Goal: Task Accomplishment & Management: Use online tool/utility

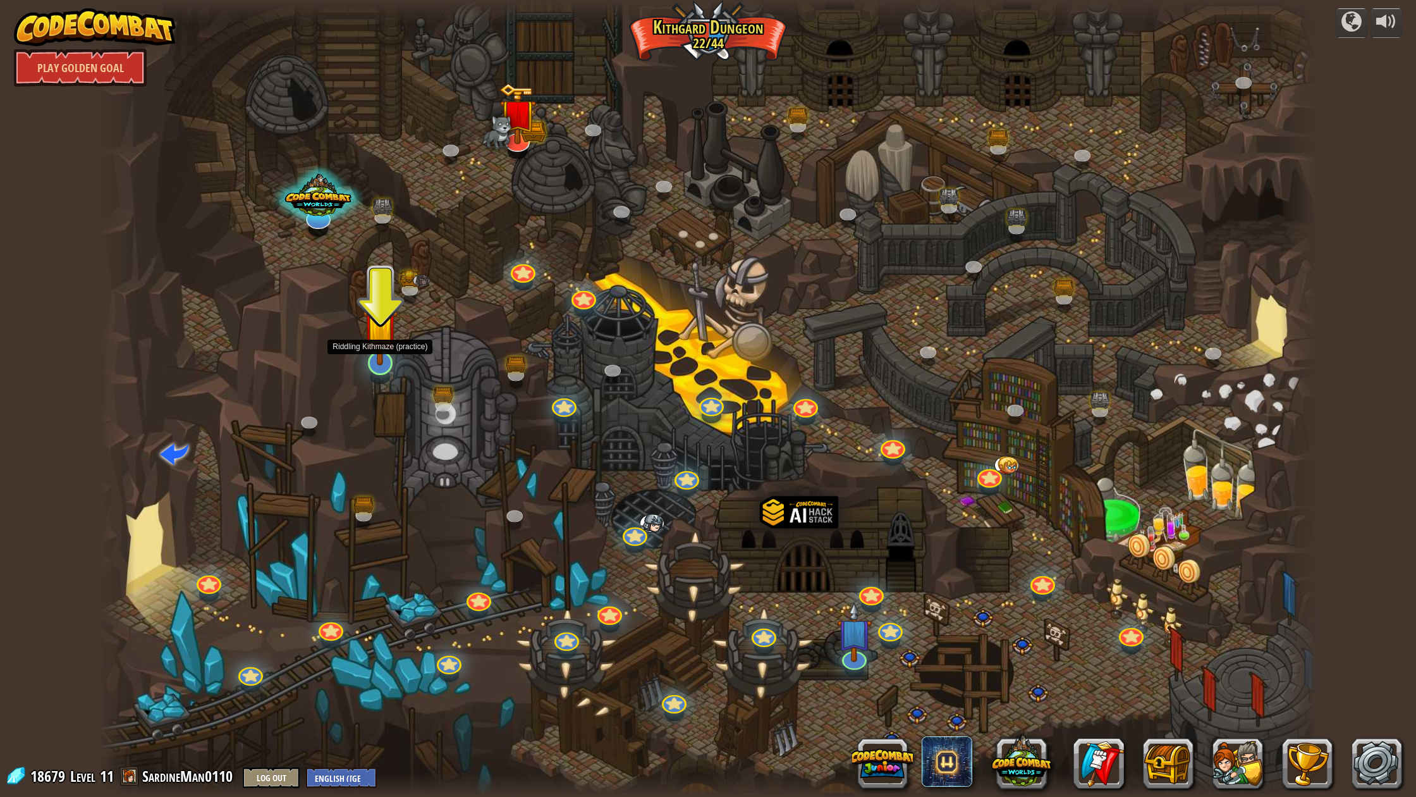
drag, startPoint x: 386, startPoint y: 359, endPoint x: 383, endPoint y: 350, distance: 9.4
click at [377, 358] on img at bounding box center [380, 325] width 35 height 80
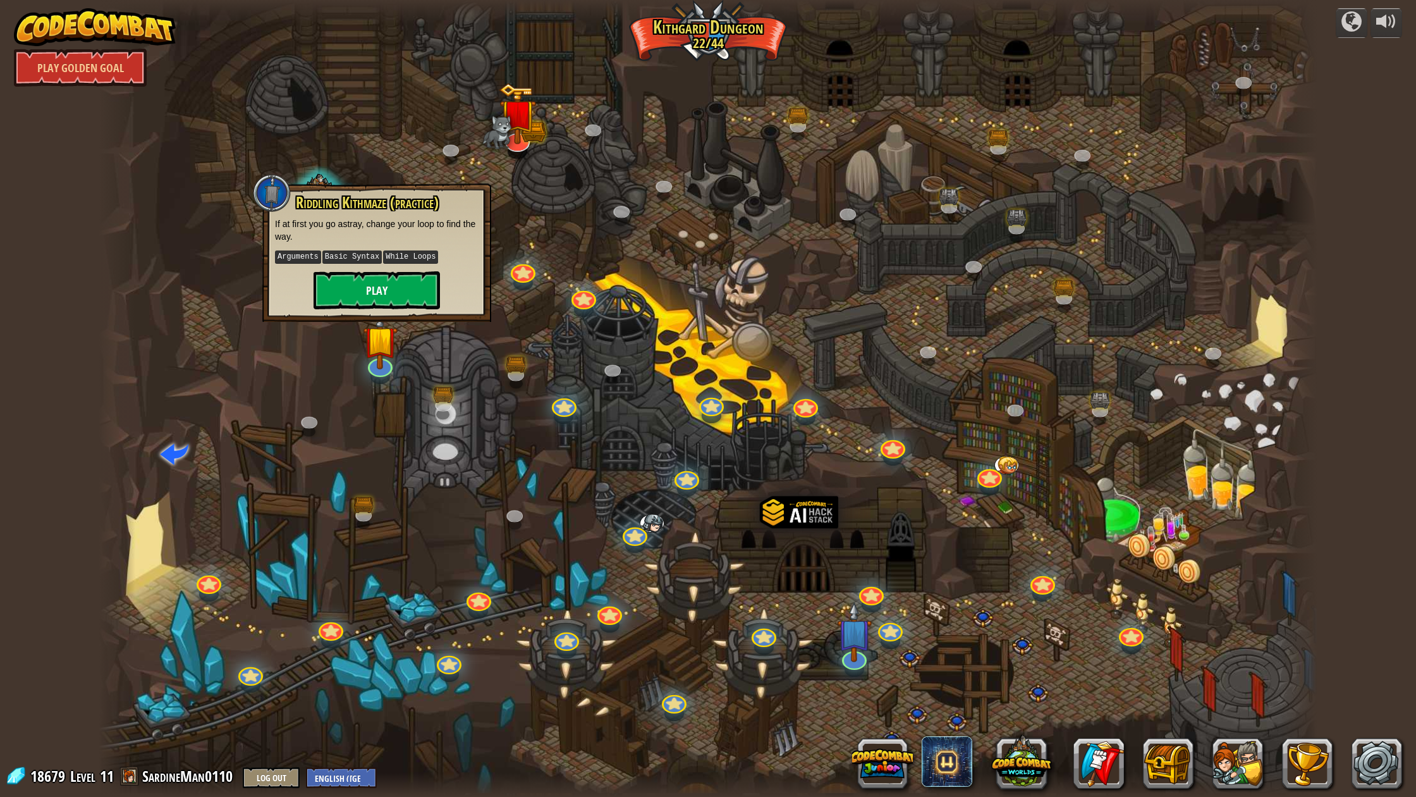
click at [384, 290] on button "Play" at bounding box center [377, 290] width 126 height 38
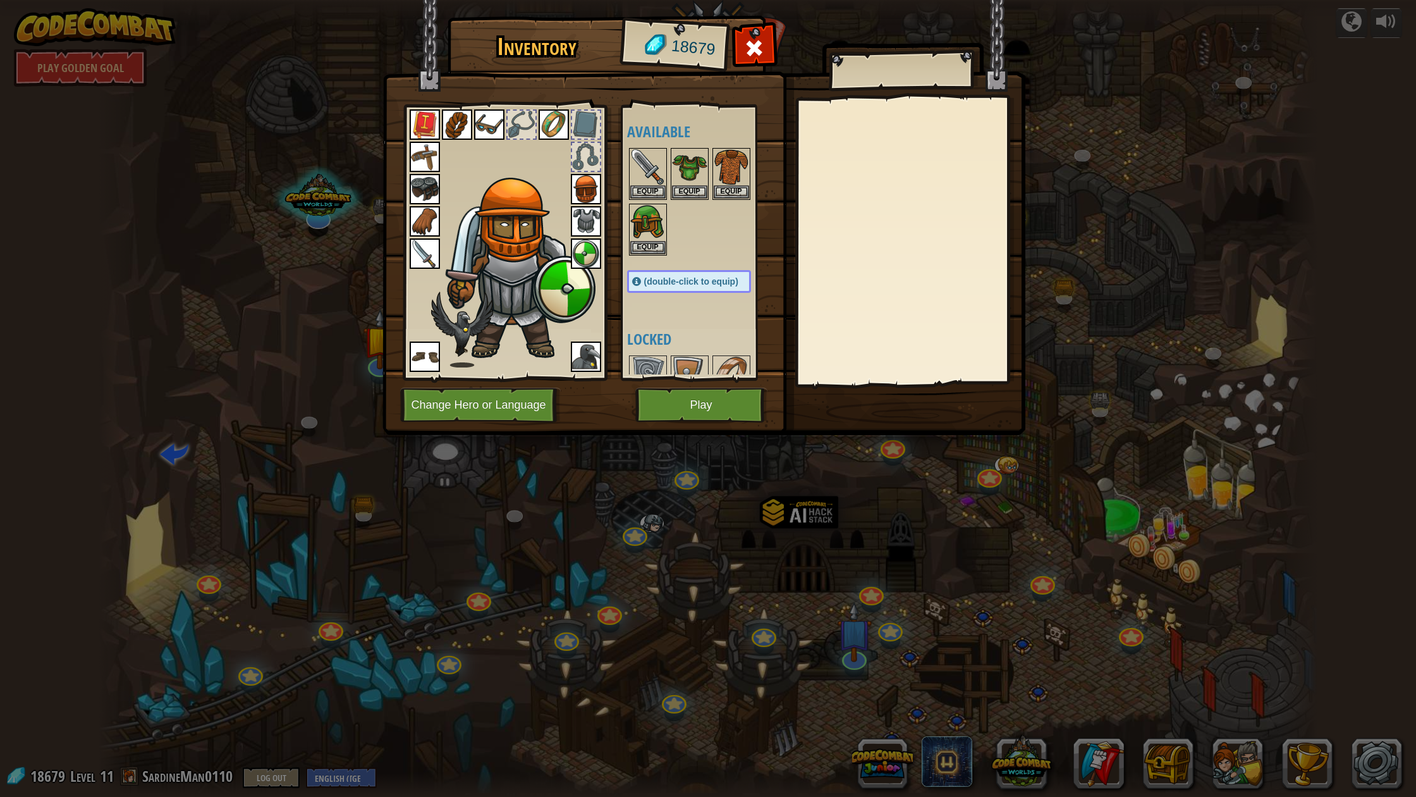
click at [673, 404] on button "Play" at bounding box center [701, 405] width 132 height 35
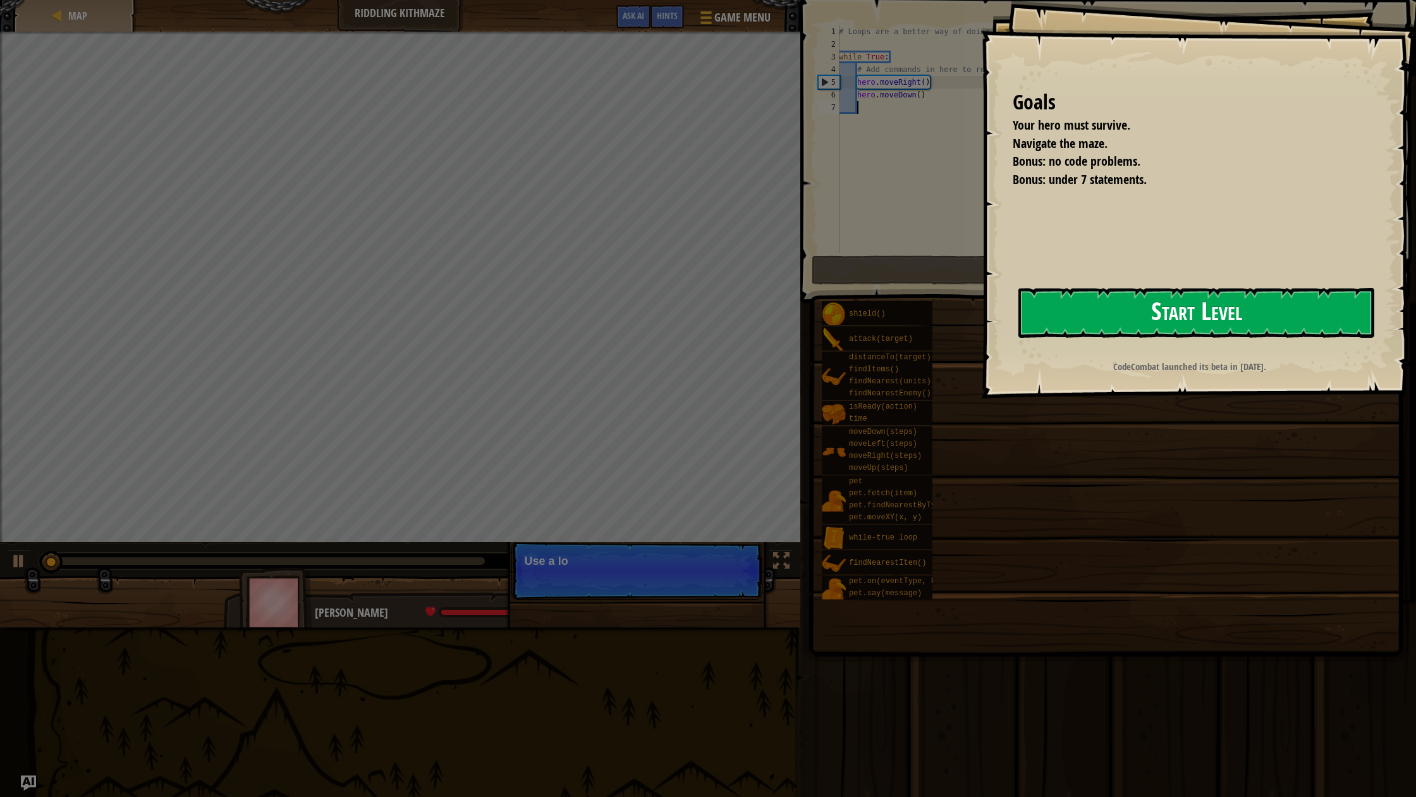
click at [1106, 327] on button "Start Level" at bounding box center [1197, 313] width 356 height 50
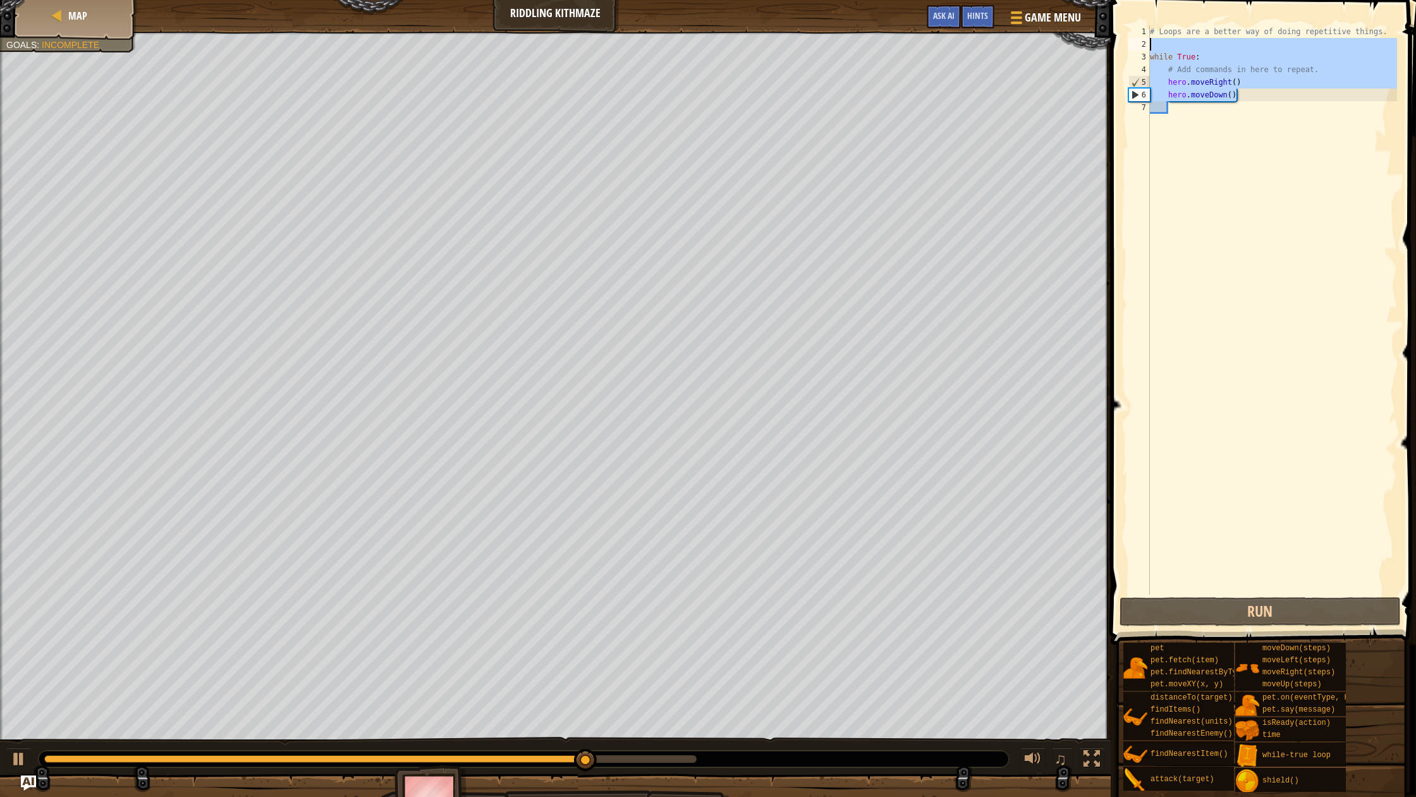
drag, startPoint x: 1257, startPoint y: 97, endPoint x: 1148, endPoint y: 49, distance: 119.5
click at [1148, 49] on div "1 2 3 4 5 6 7 # Loops are a better way of doing repetitive things. while True :…" at bounding box center [1261, 309] width 271 height 569
type textarea "while True:"
click at [1232, 221] on div "# Loops are a better way of doing repetitive things. while True : # Add command…" at bounding box center [1273, 322] width 250 height 594
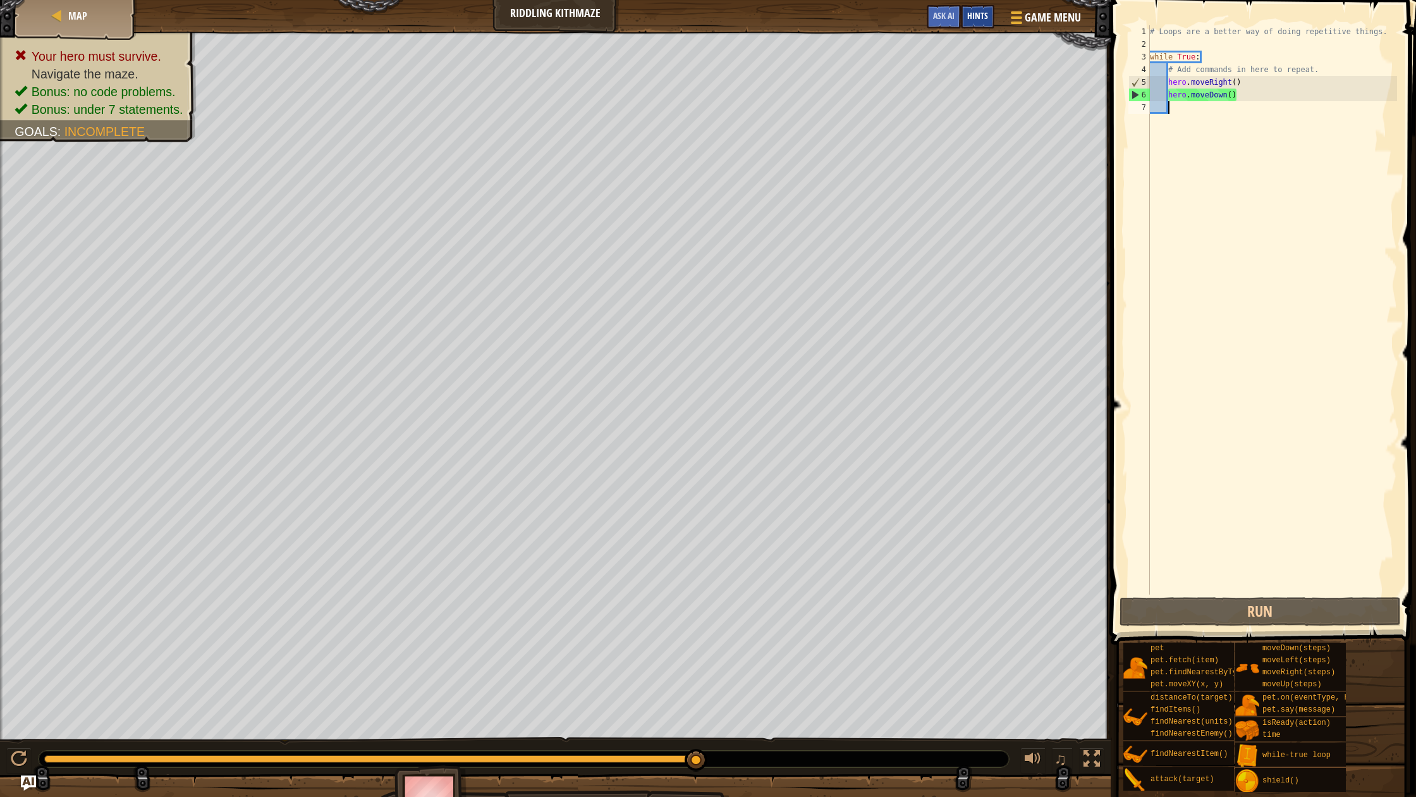
click at [974, 16] on span "Hints" at bounding box center [977, 15] width 21 height 12
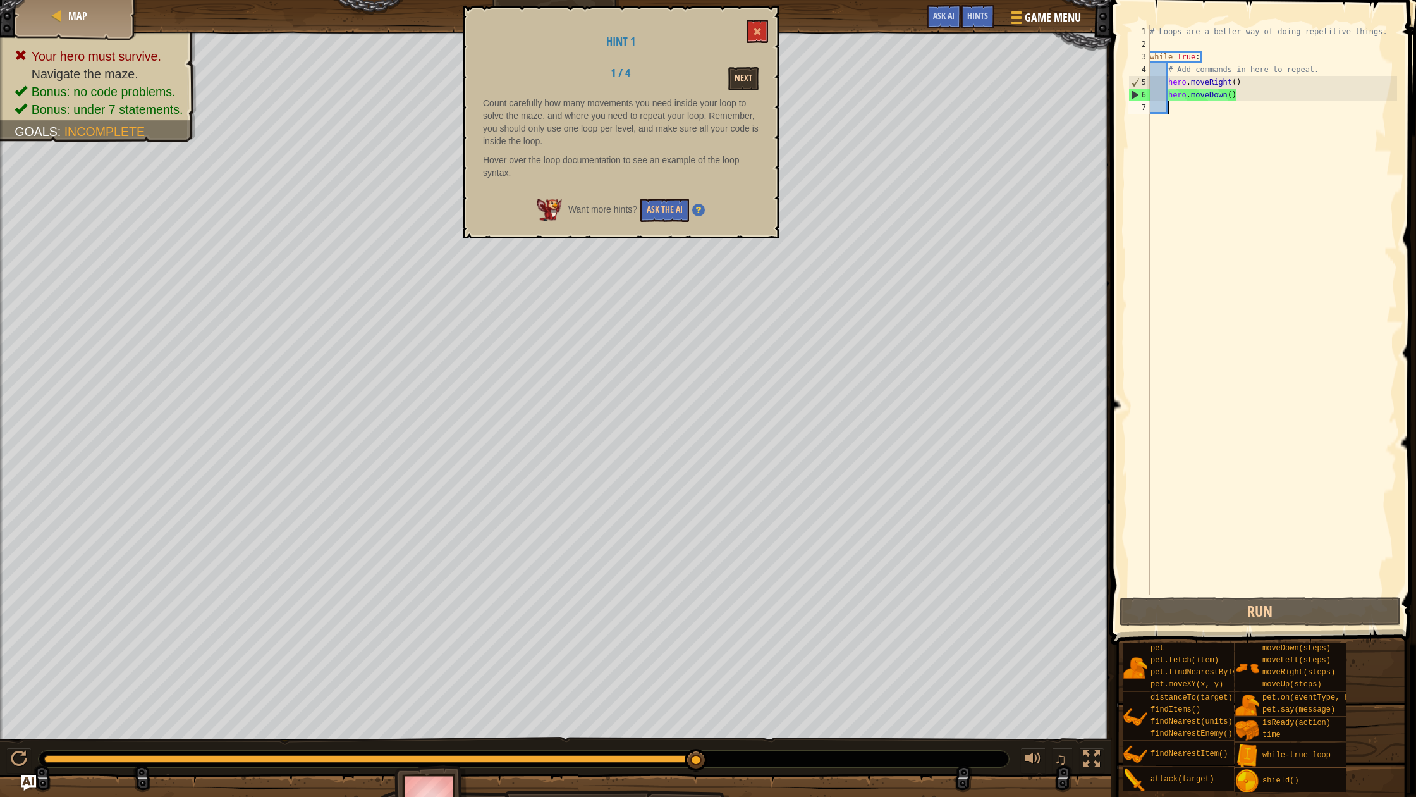
click at [744, 77] on button "Next" at bounding box center [743, 78] width 30 height 23
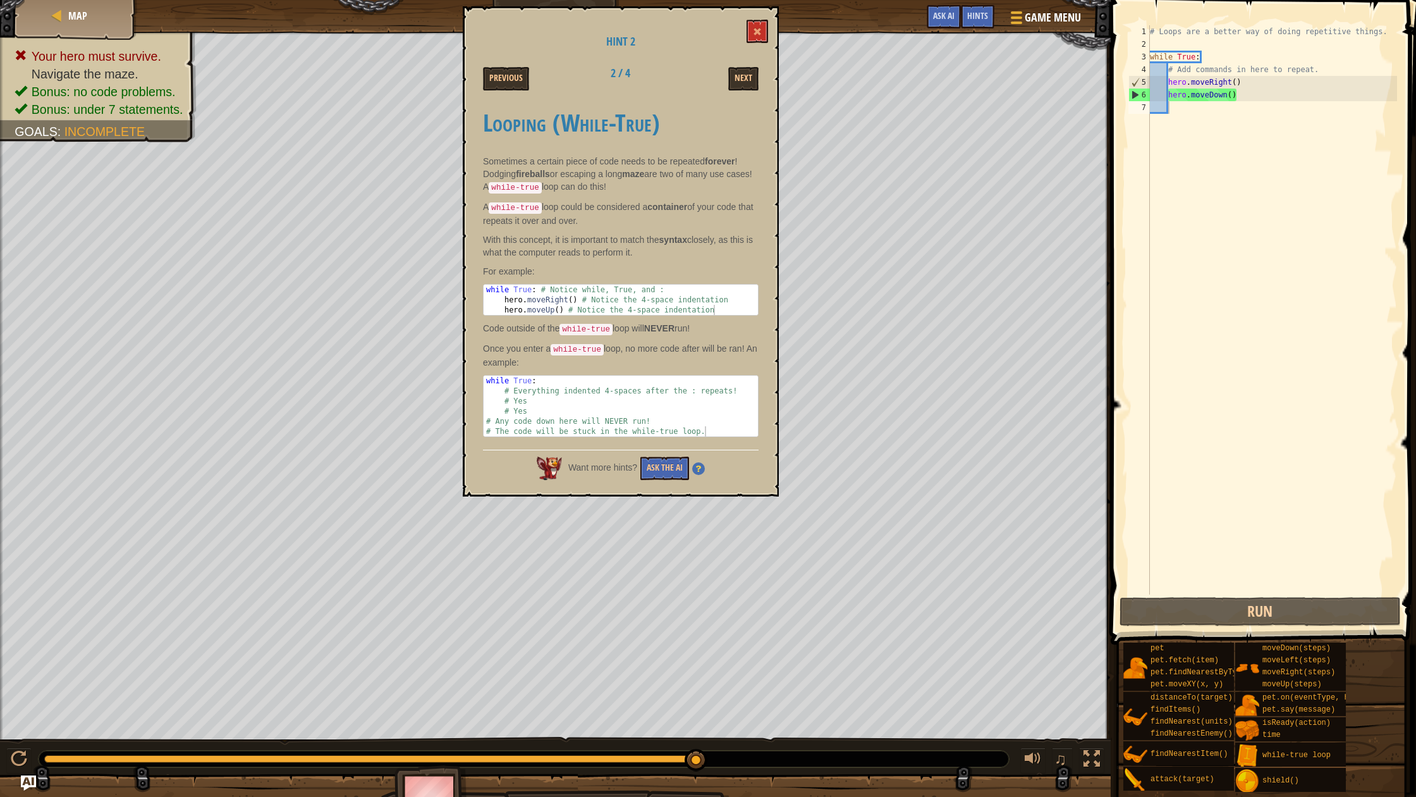
click at [744, 77] on button "Next" at bounding box center [743, 78] width 30 height 23
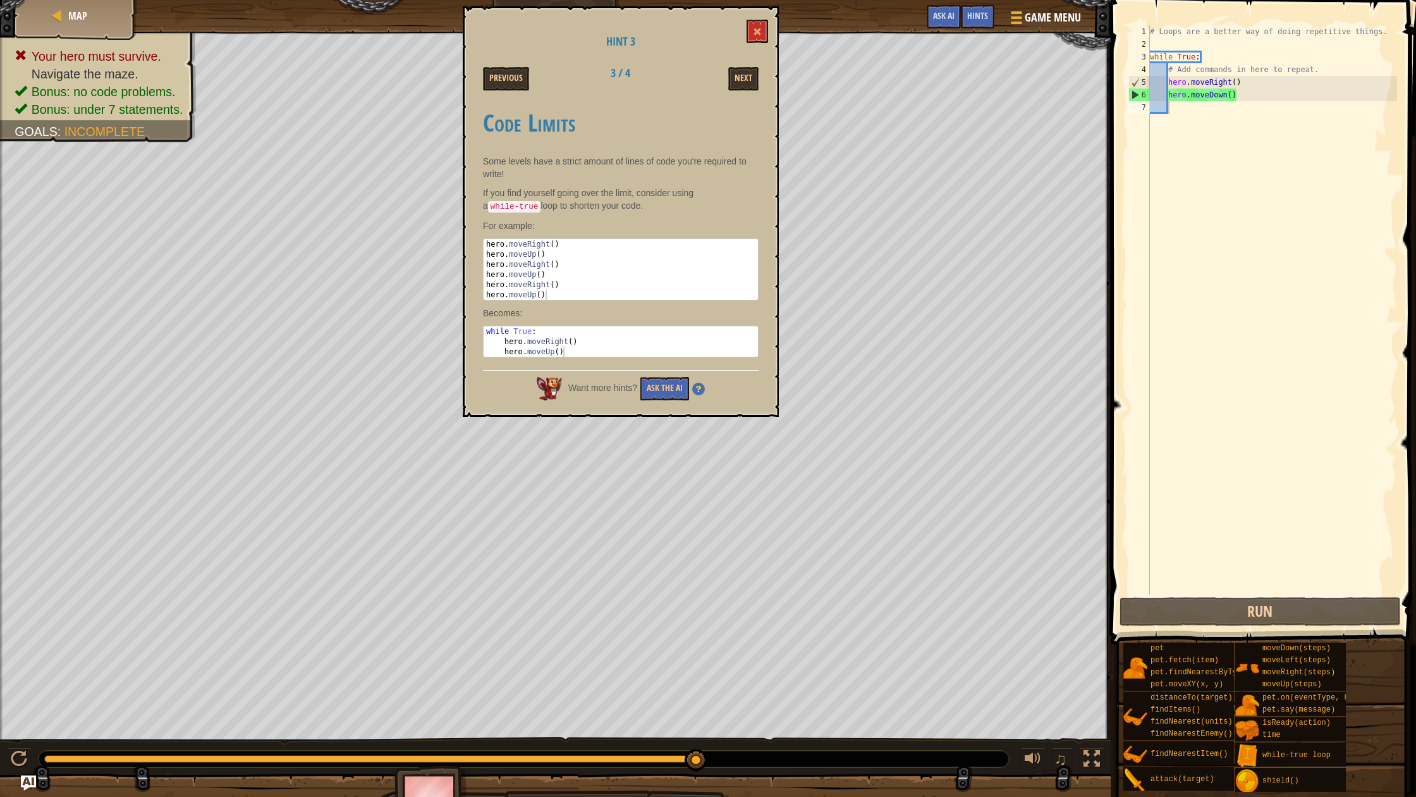
click at [744, 77] on button "Next" at bounding box center [743, 78] width 30 height 23
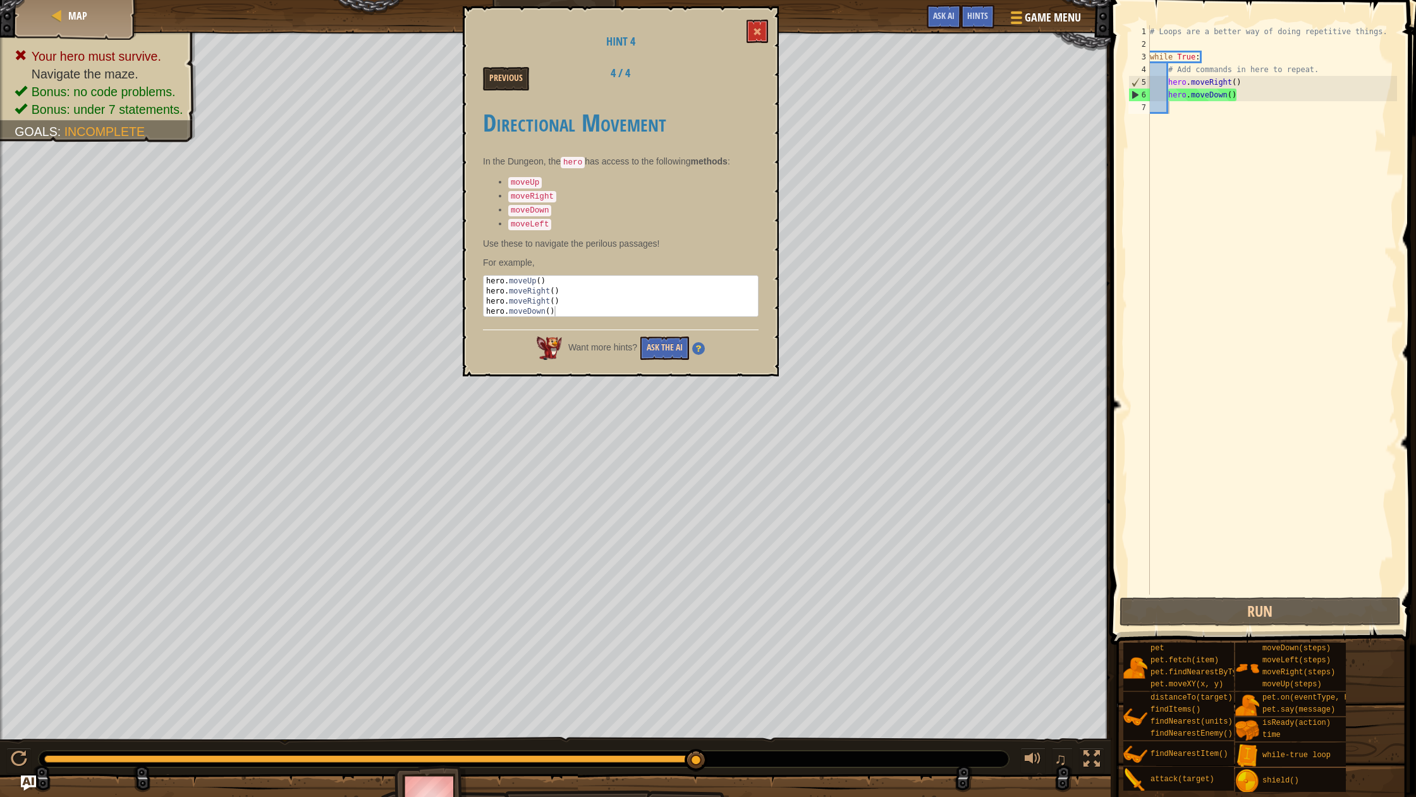
click at [668, 341] on button "Ask the AI" at bounding box center [664, 347] width 49 height 23
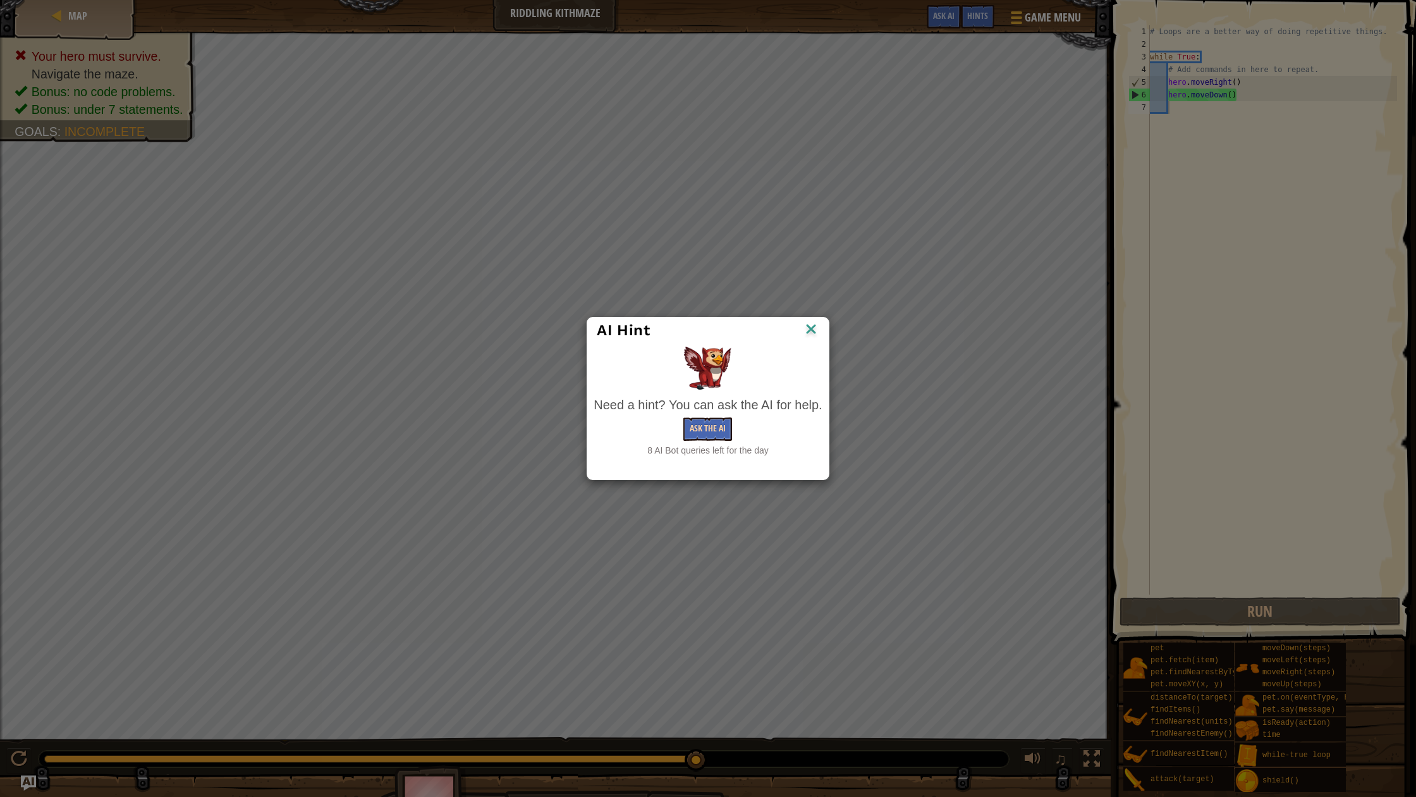
click at [707, 417] on button "Ask the AI" at bounding box center [707, 428] width 49 height 23
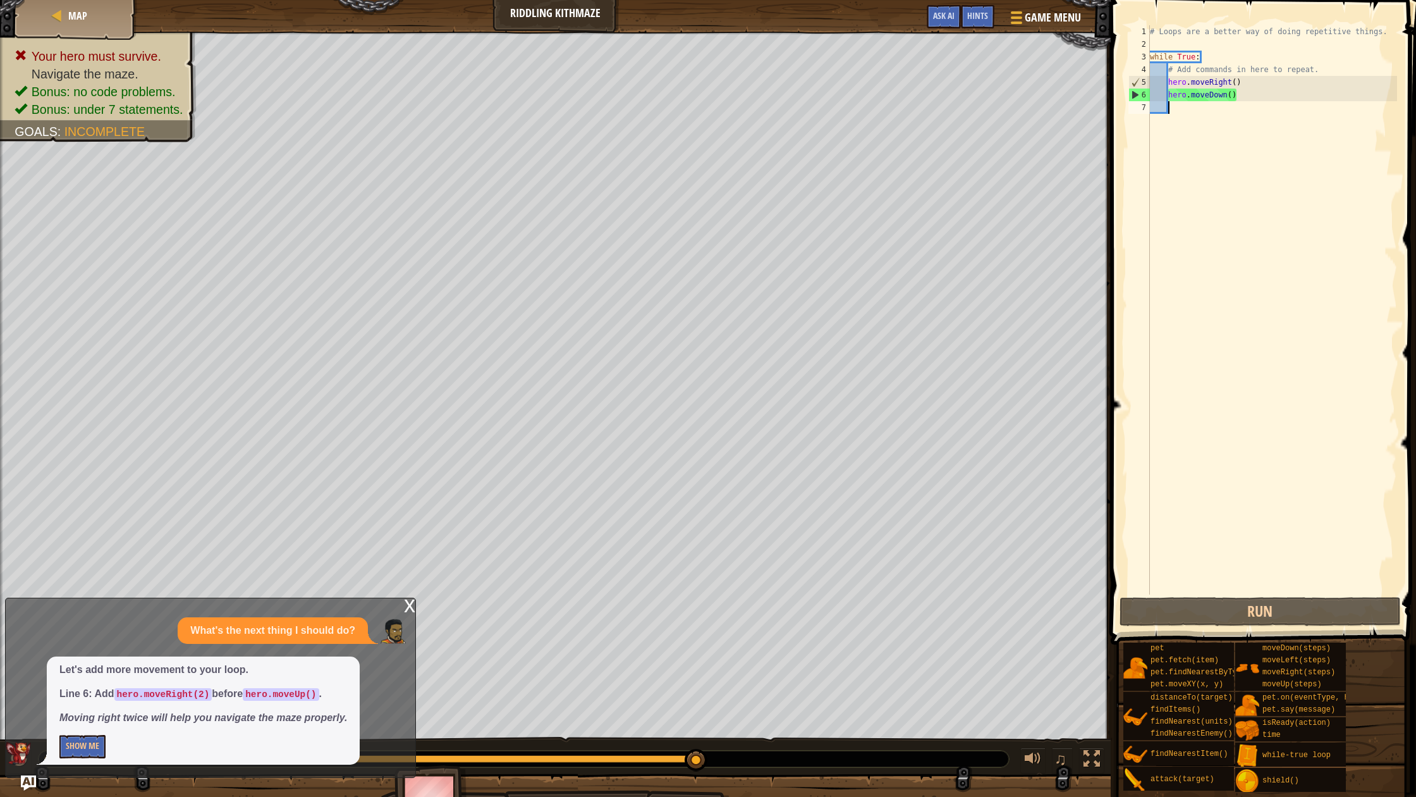
click at [1333, 366] on div "# Loops are a better way of doing repetitive things. while True : # Add command…" at bounding box center [1273, 322] width 250 height 594
click at [1323, 340] on div "# Loops are a better way of doing repetitive things. while True : # Add command…" at bounding box center [1273, 322] width 250 height 594
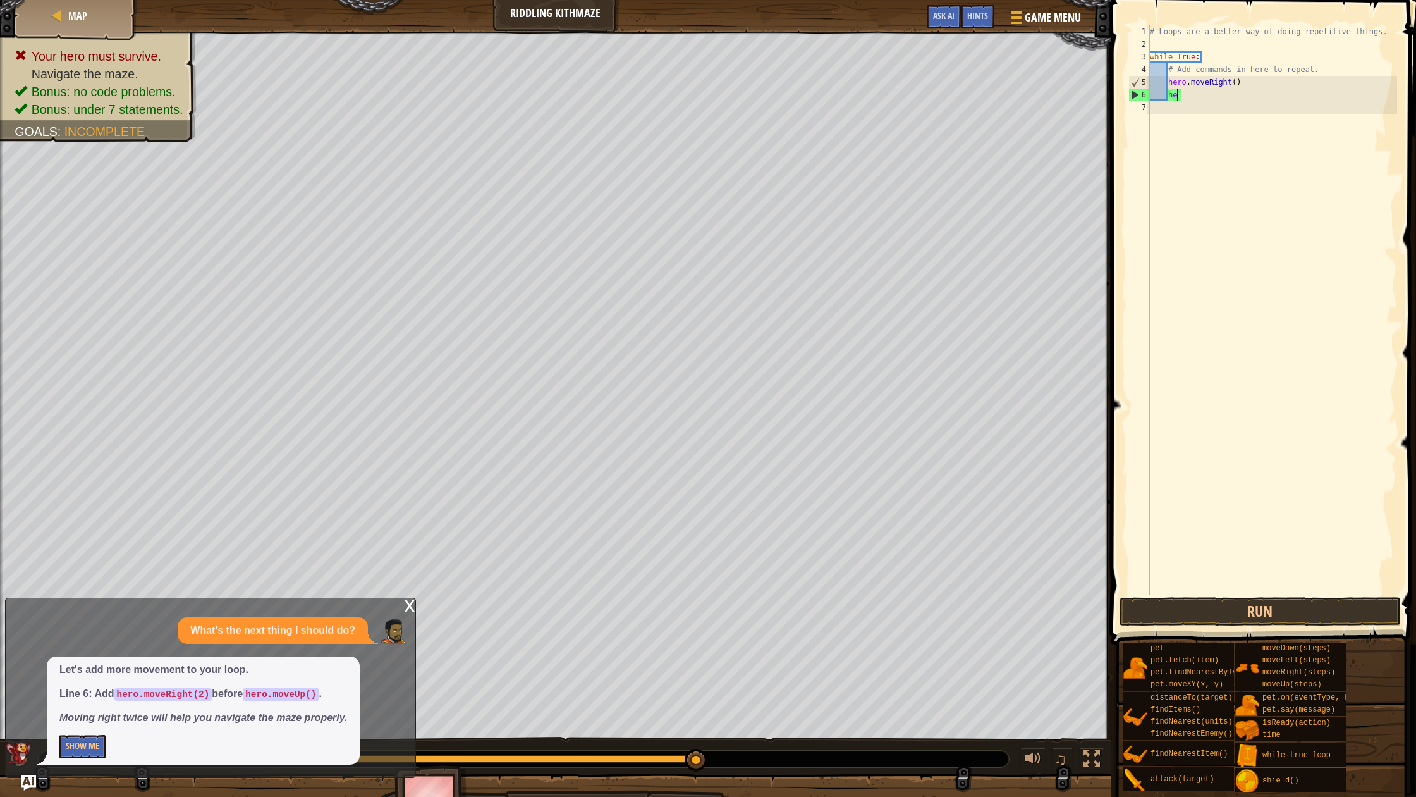
type textarea "h"
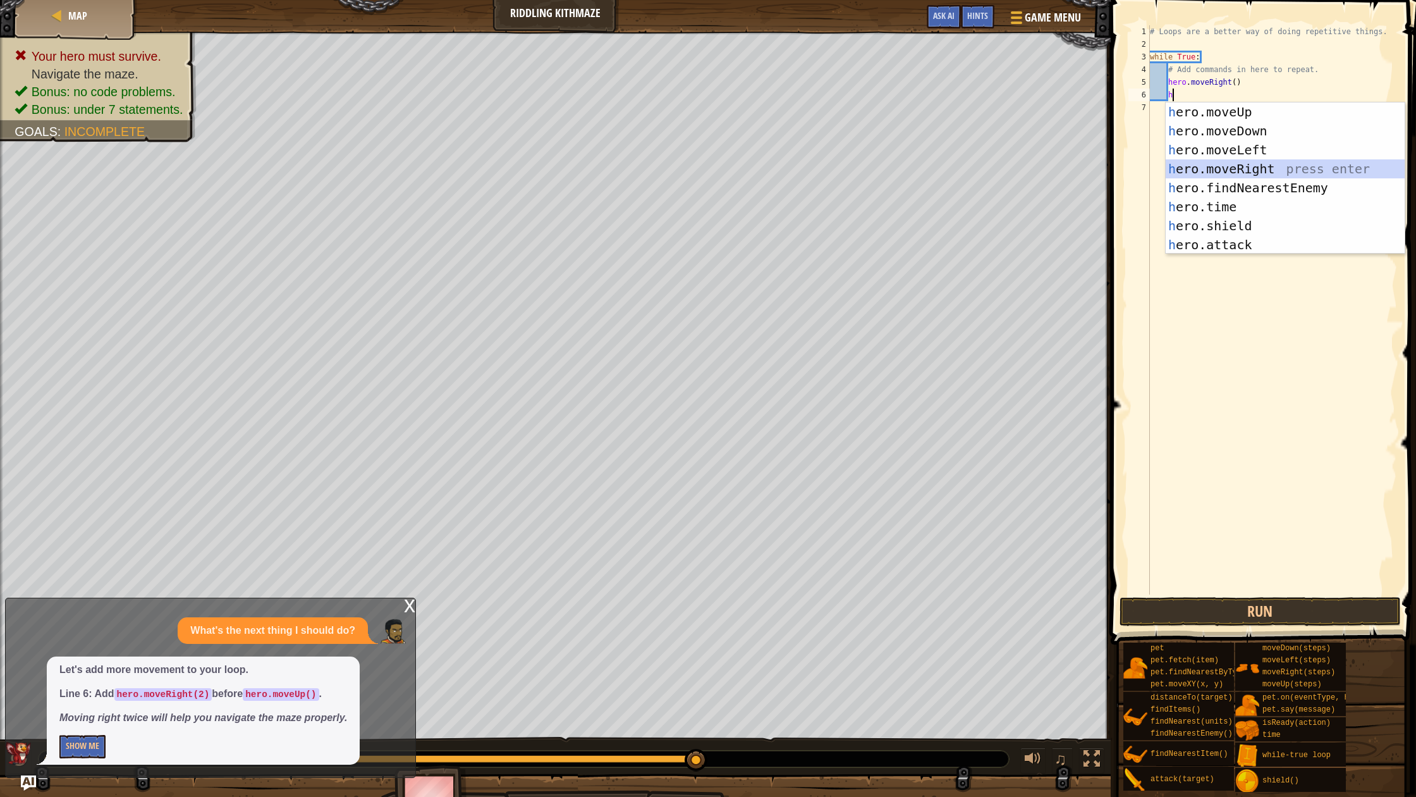
click at [1253, 164] on div "h ero.moveUp press enter h ero.moveDown press enter h ero.moveLeft press enter …" at bounding box center [1285, 197] width 239 height 190
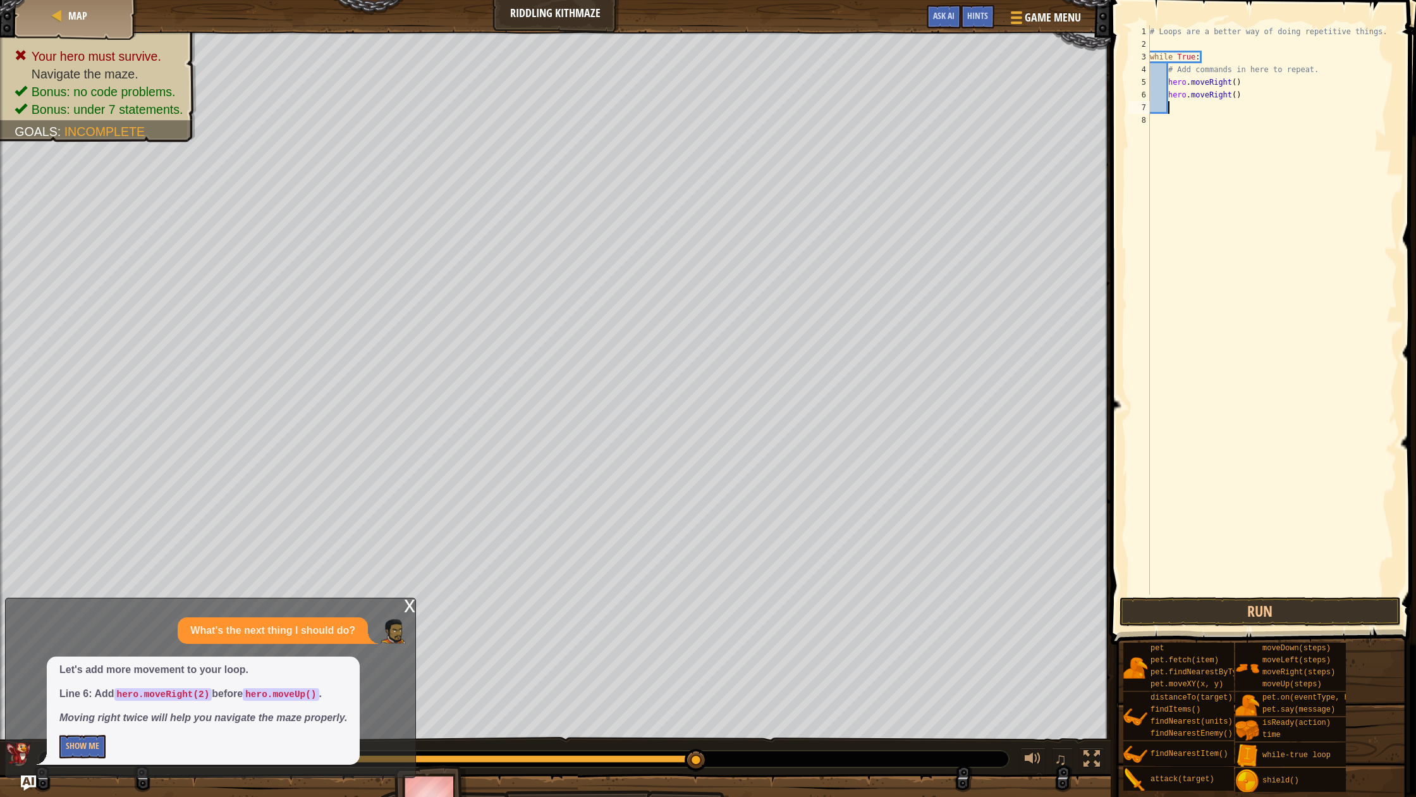
click at [1242, 99] on div "# Loops are a better way of doing repetitive things. while True : # Add command…" at bounding box center [1273, 322] width 250 height 594
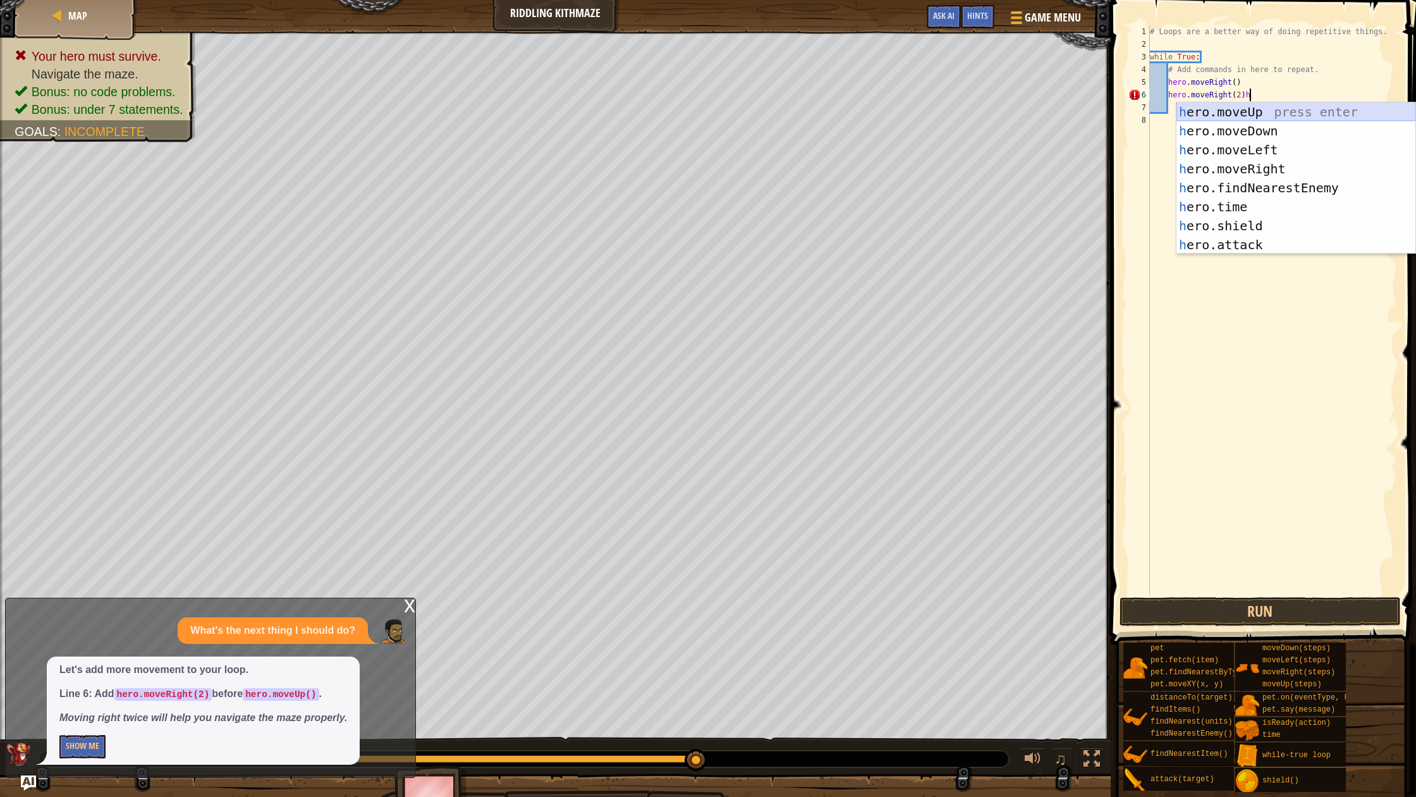
click at [1294, 107] on div "h ero.moveUp press enter h ero.moveDown press enter h ero.moveLeft press enter …" at bounding box center [1296, 197] width 239 height 190
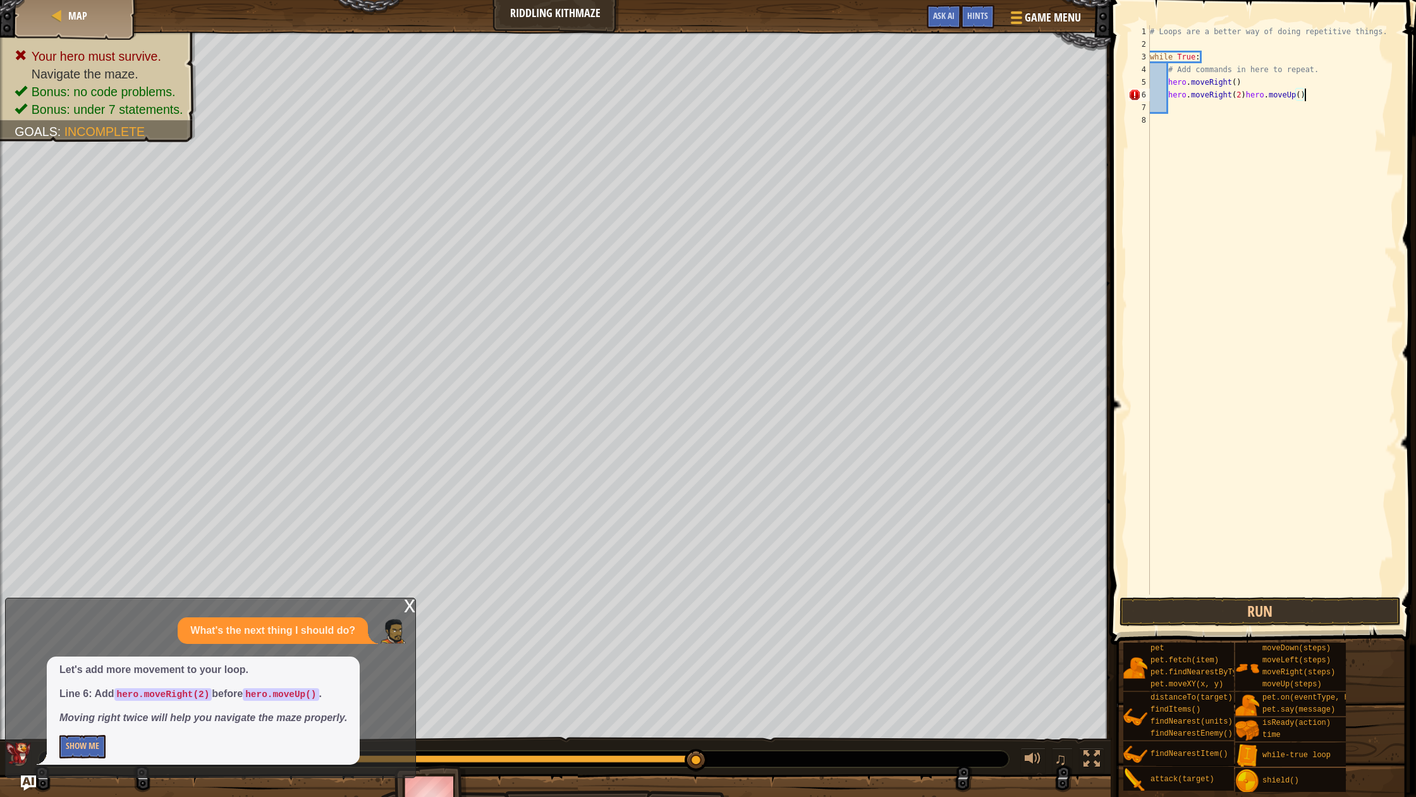
click at [1311, 94] on div "# Loops are a better way of doing repetitive things. while True : # Add command…" at bounding box center [1273, 322] width 250 height 594
type textarea "hero.moveRight(2)"
click at [1173, 105] on div "# Loops are a better way of doing repetitive things. while True : # Add command…" at bounding box center [1273, 322] width 250 height 594
type textarea "h"
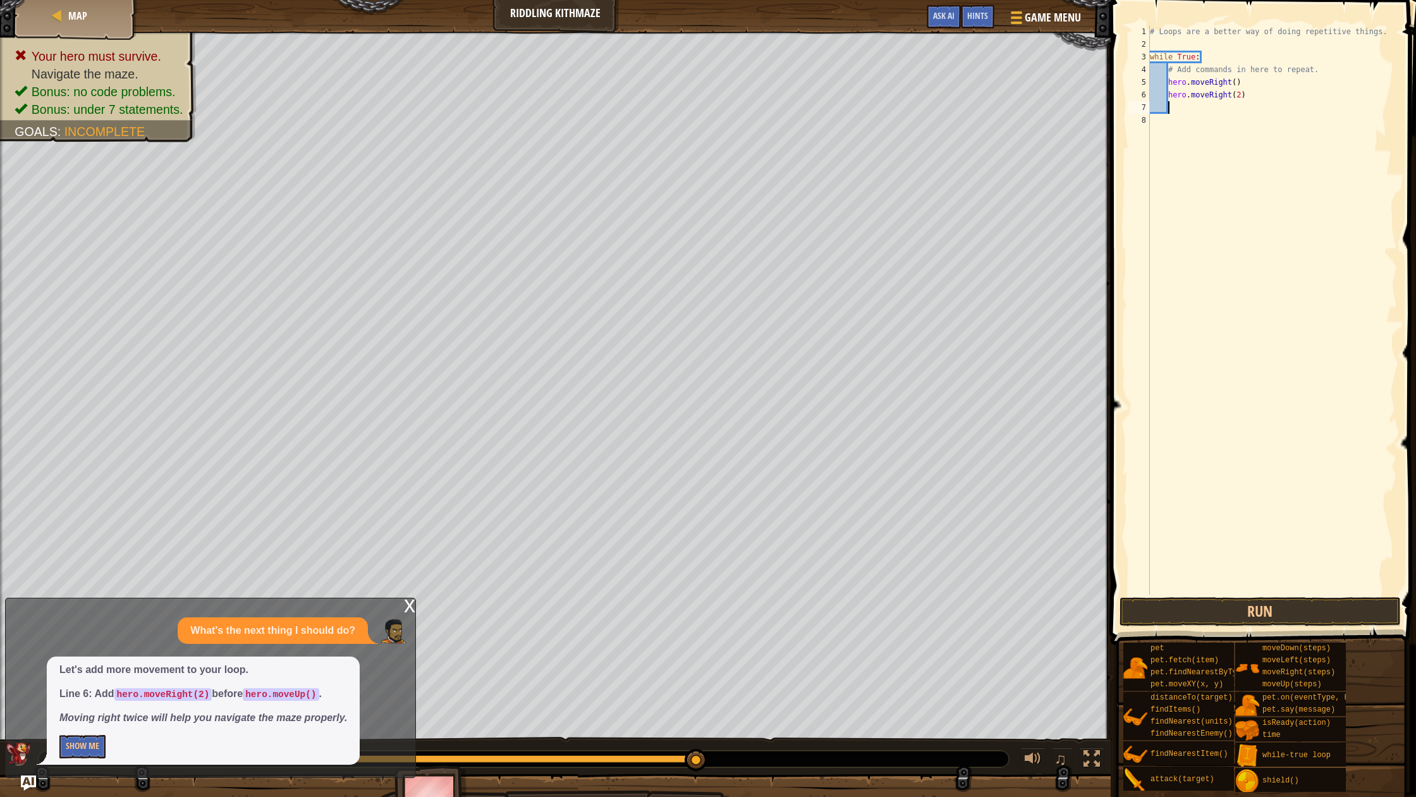
scroll to position [6, 1]
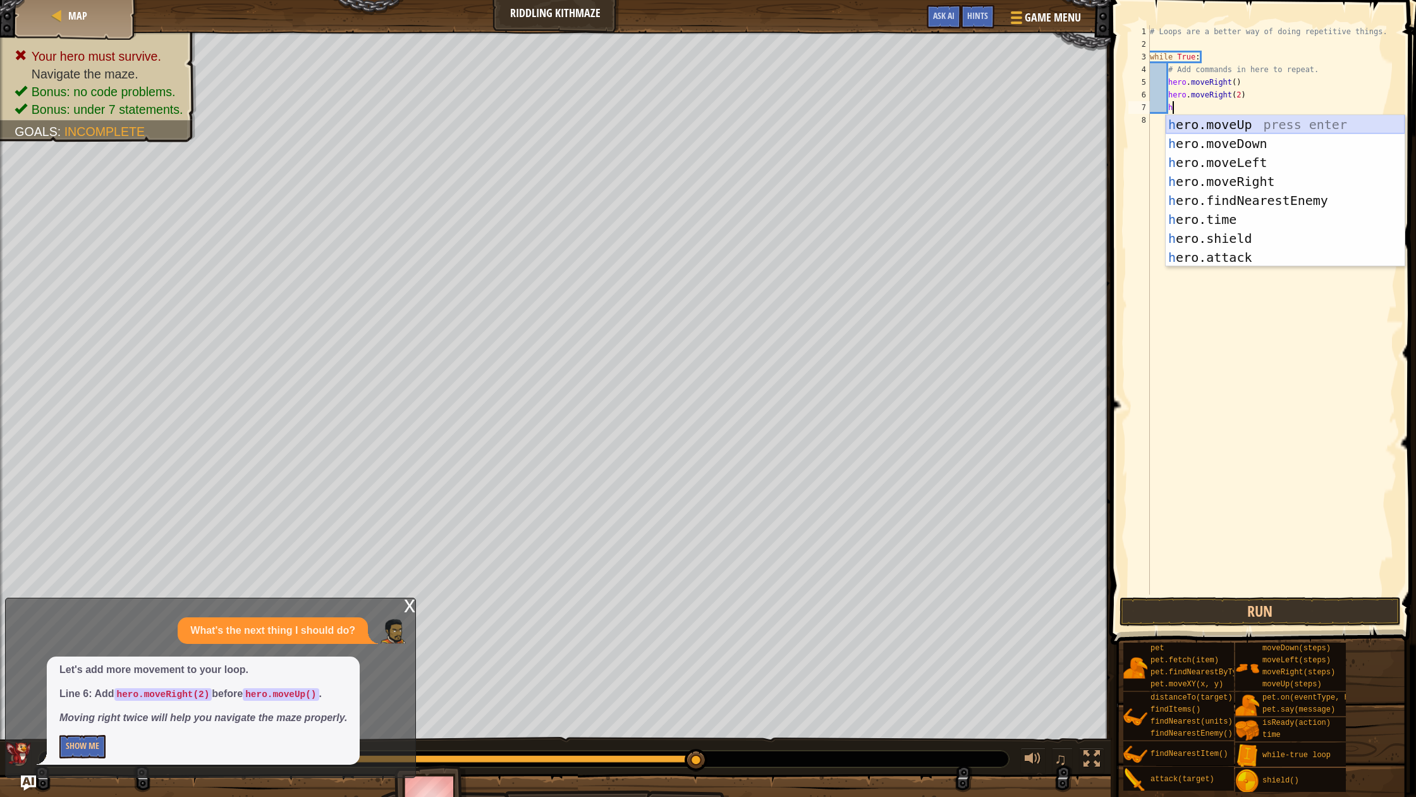
click at [1249, 123] on div "h ero.moveUp press enter h ero.moveDown press enter h ero.moveLeft press enter …" at bounding box center [1285, 210] width 239 height 190
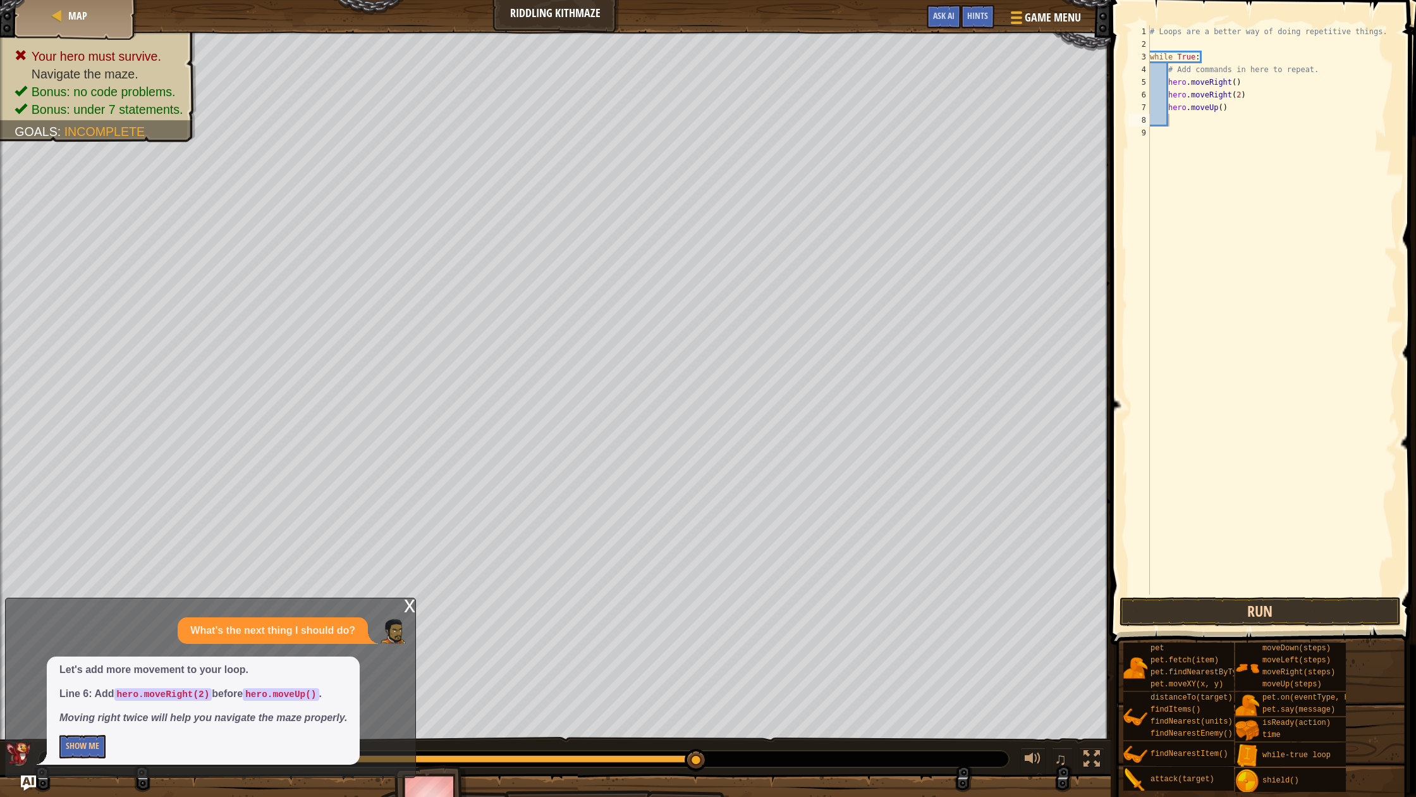
drag, startPoint x: 1209, startPoint y: 612, endPoint x: 1209, endPoint y: 605, distance: 7.0
click at [1209, 605] on button "Run" at bounding box center [1260, 611] width 281 height 29
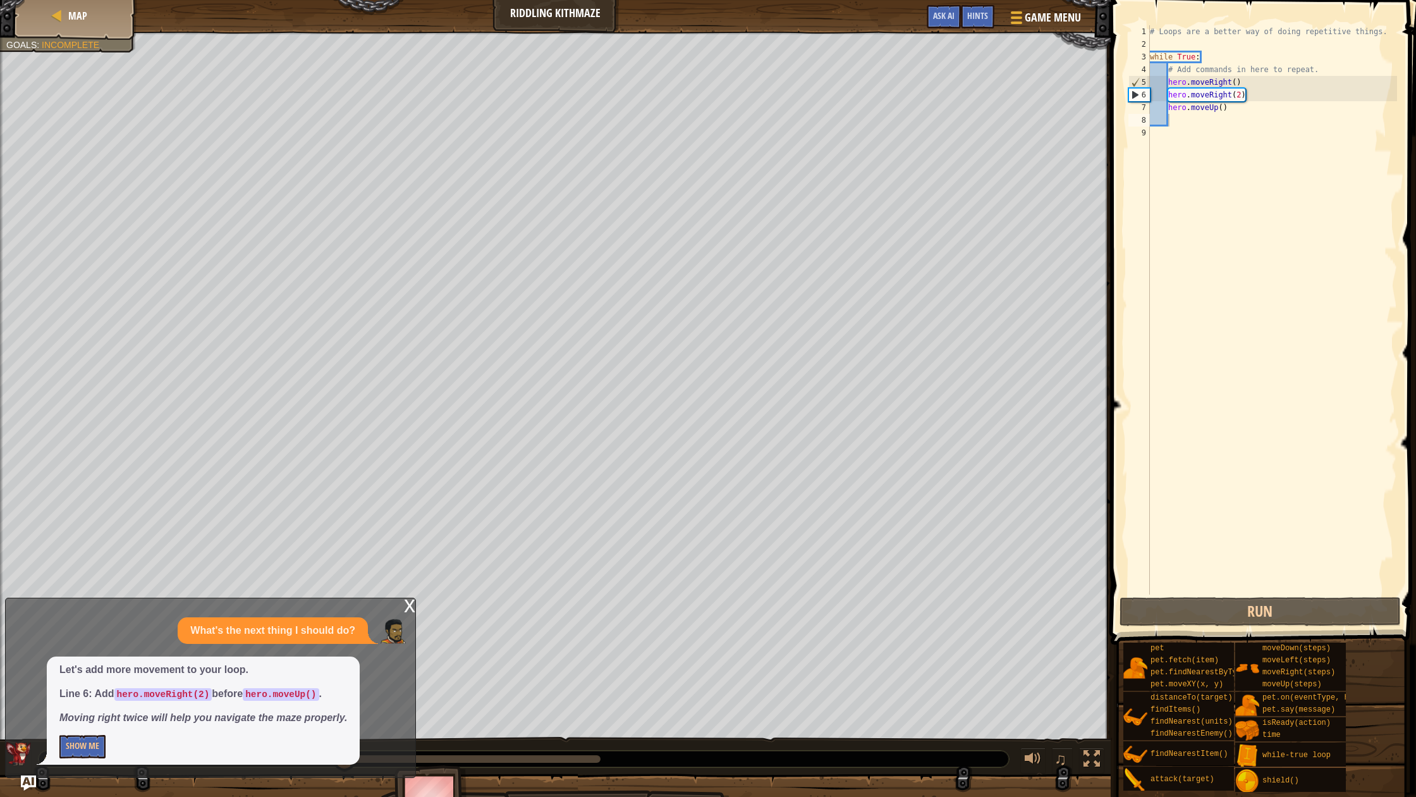
click at [92, 735] on button "Show Me" at bounding box center [82, 746] width 46 height 23
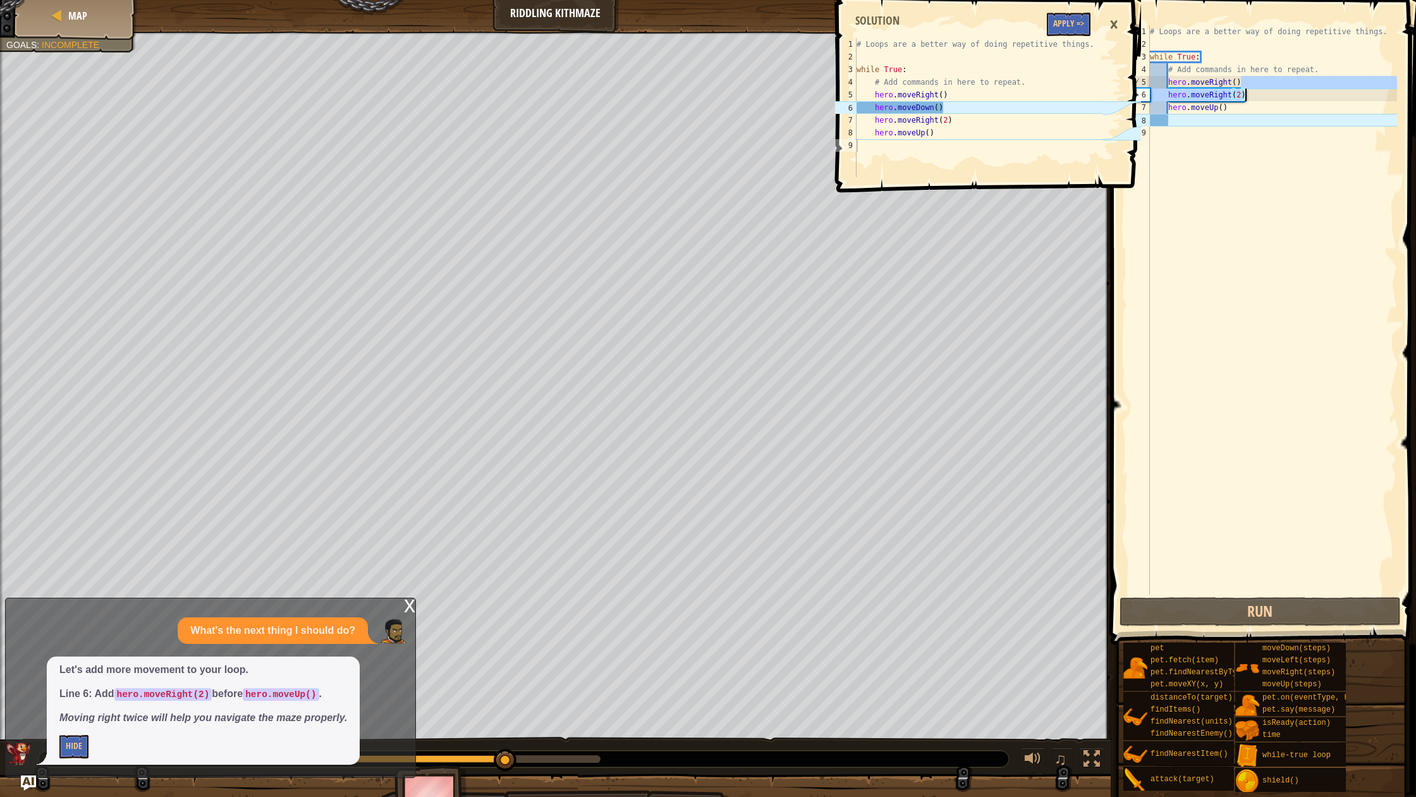
drag, startPoint x: 1257, startPoint y: 87, endPoint x: 1252, endPoint y: 92, distance: 6.7
click at [1255, 89] on div "# Loops are a better way of doing repetitive things. while True : # Add command…" at bounding box center [1273, 322] width 250 height 594
click at [1254, 101] on div "# Loops are a better way of doing repetitive things. while True : # Add command…" at bounding box center [1273, 309] width 250 height 569
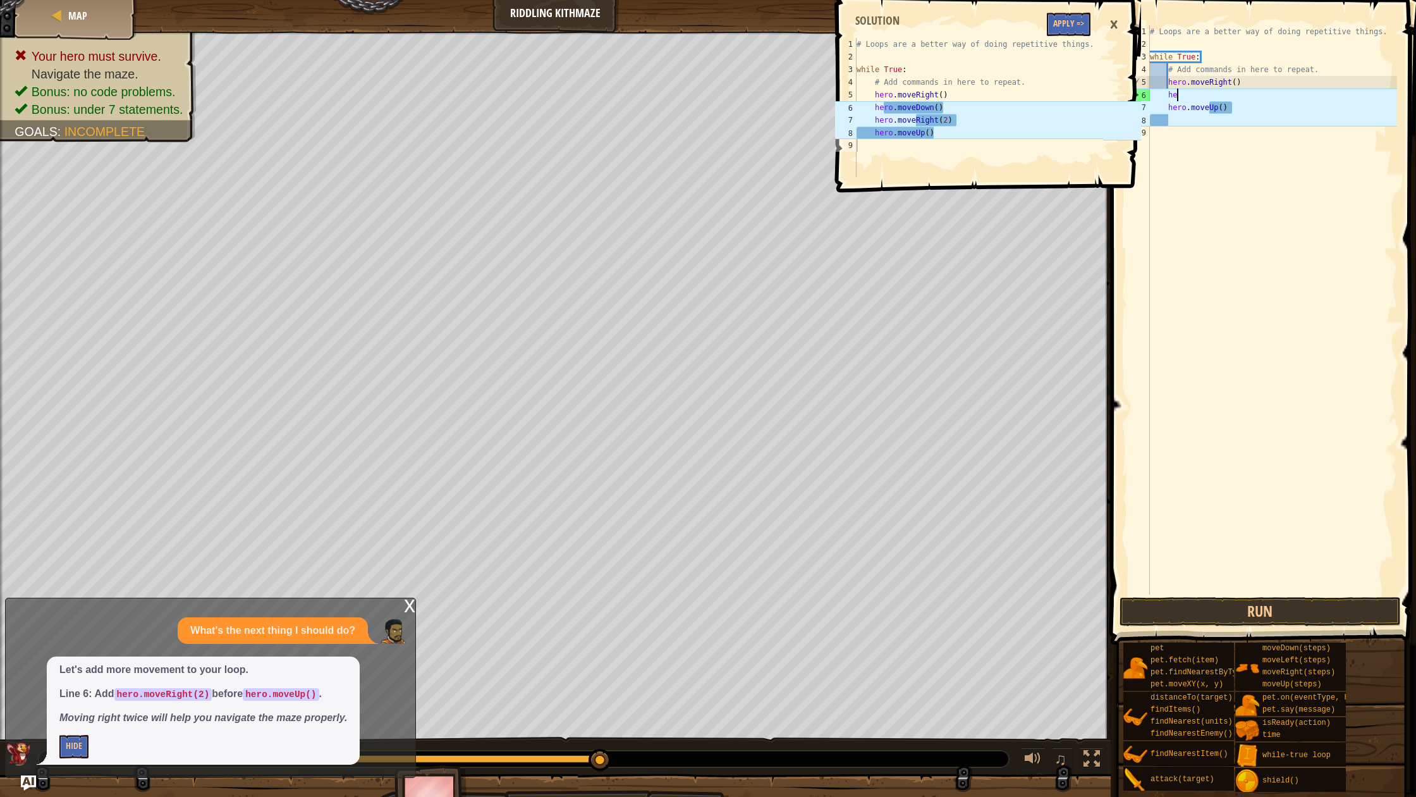
type textarea "h"
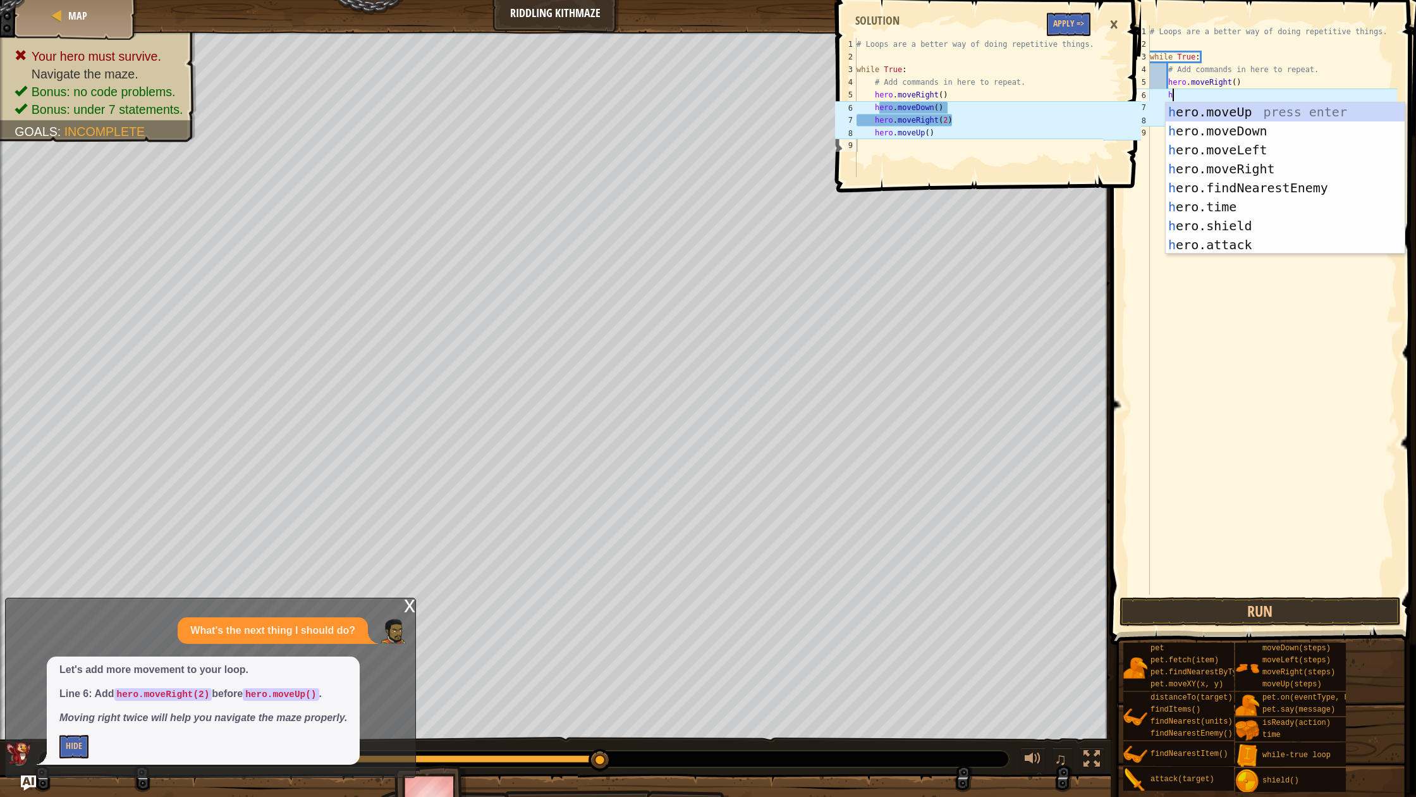
scroll to position [6, 1]
click at [1242, 130] on div "h ero.moveUp press enter h ero.moveDown press enter h ero.moveLeft press enter …" at bounding box center [1285, 197] width 239 height 190
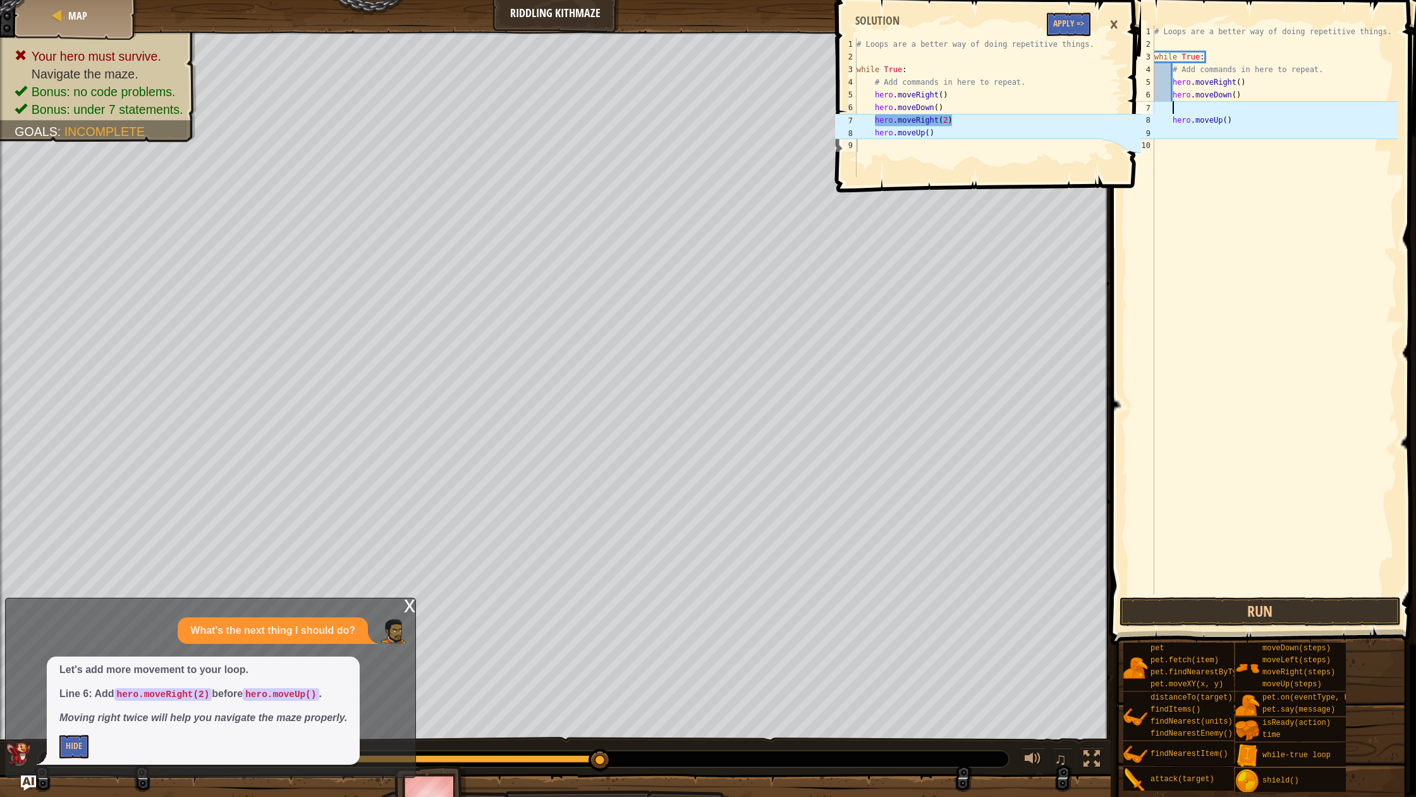
type textarea "h"
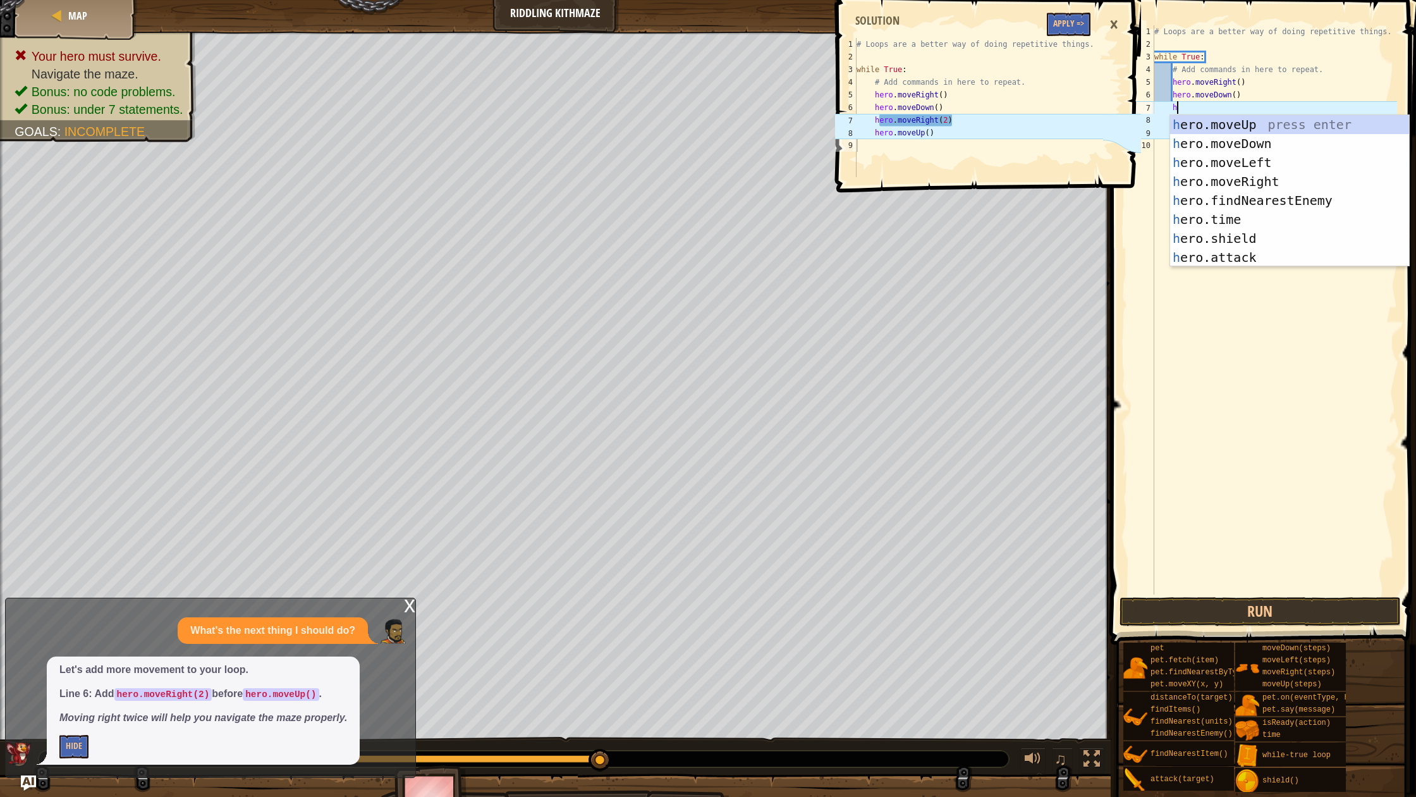
scroll to position [6, 1]
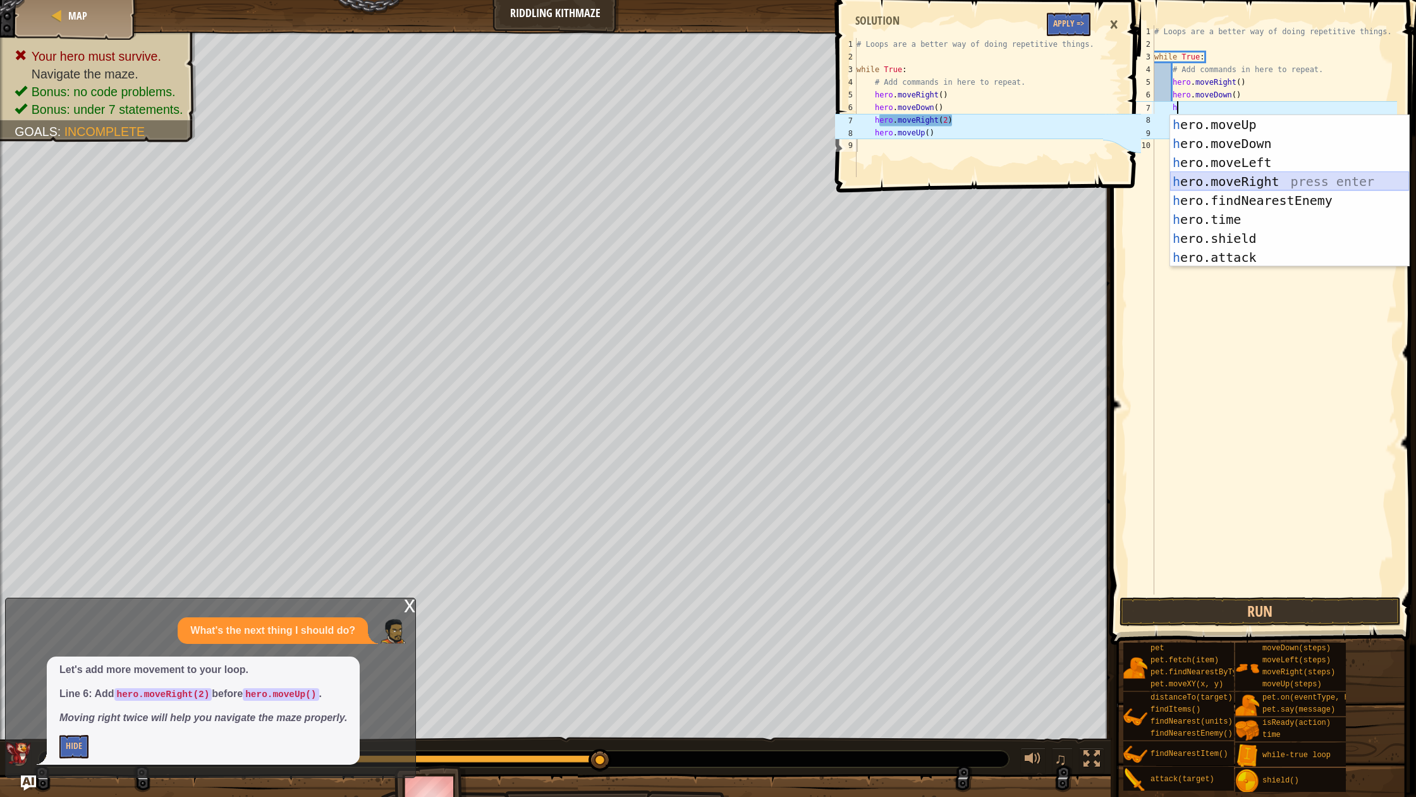
click at [1242, 178] on div "h ero.moveUp press enter h ero.moveDown press enter h ero.moveLeft press enter …" at bounding box center [1289, 210] width 239 height 190
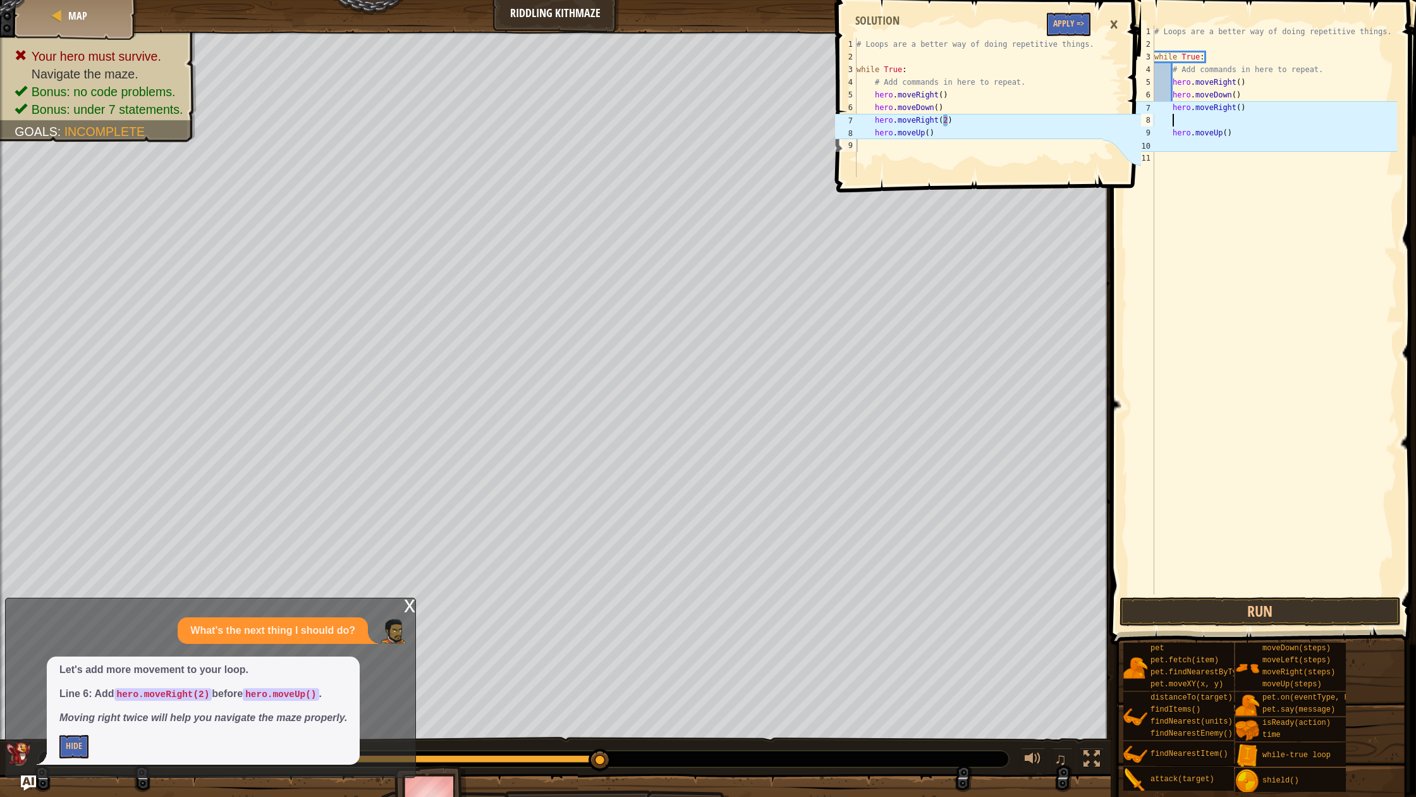
scroll to position [6, 1]
drag, startPoint x: 1251, startPoint y: 112, endPoint x: 1251, endPoint y: 123, distance: 11.4
click at [1251, 114] on div "# Loops are a better way of doing repetitive things. while True : # Add command…" at bounding box center [1275, 322] width 246 height 594
click at [1246, 109] on div "# Loops are a better way of doing repetitive things. while True : # Add command…" at bounding box center [1275, 322] width 246 height 594
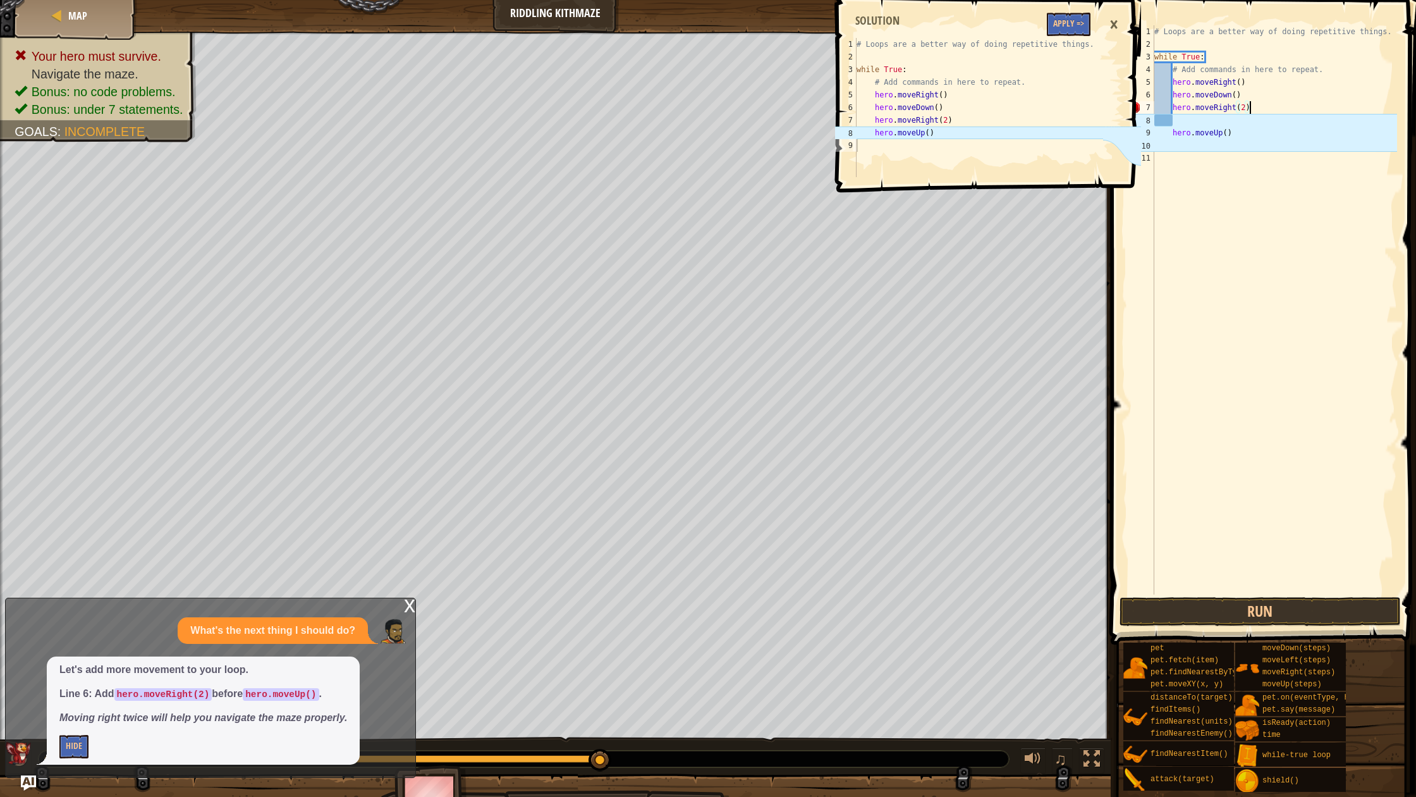
scroll to position [6, 8]
type textarea "hero.moveRight(2)"
click at [1240, 613] on button "Run" at bounding box center [1260, 611] width 281 height 29
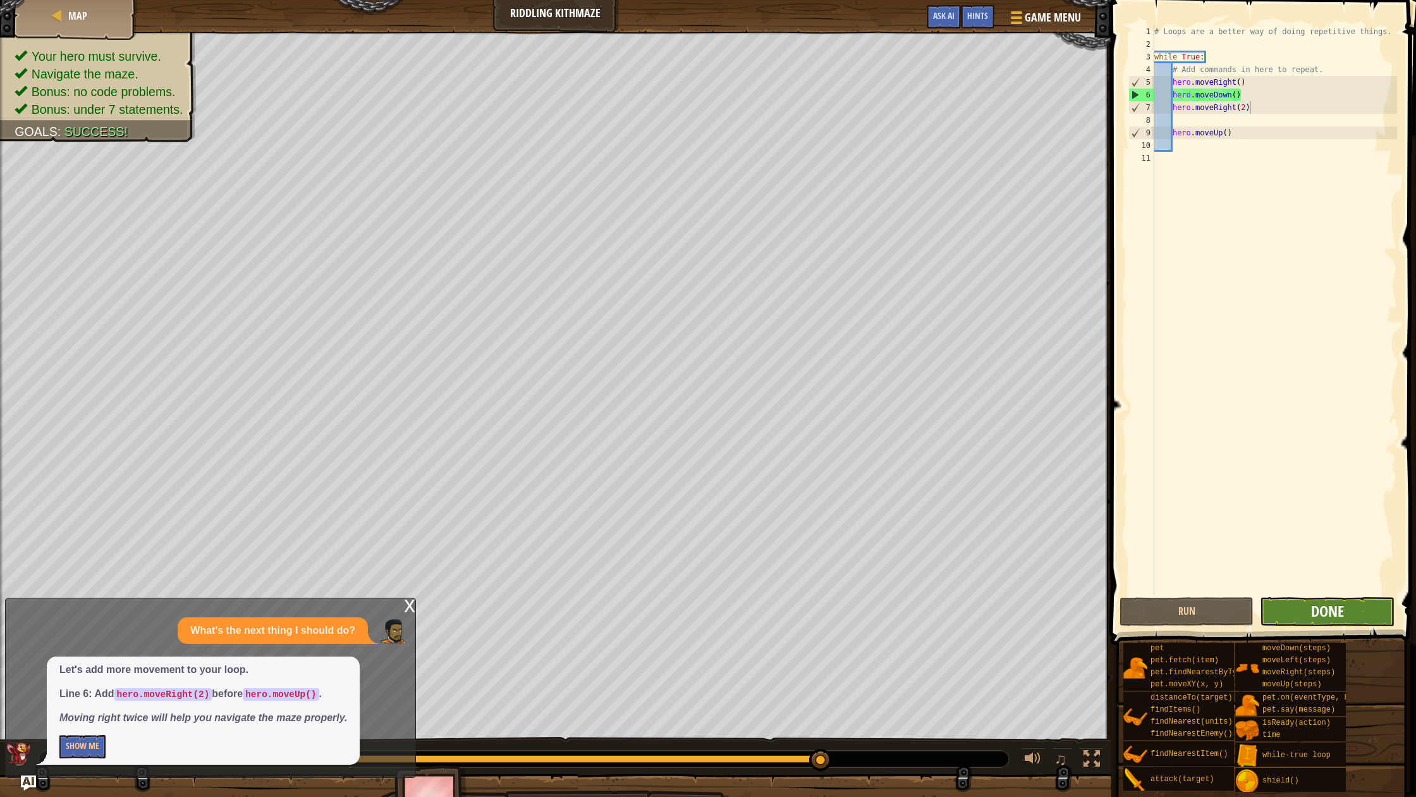
click at [1318, 608] on span "Done" at bounding box center [1327, 611] width 33 height 20
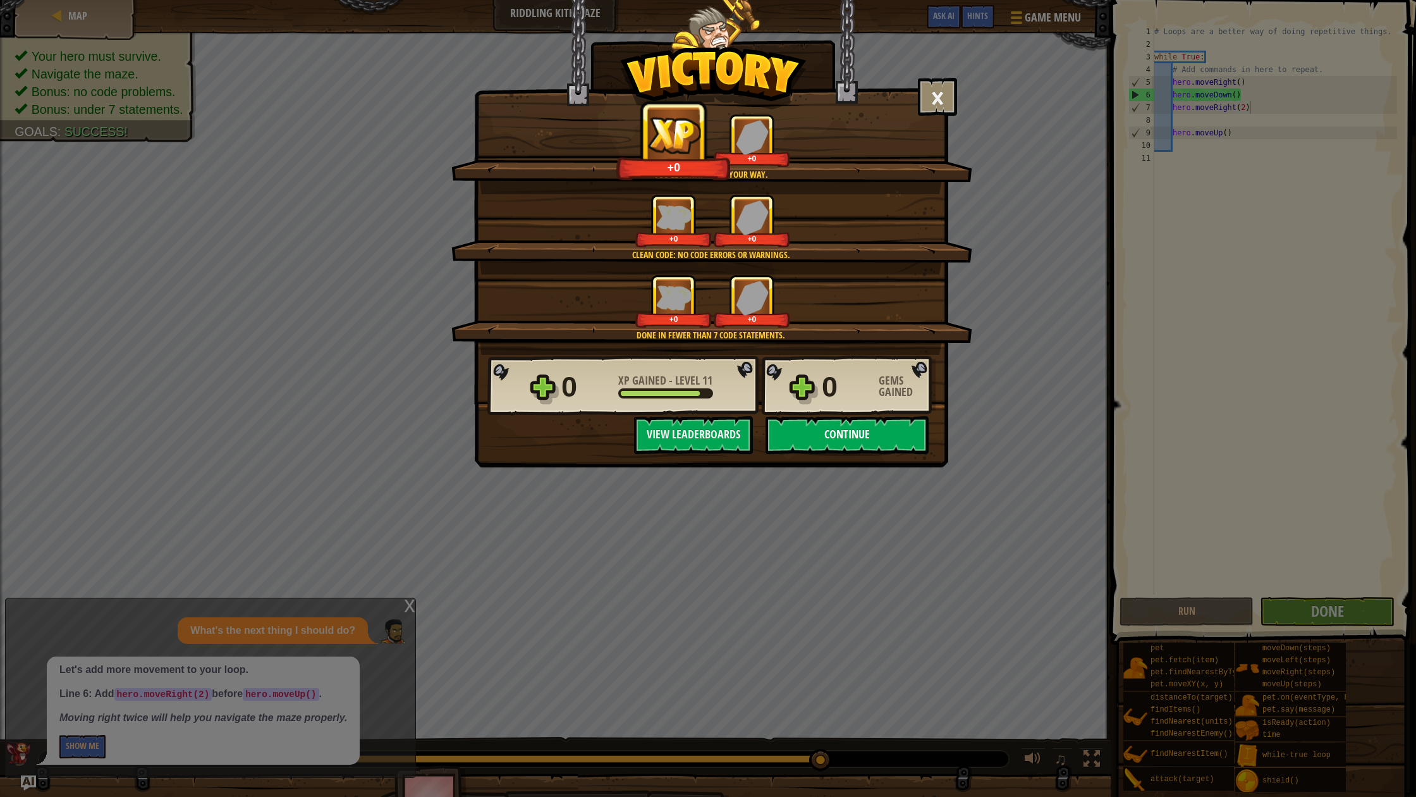
click at [800, 432] on button "Continue" at bounding box center [847, 435] width 163 height 38
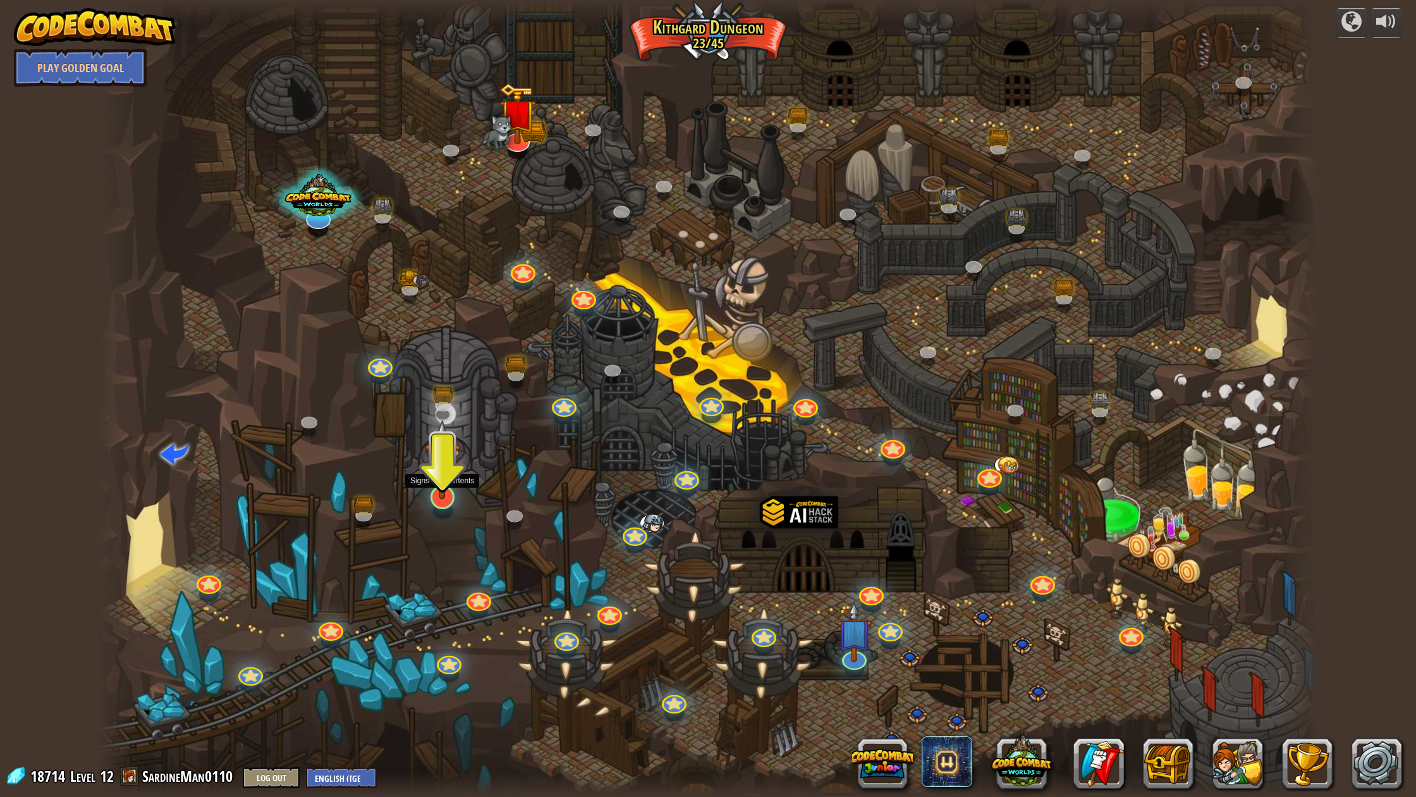
click at [439, 493] on img at bounding box center [442, 459] width 35 height 80
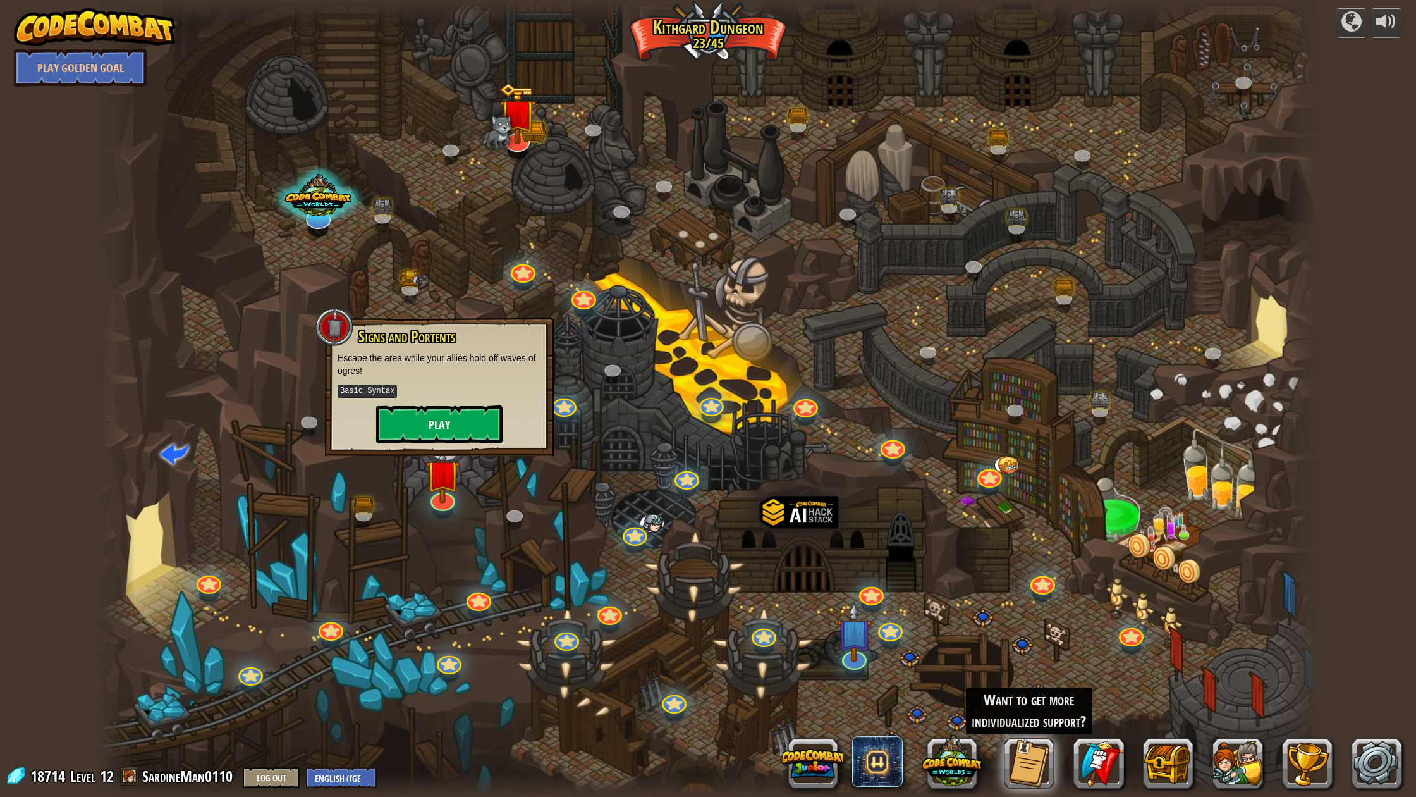
drag, startPoint x: 429, startPoint y: 400, endPoint x: 434, endPoint y: 418, distance: 19.0
click at [434, 418] on div "Signs and Portents Escape the area while your allies hold off waves of ogres! B…" at bounding box center [440, 385] width 204 height 115
click at [432, 415] on button "Play" at bounding box center [439, 424] width 126 height 38
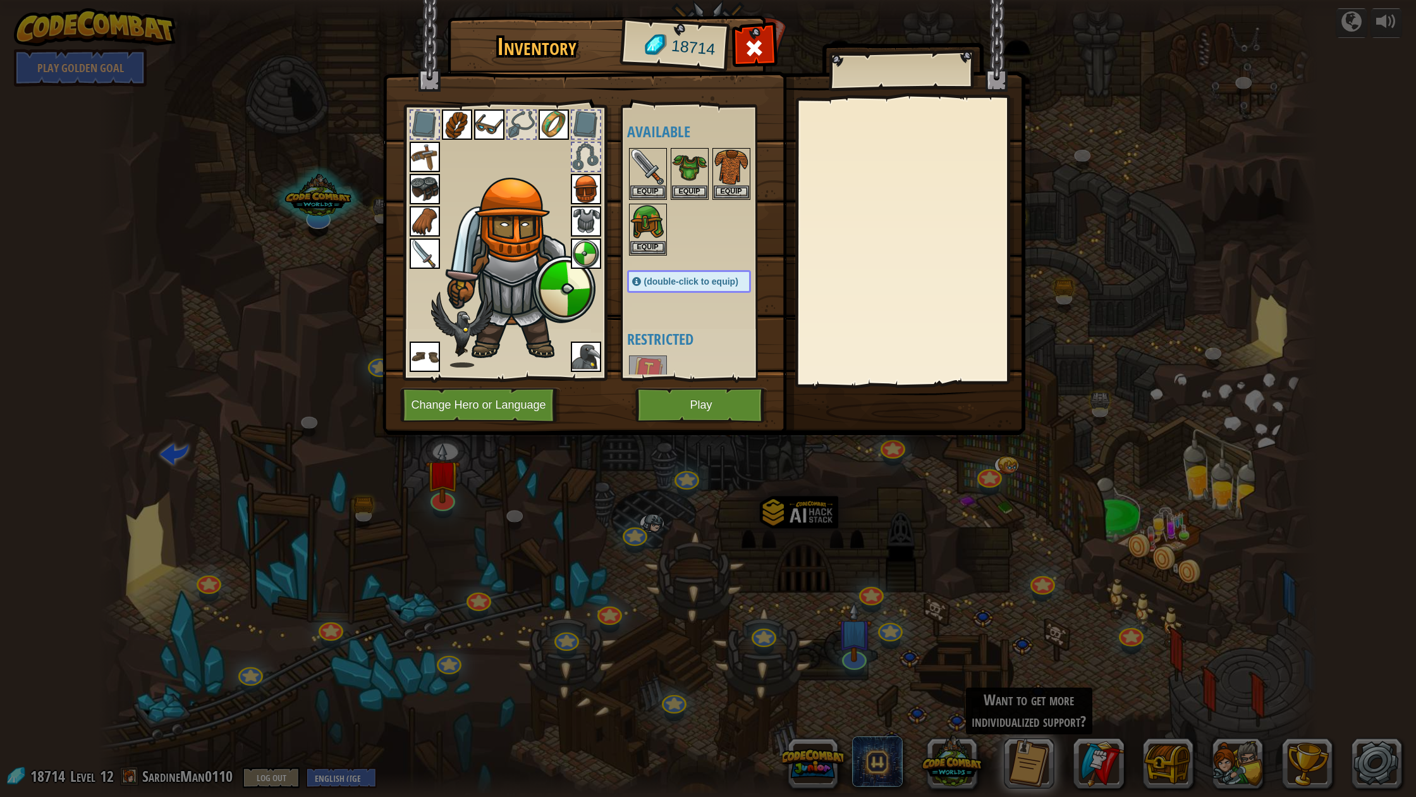
click at [697, 405] on button "Play" at bounding box center [701, 405] width 132 height 35
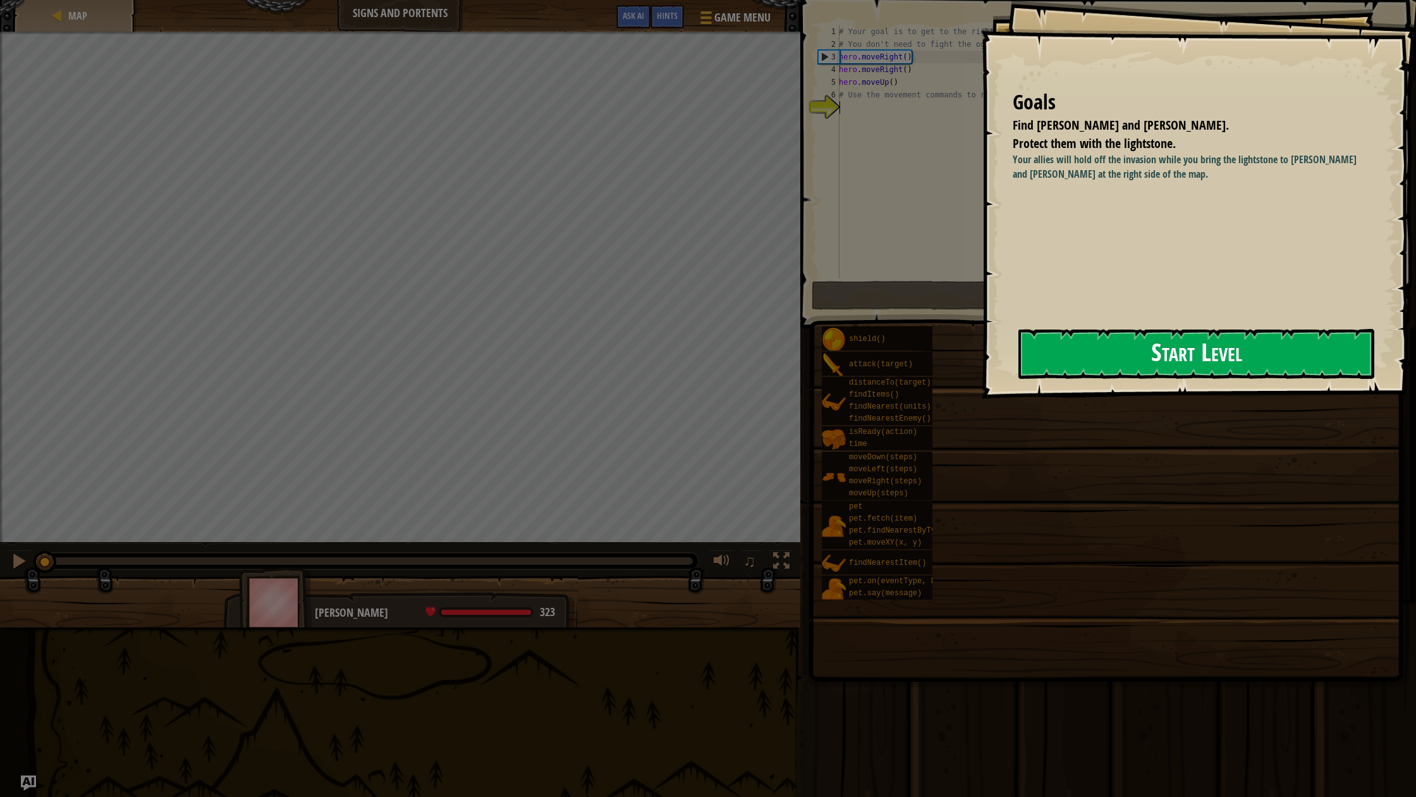
click at [1072, 342] on button "Start Level" at bounding box center [1197, 354] width 356 height 50
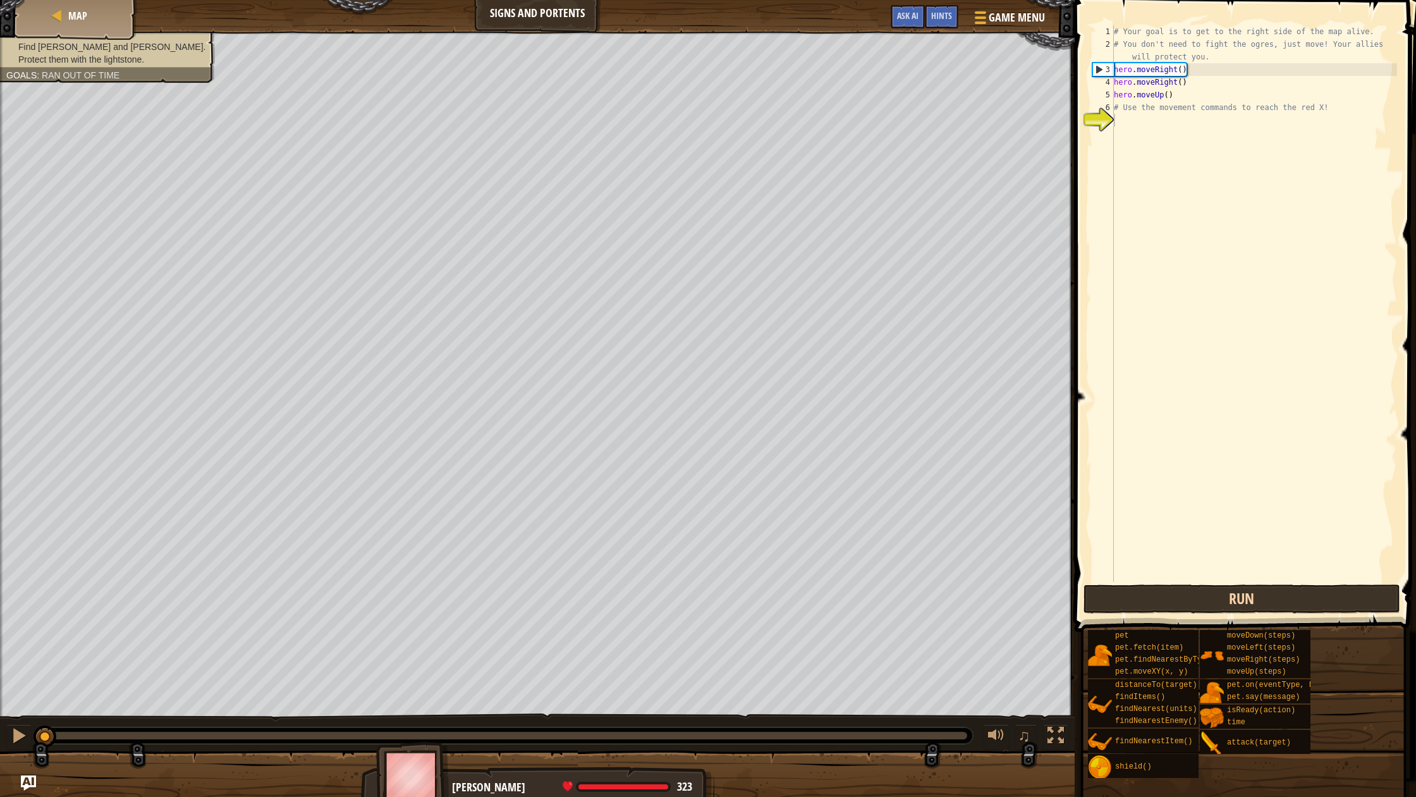
click at [1157, 591] on button "Run" at bounding box center [1242, 598] width 317 height 29
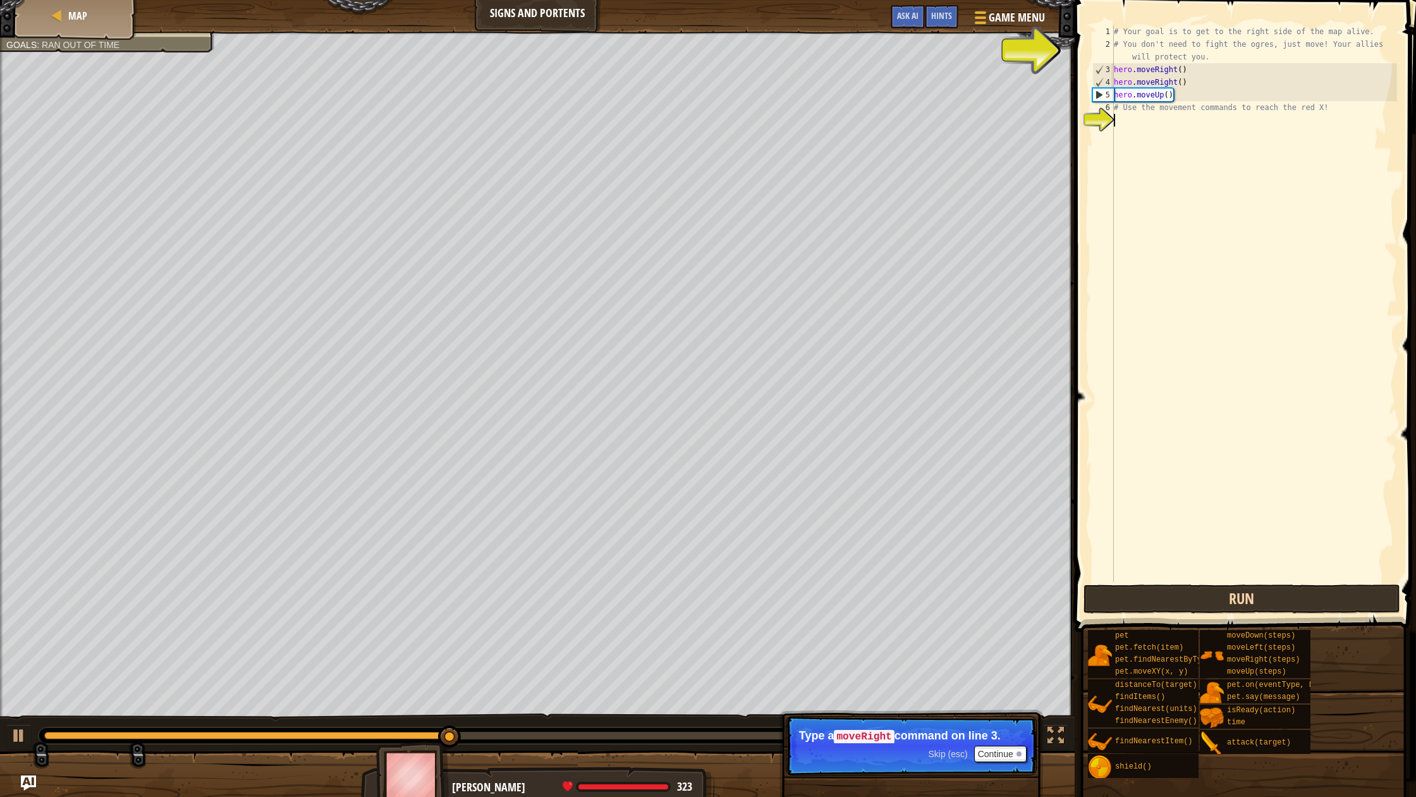
type textarea "h"
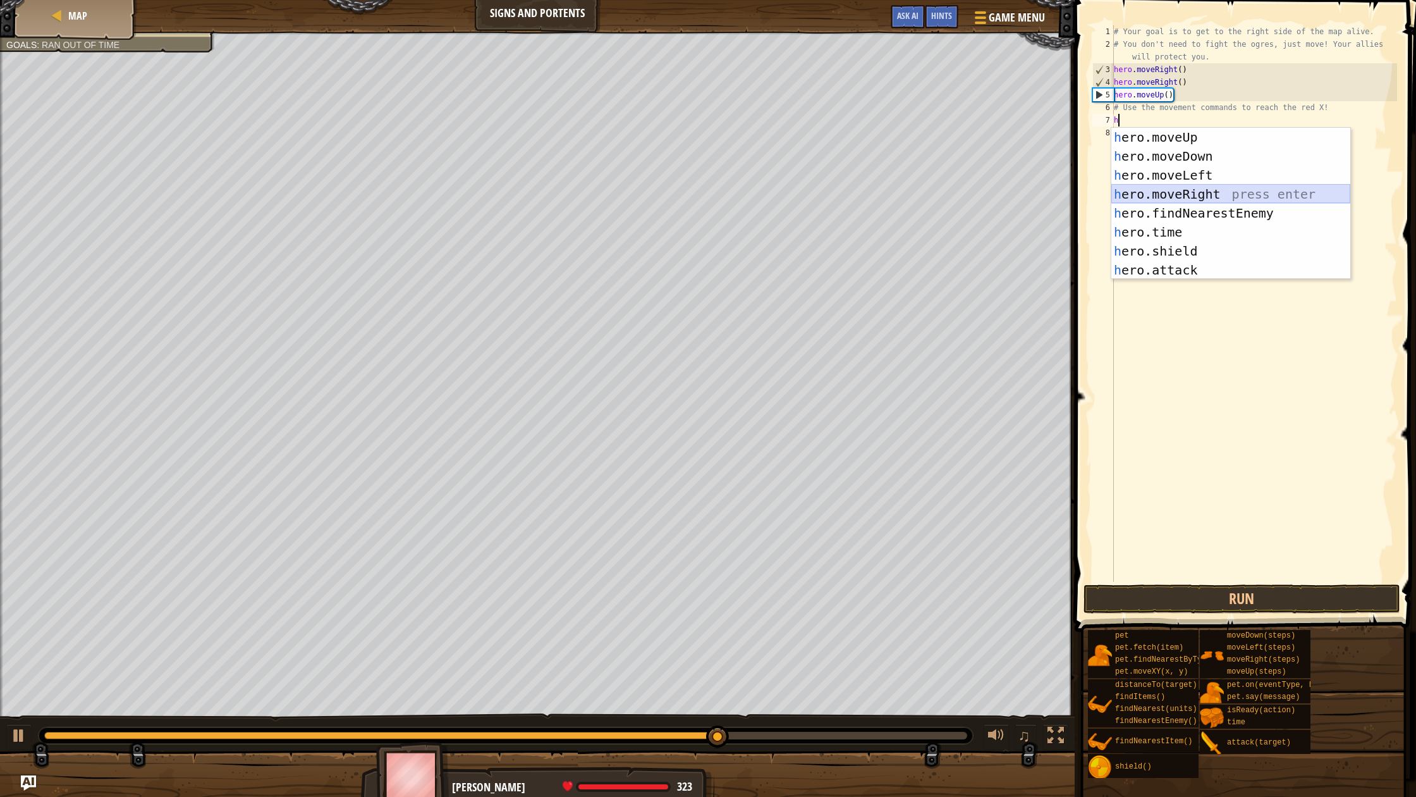
drag, startPoint x: 1192, startPoint y: 191, endPoint x: 1198, endPoint y: 185, distance: 8.5
click at [1196, 188] on div "h ero.moveUp press enter h ero.moveDown press enter h ero.moveLeft press enter …" at bounding box center [1230, 223] width 239 height 190
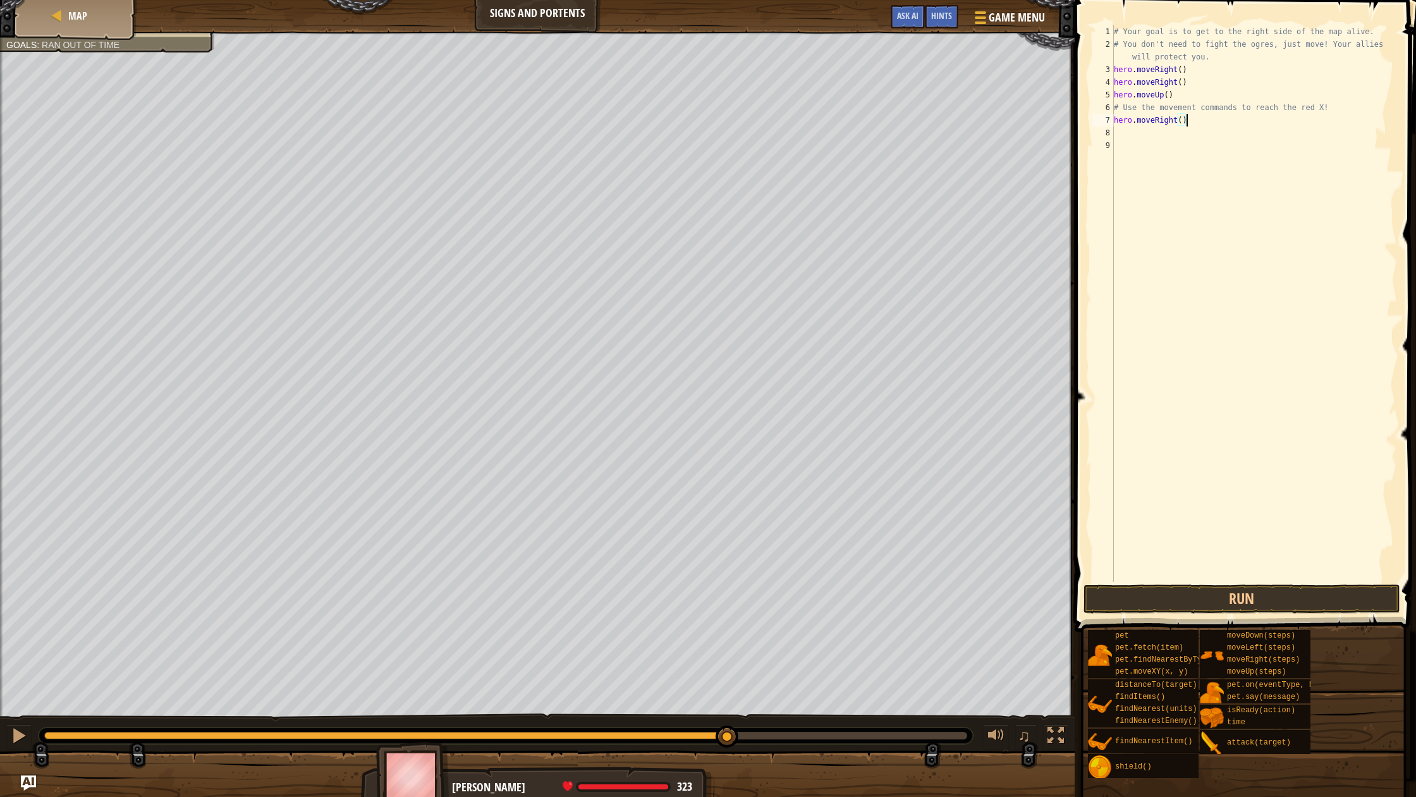
click at [1194, 125] on div "# Your goal is to get to the right side of the map alive. # You don't need to f…" at bounding box center [1254, 316] width 286 height 582
click at [1211, 603] on button "Run" at bounding box center [1242, 598] width 317 height 29
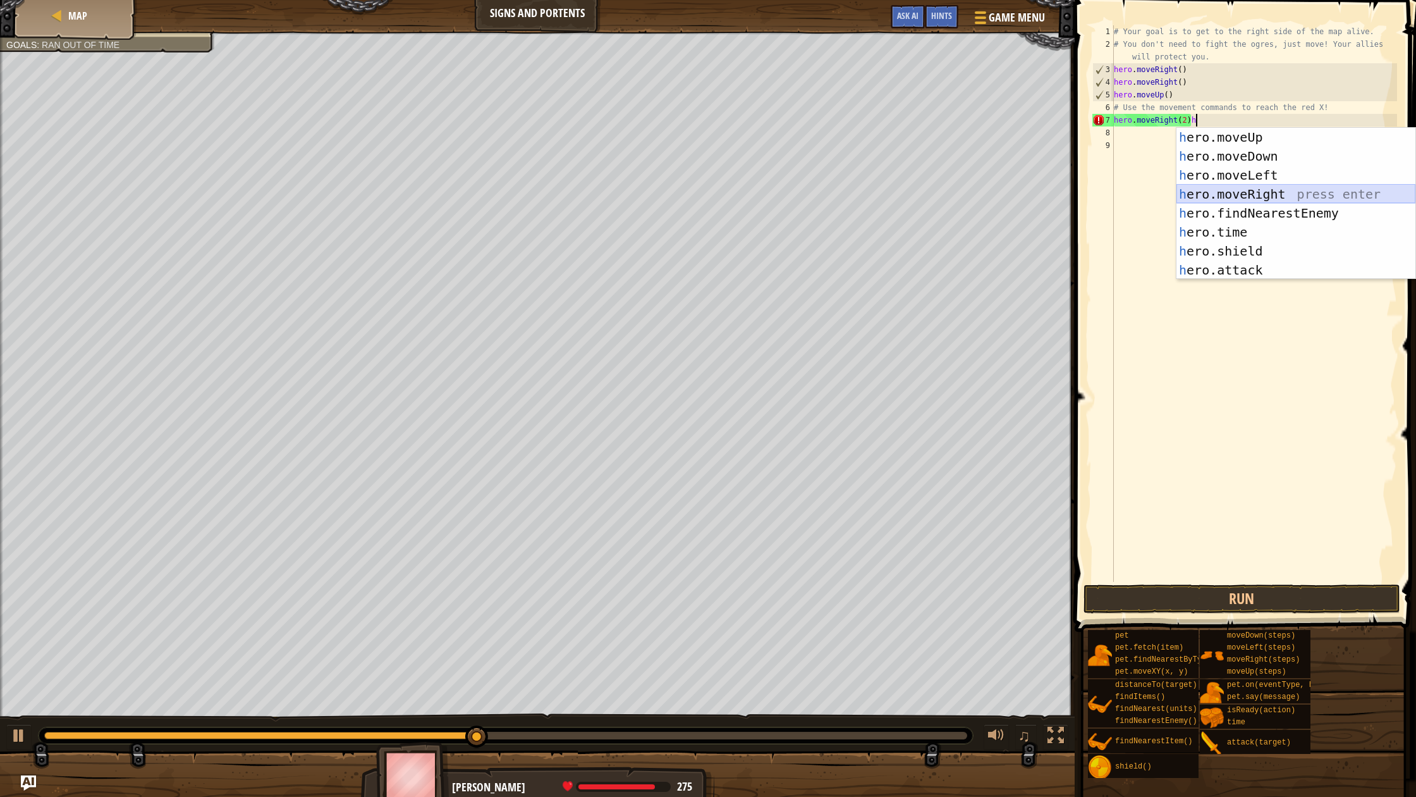
click at [1266, 195] on div "h ero.moveUp press enter h ero.moveDown press enter h ero.moveLeft press enter …" at bounding box center [1296, 223] width 239 height 190
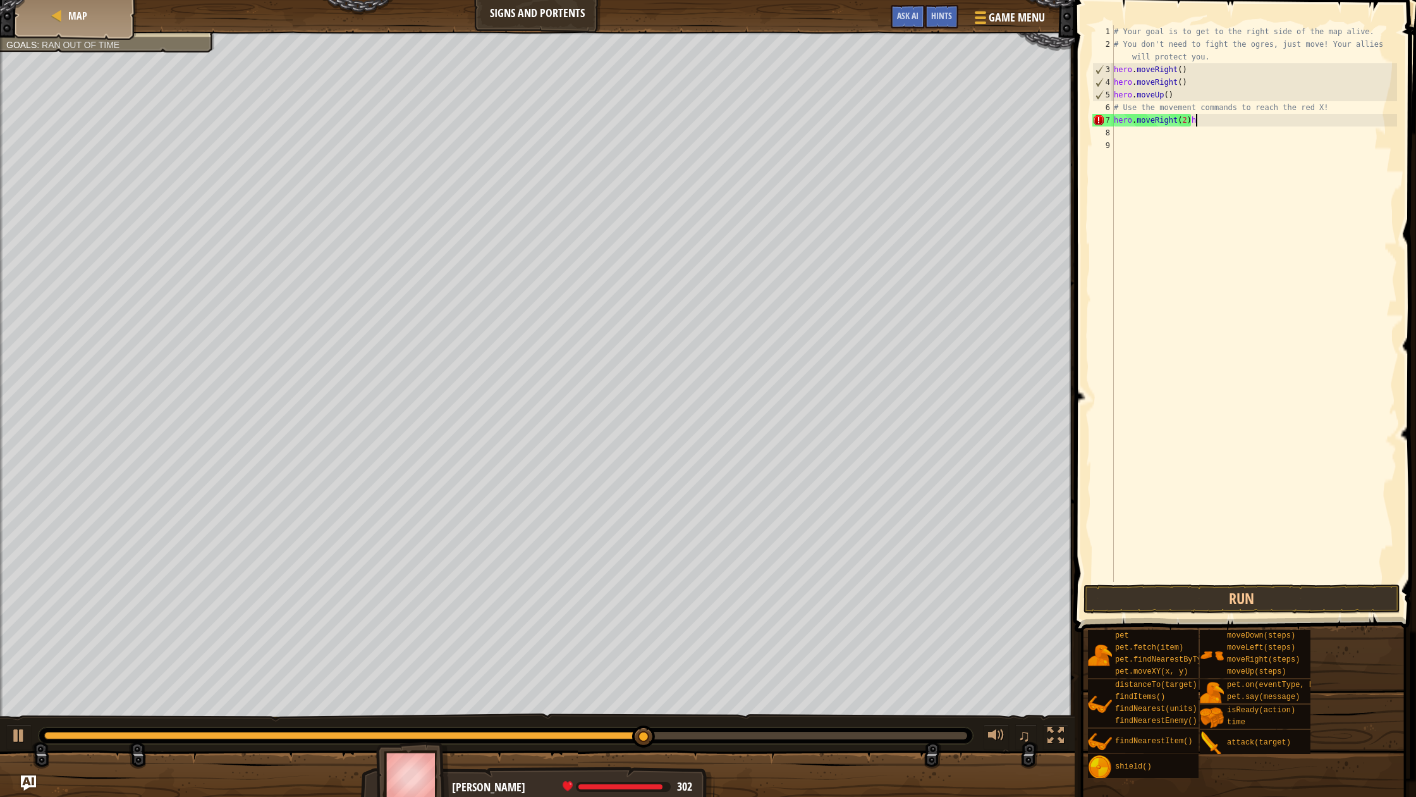
type textarea "hero.moveRight(2)"
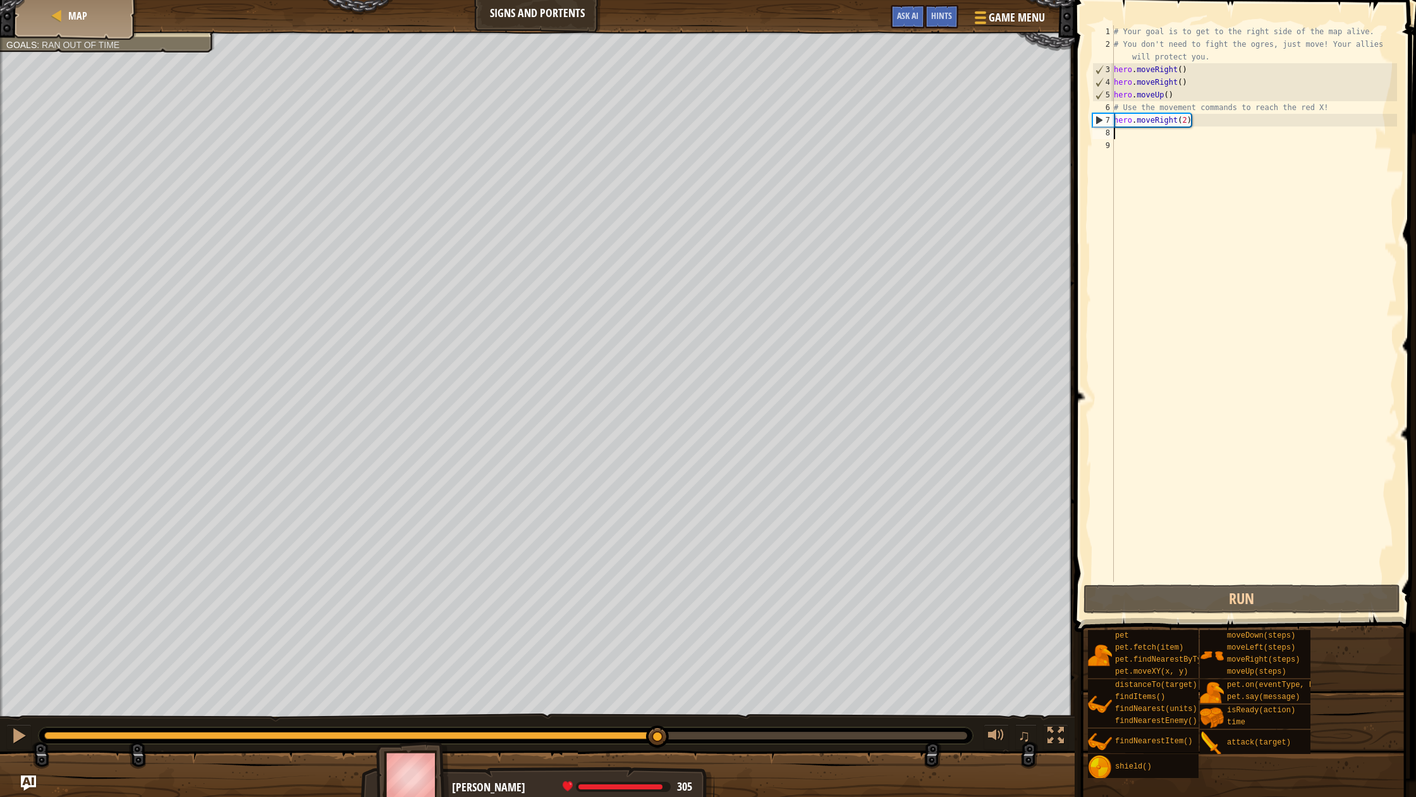
click at [1115, 138] on div "# Your goal is to get to the right side of the map alive. # You don't need to f…" at bounding box center [1254, 316] width 286 height 582
type textarea "h"
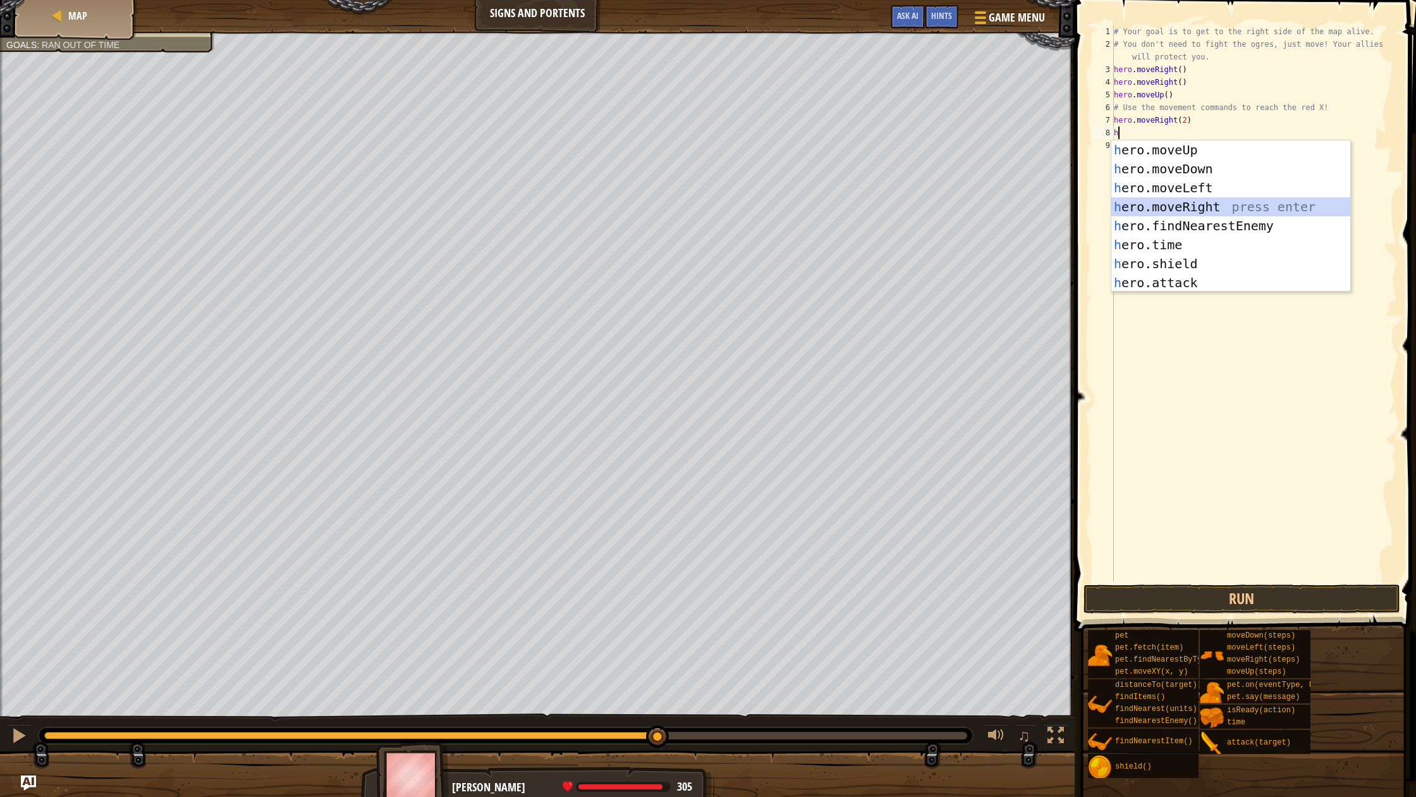
click at [1184, 205] on div "h ero.moveUp press enter h ero.moveDown press enter h ero.moveLeft press enter …" at bounding box center [1230, 235] width 239 height 190
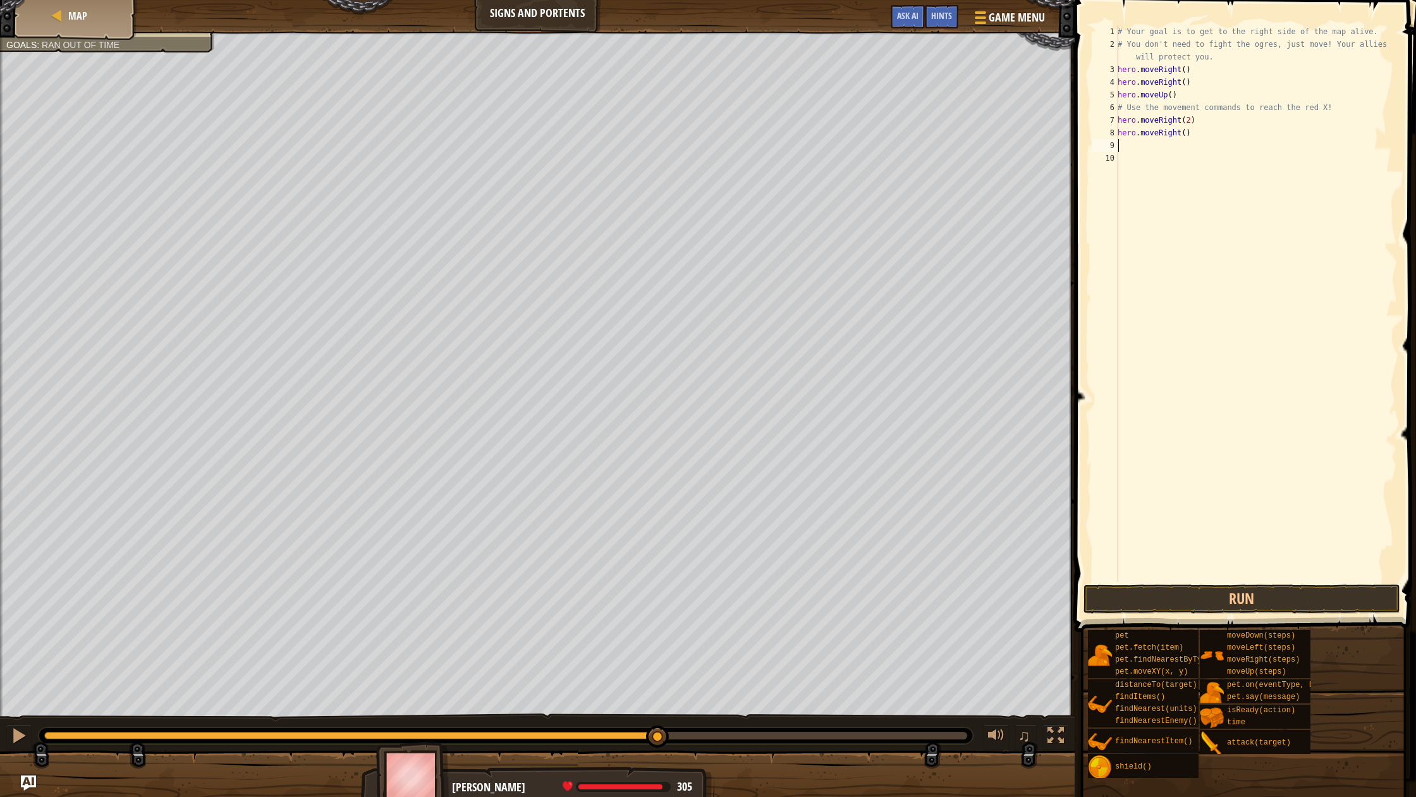
type textarea "h"
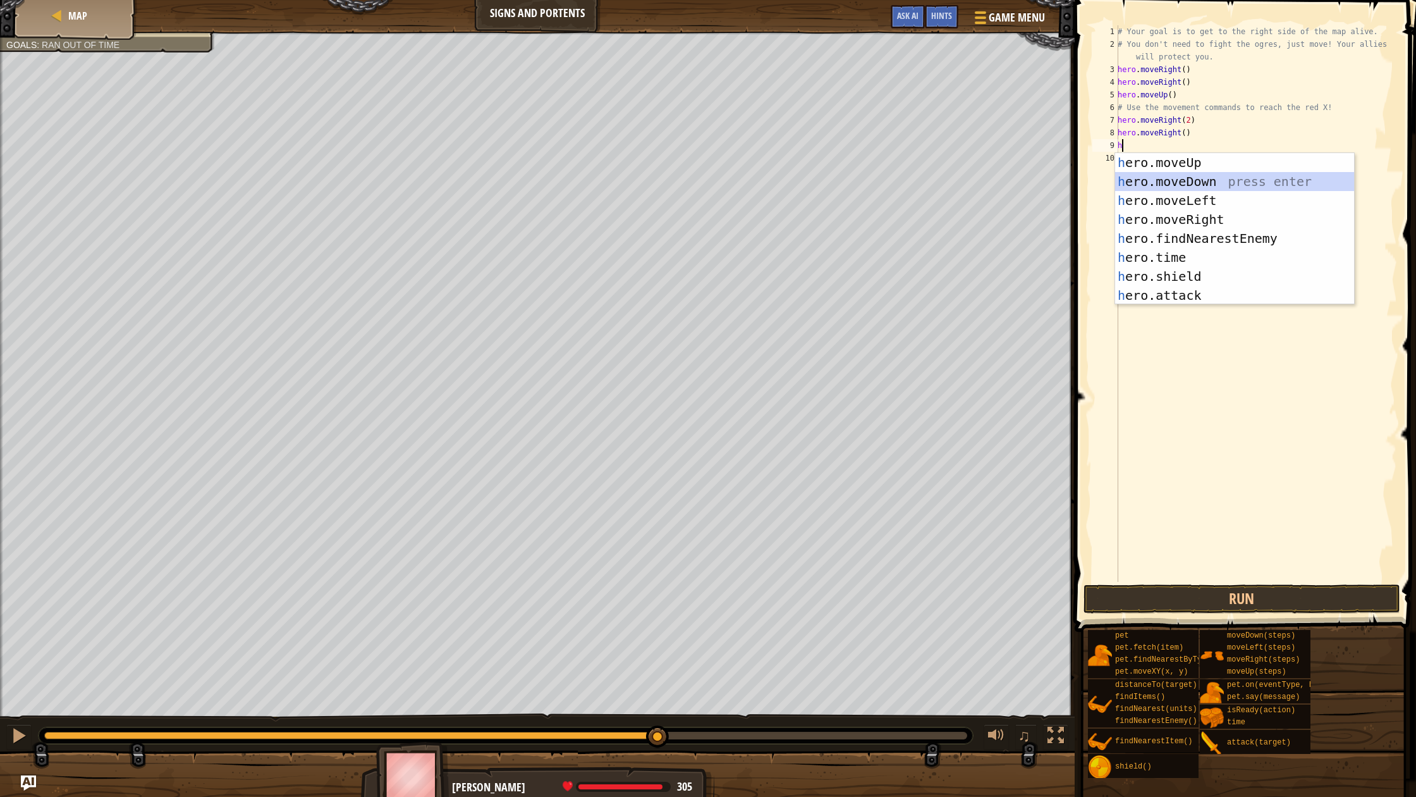
click at [1207, 177] on div "h ero.moveUp press enter h ero.moveDown press enter h ero.moveLeft press enter …" at bounding box center [1234, 248] width 239 height 190
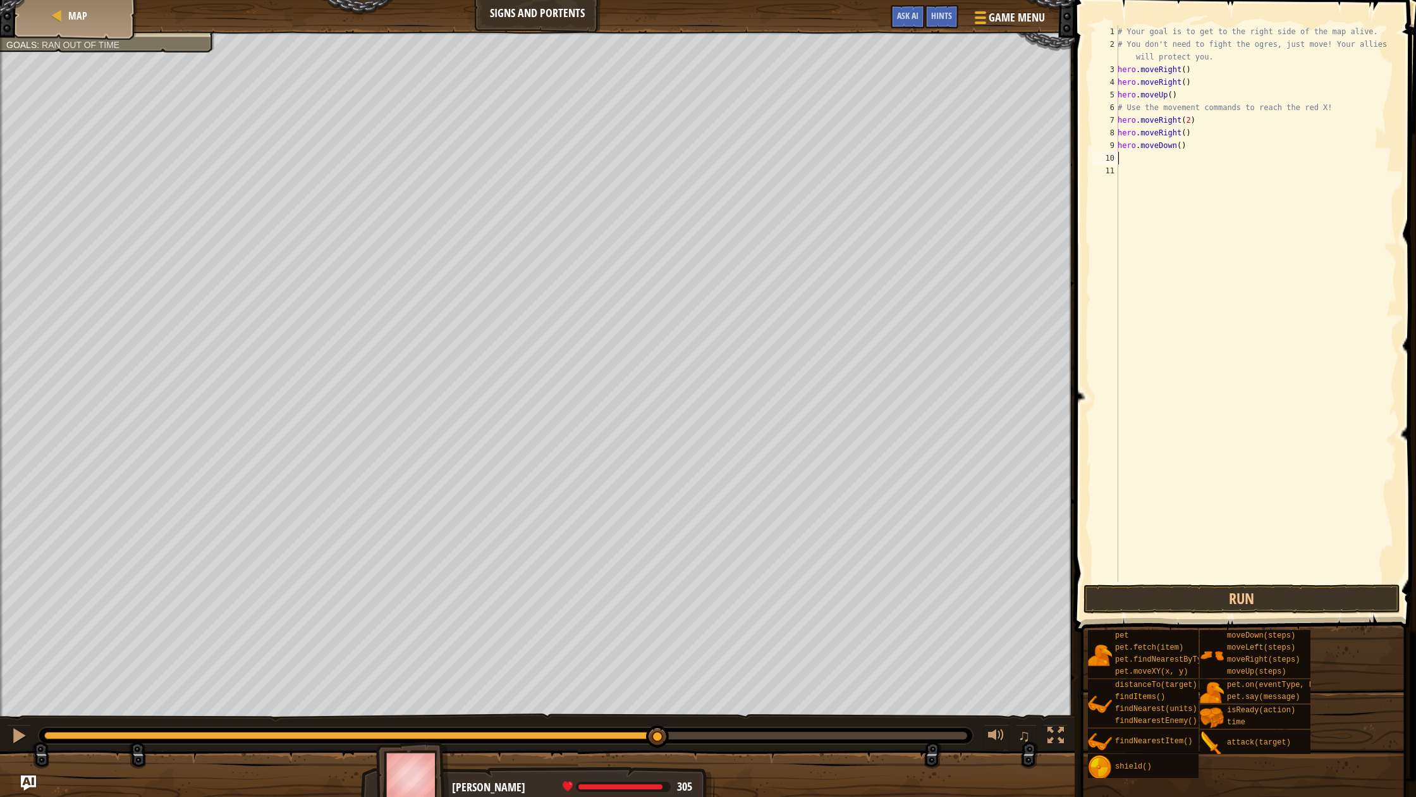
type textarea "h"
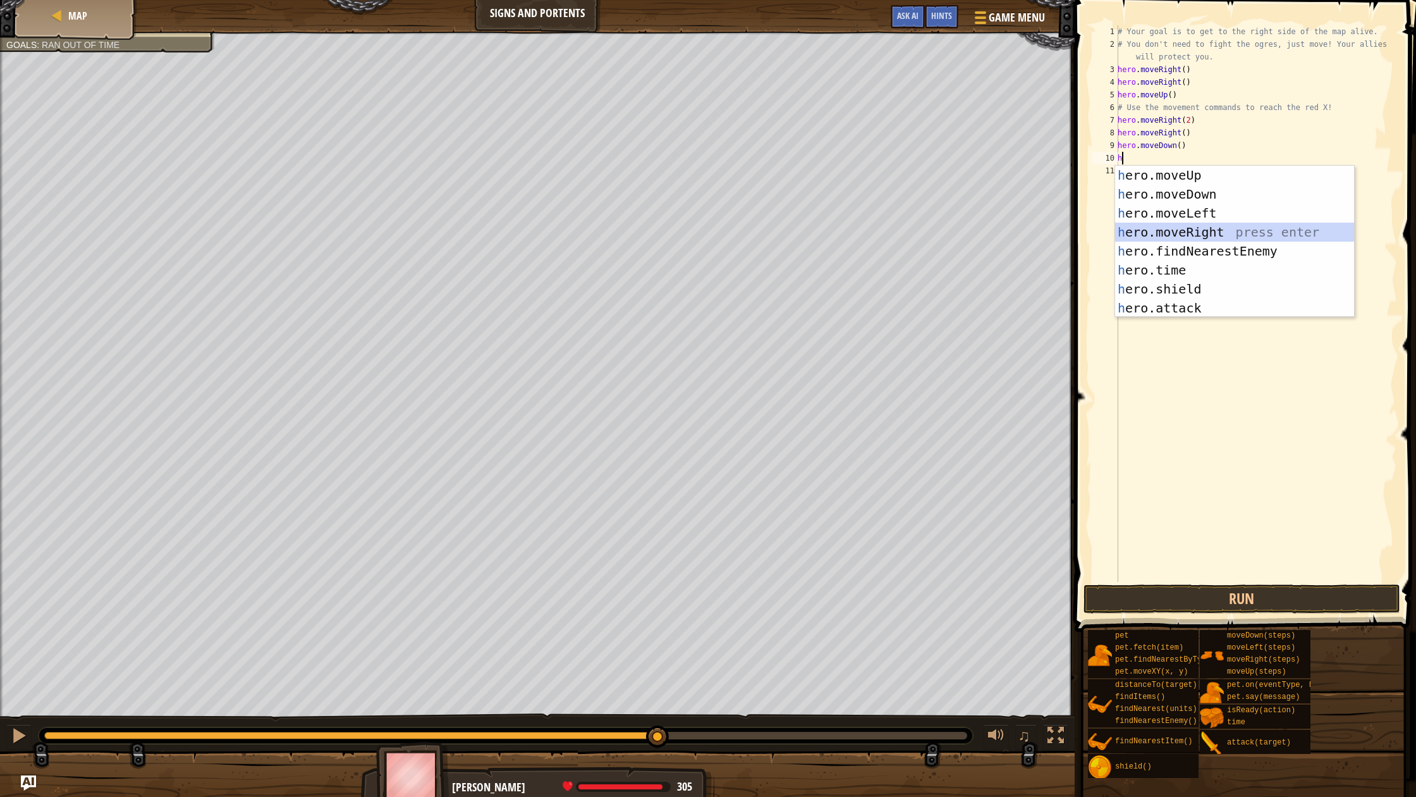
click at [1192, 227] on div "h ero.moveUp press enter h ero.moveDown press enter h ero.moveLeft press enter …" at bounding box center [1234, 261] width 239 height 190
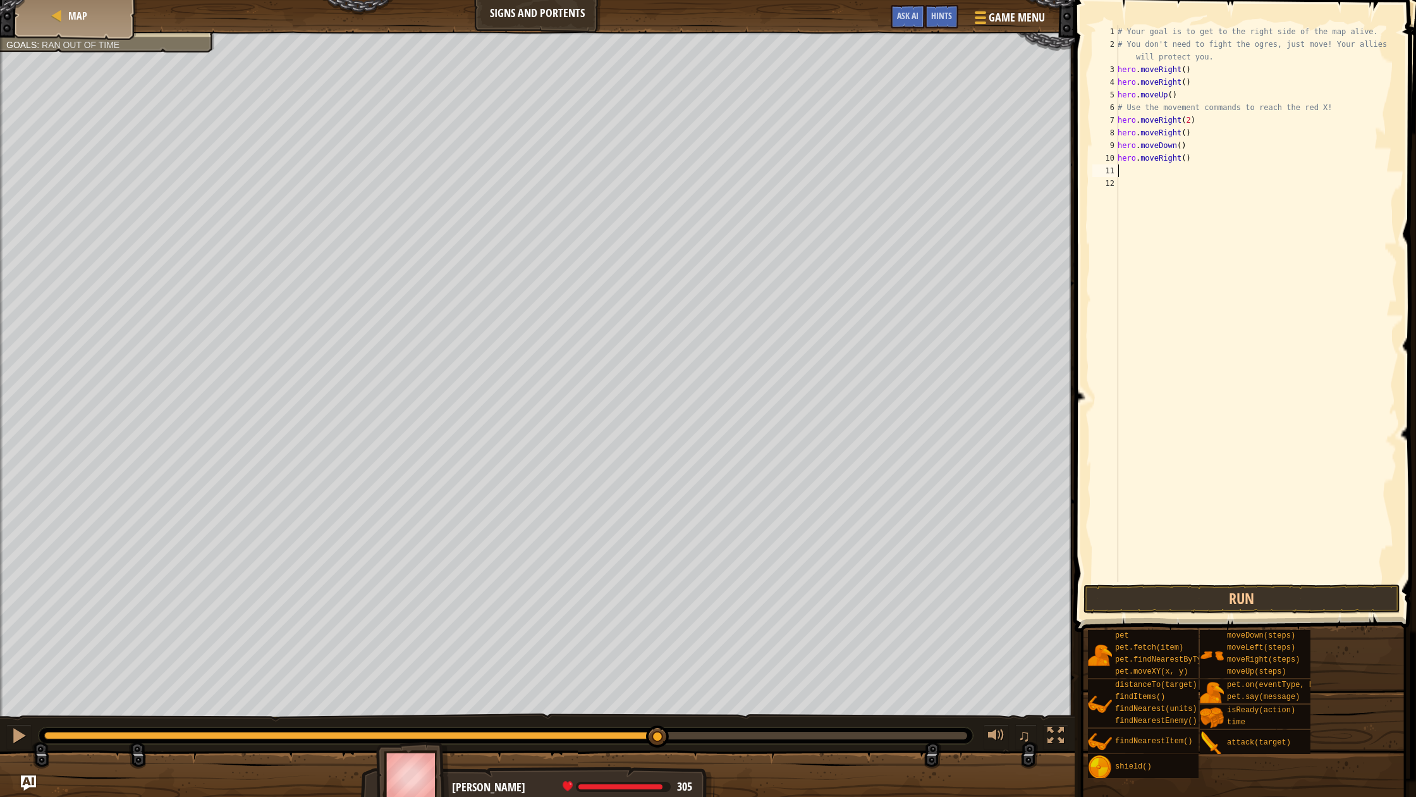
click at [1193, 166] on div "# Your goal is to get to the right side of the map alive. # You don't need to f…" at bounding box center [1256, 316] width 282 height 582
click at [1192, 159] on div "# Your goal is to get to the right side of the map alive. # You don't need to f…" at bounding box center [1256, 316] width 282 height 582
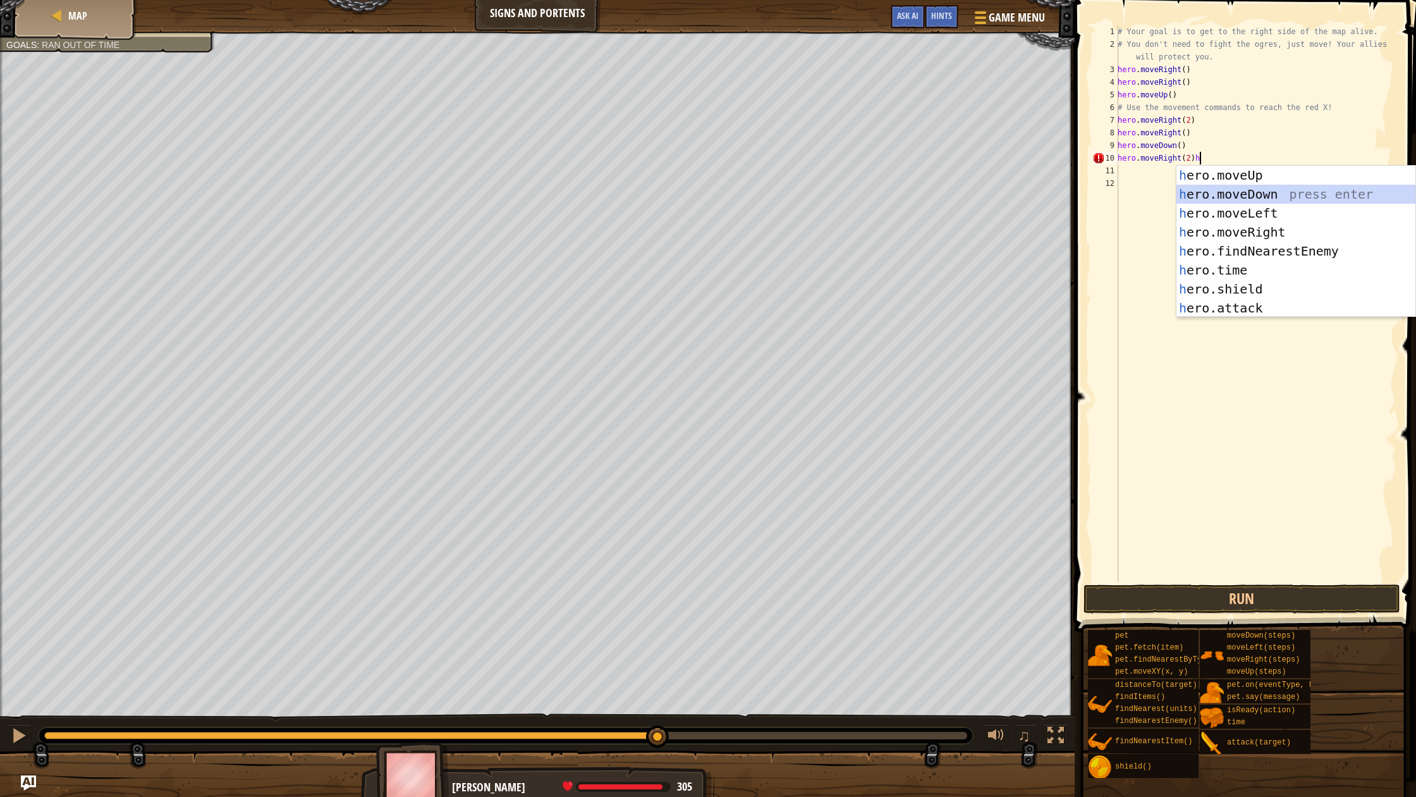
click at [1270, 197] on div "h ero.moveUp press enter h ero.moveDown press enter h ero.moveLeft press enter …" at bounding box center [1296, 261] width 239 height 190
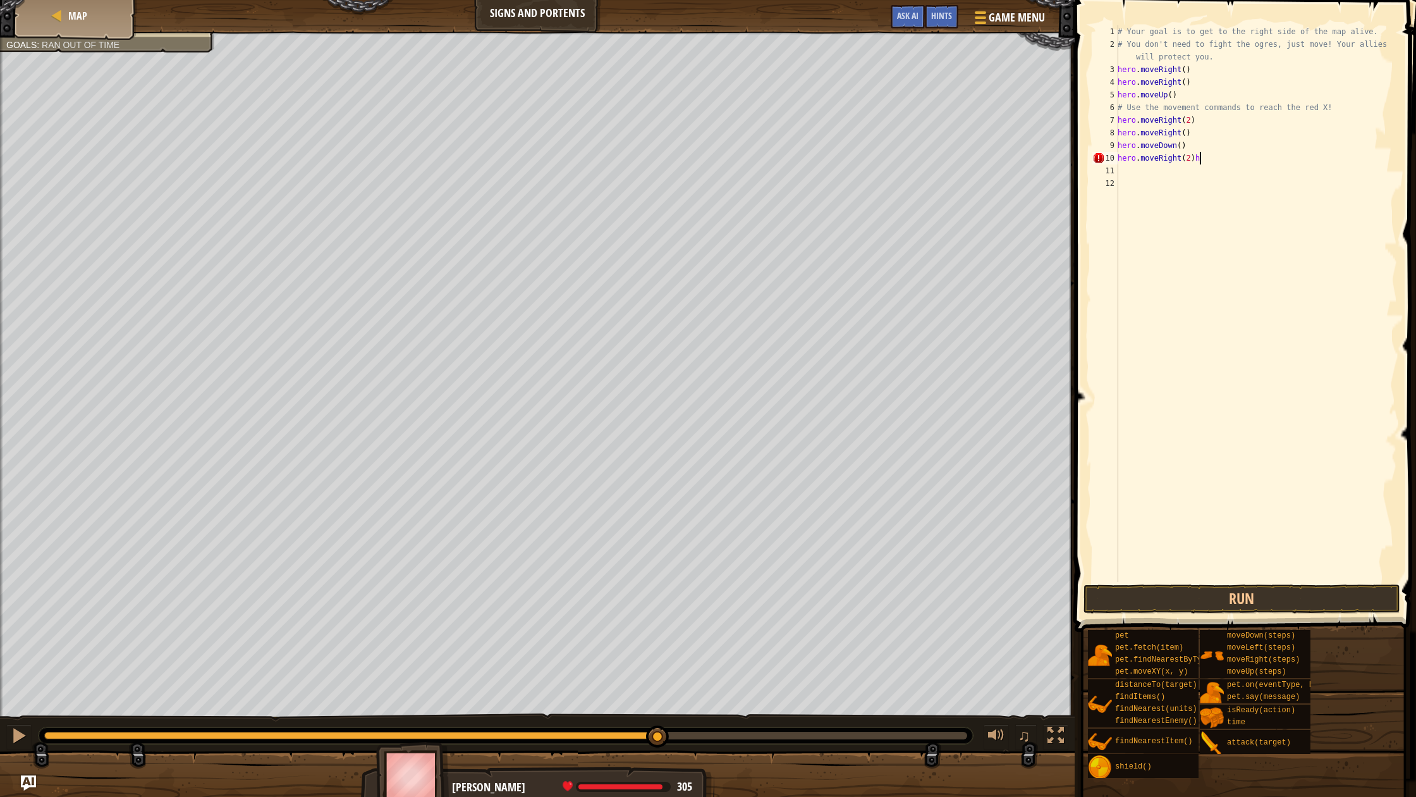
type textarea "hero.moveRight(2)"
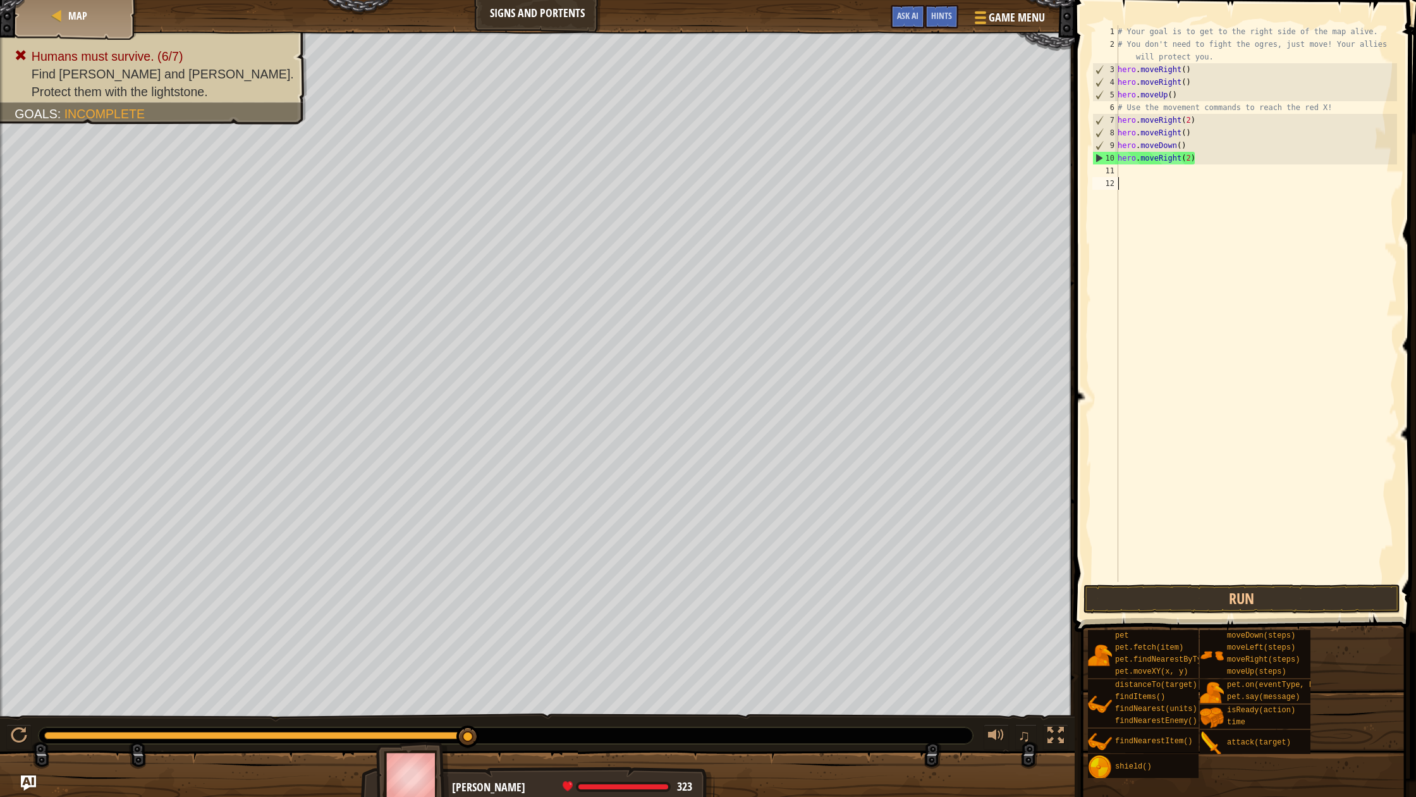
click at [1122, 179] on div "# Your goal is to get to the right side of the map alive. # You don't need to f…" at bounding box center [1256, 316] width 282 height 582
click at [1117, 163] on div "10" at bounding box center [1105, 158] width 25 height 13
type textarea "hero.moveRight(2)"
click at [1118, 176] on div "11" at bounding box center [1106, 170] width 26 height 13
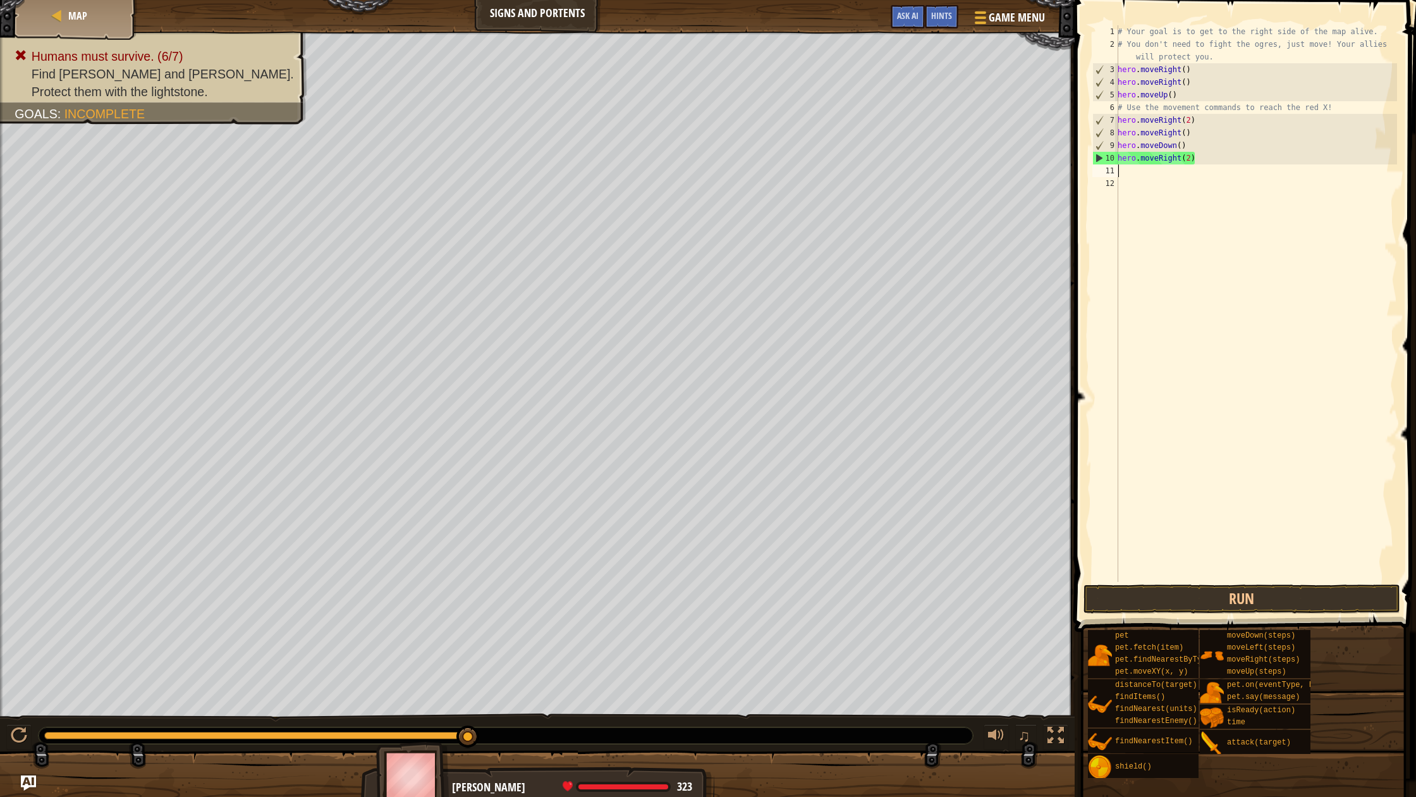
type textarea "h"
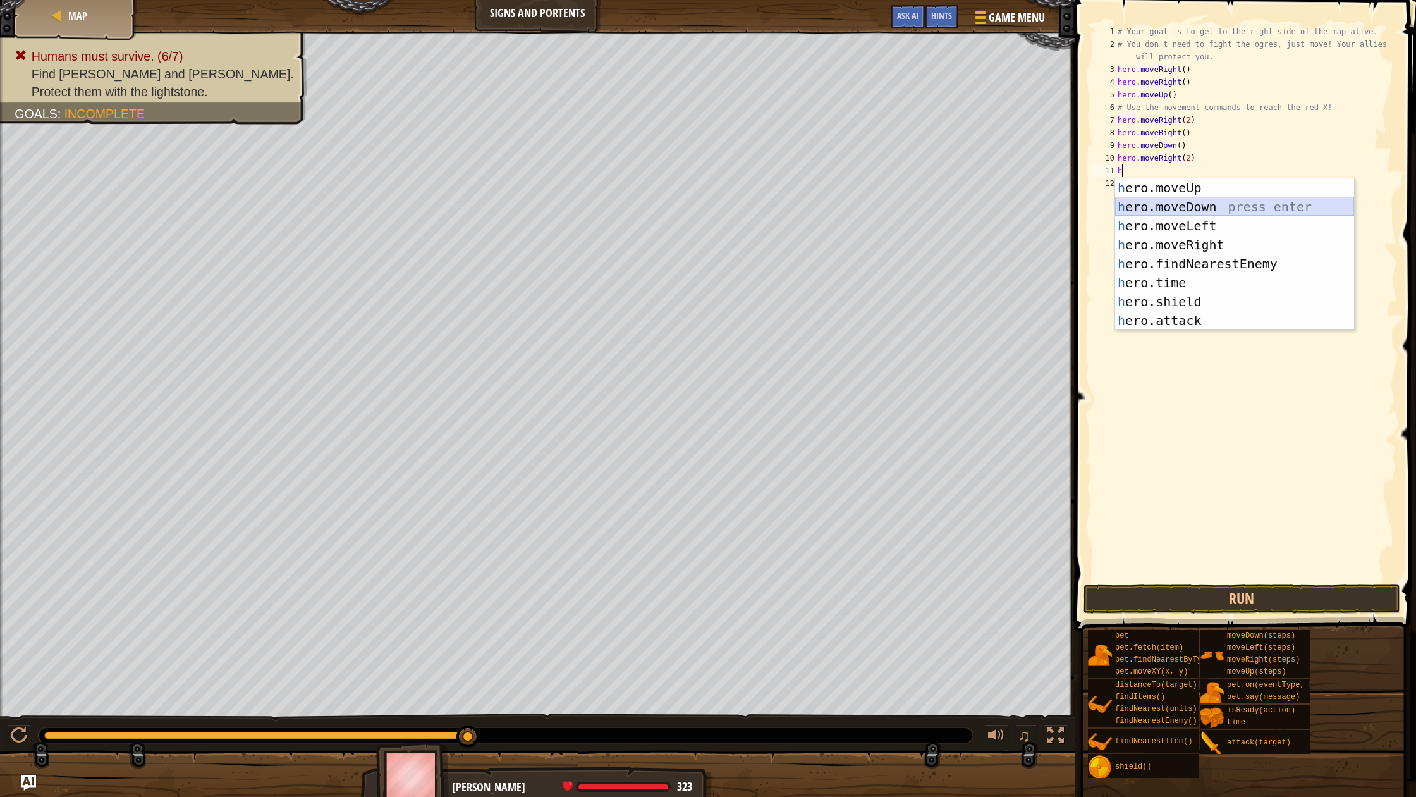
click at [1192, 202] on div "h ero.moveUp press enter h ero.moveDown press enter h ero.moveLeft press enter …" at bounding box center [1234, 273] width 239 height 190
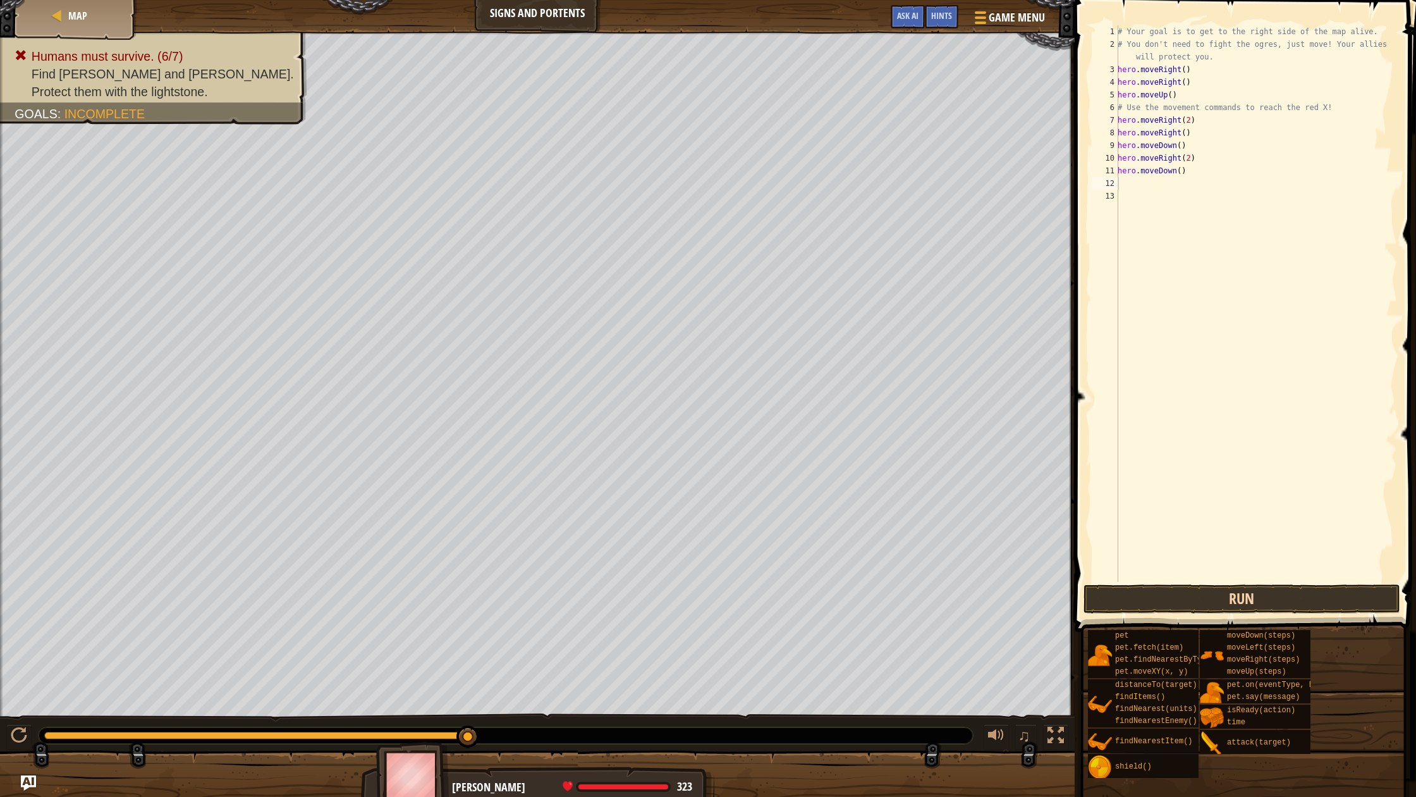
click at [1235, 599] on button "Run" at bounding box center [1242, 598] width 317 height 29
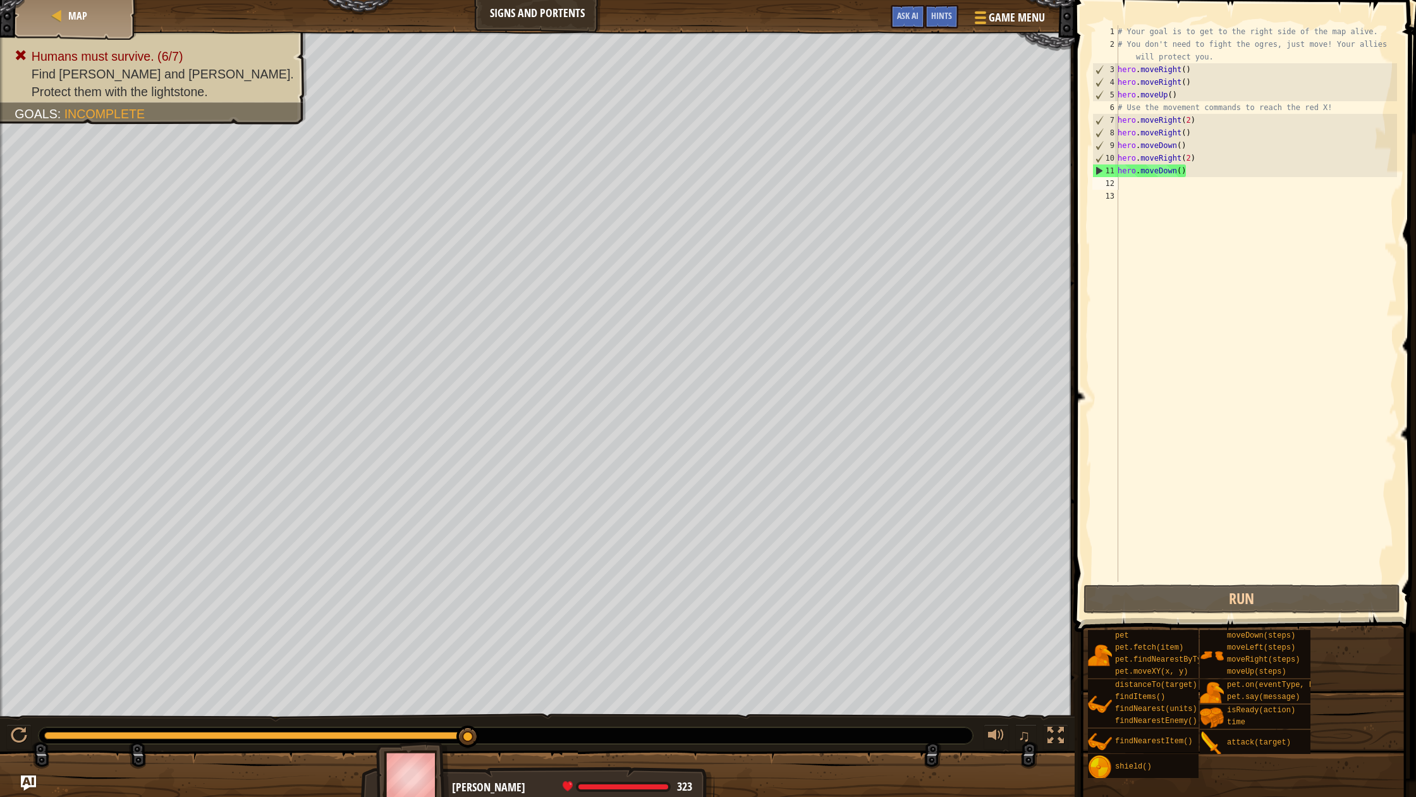
click at [941, 4] on div "Map Signs and Portents Game Menu Done Hints Ask AI" at bounding box center [537, 16] width 1075 height 32
click at [938, 9] on div "Hints" at bounding box center [942, 16] width 34 height 23
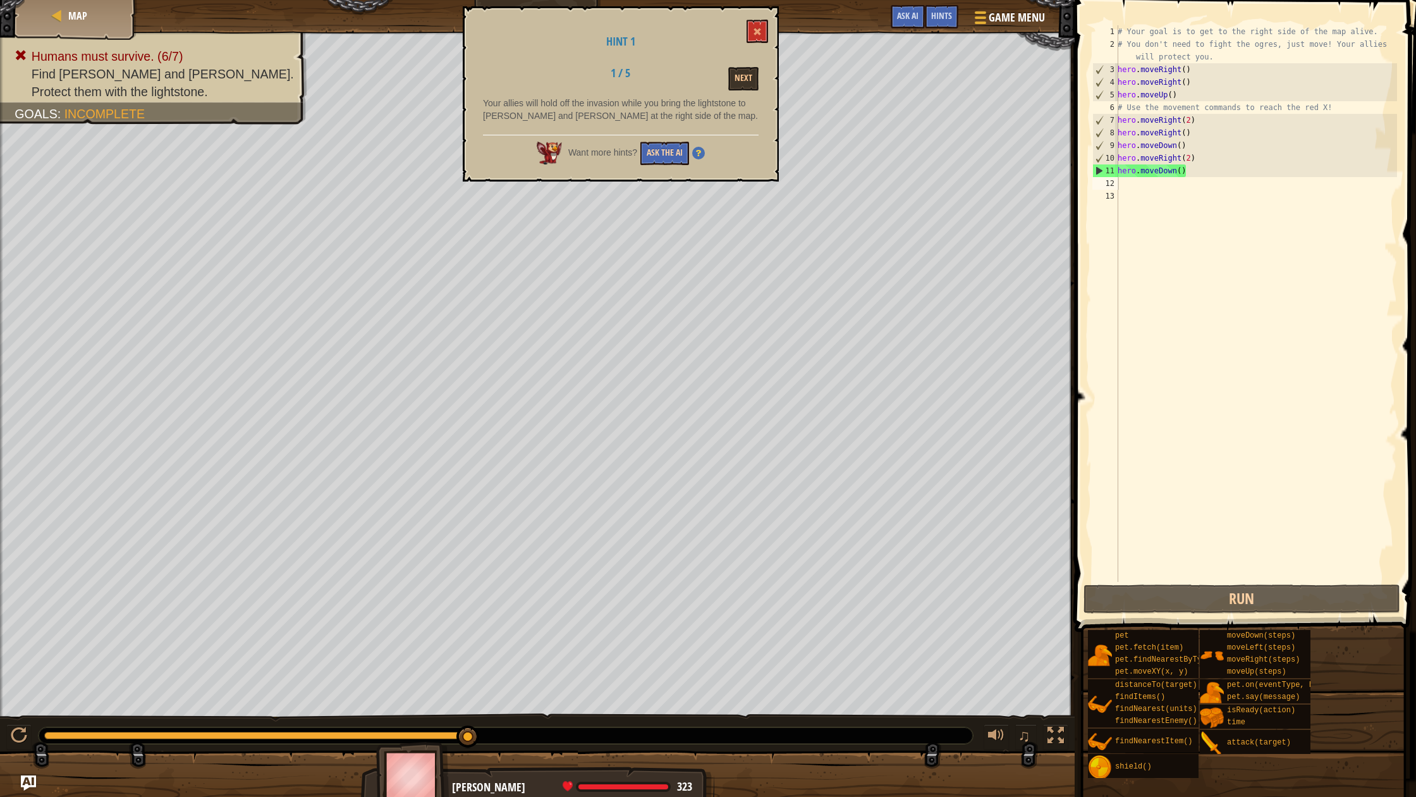
click at [668, 151] on button "Ask the AI" at bounding box center [664, 153] width 49 height 23
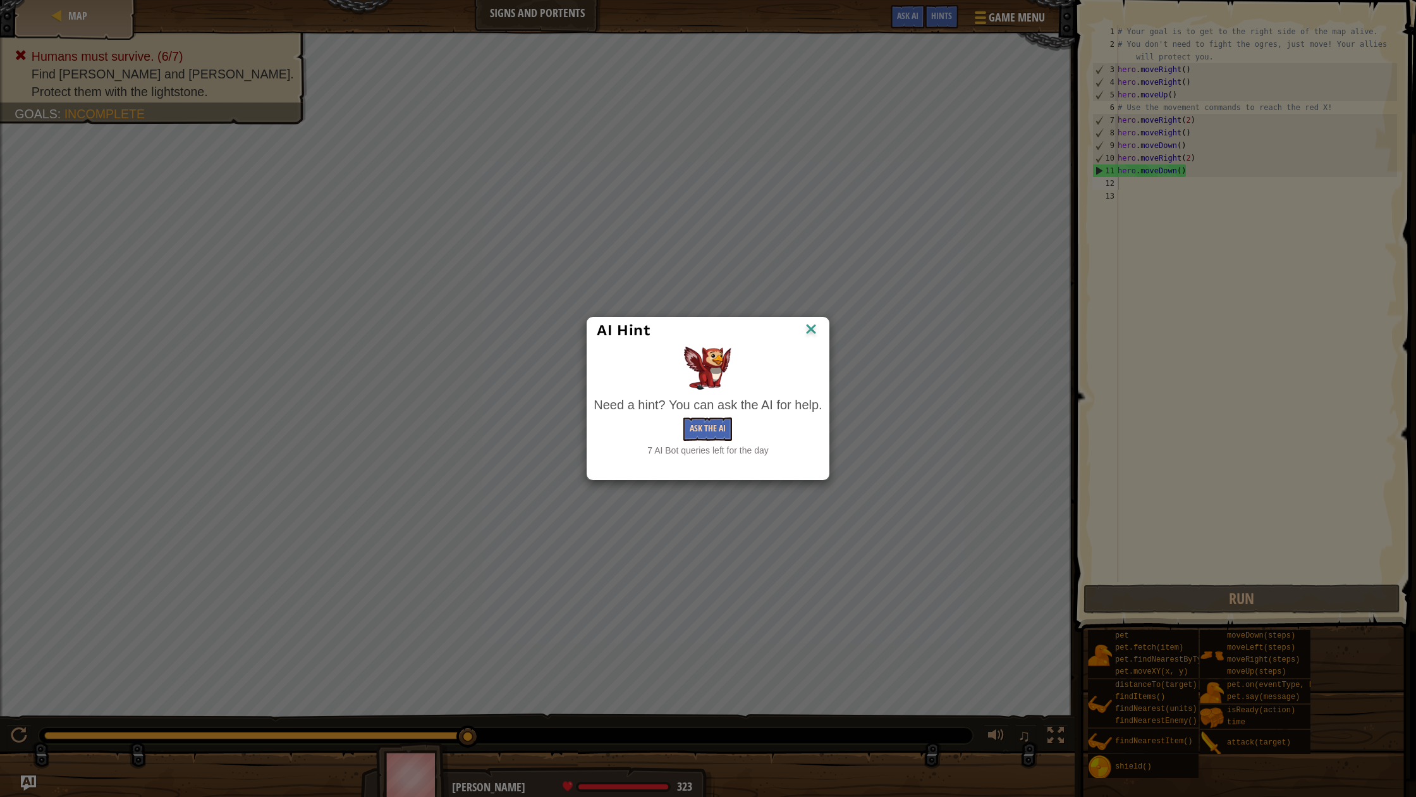
click at [709, 417] on button "Ask the AI" at bounding box center [707, 428] width 49 height 23
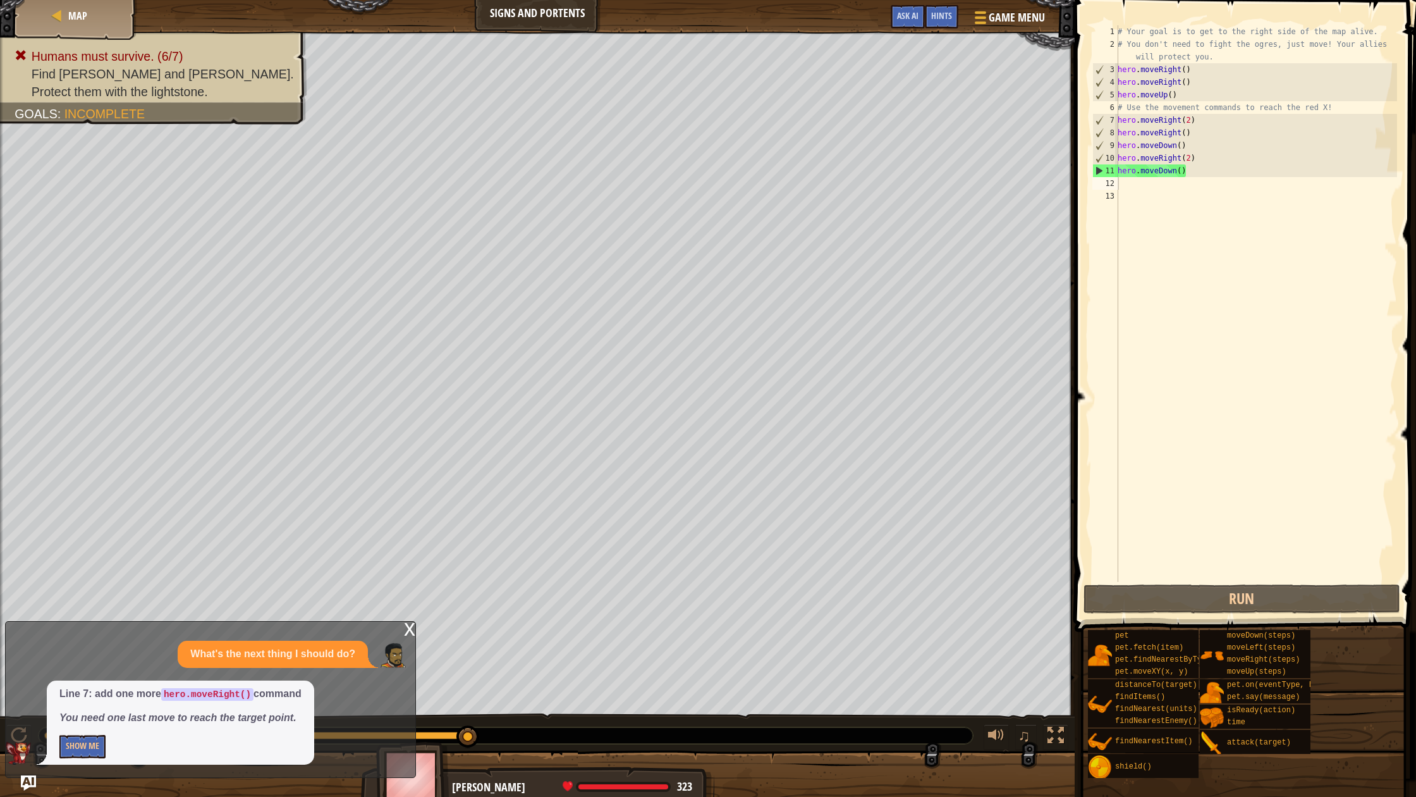
click at [95, 739] on button "Show Me" at bounding box center [82, 746] width 46 height 23
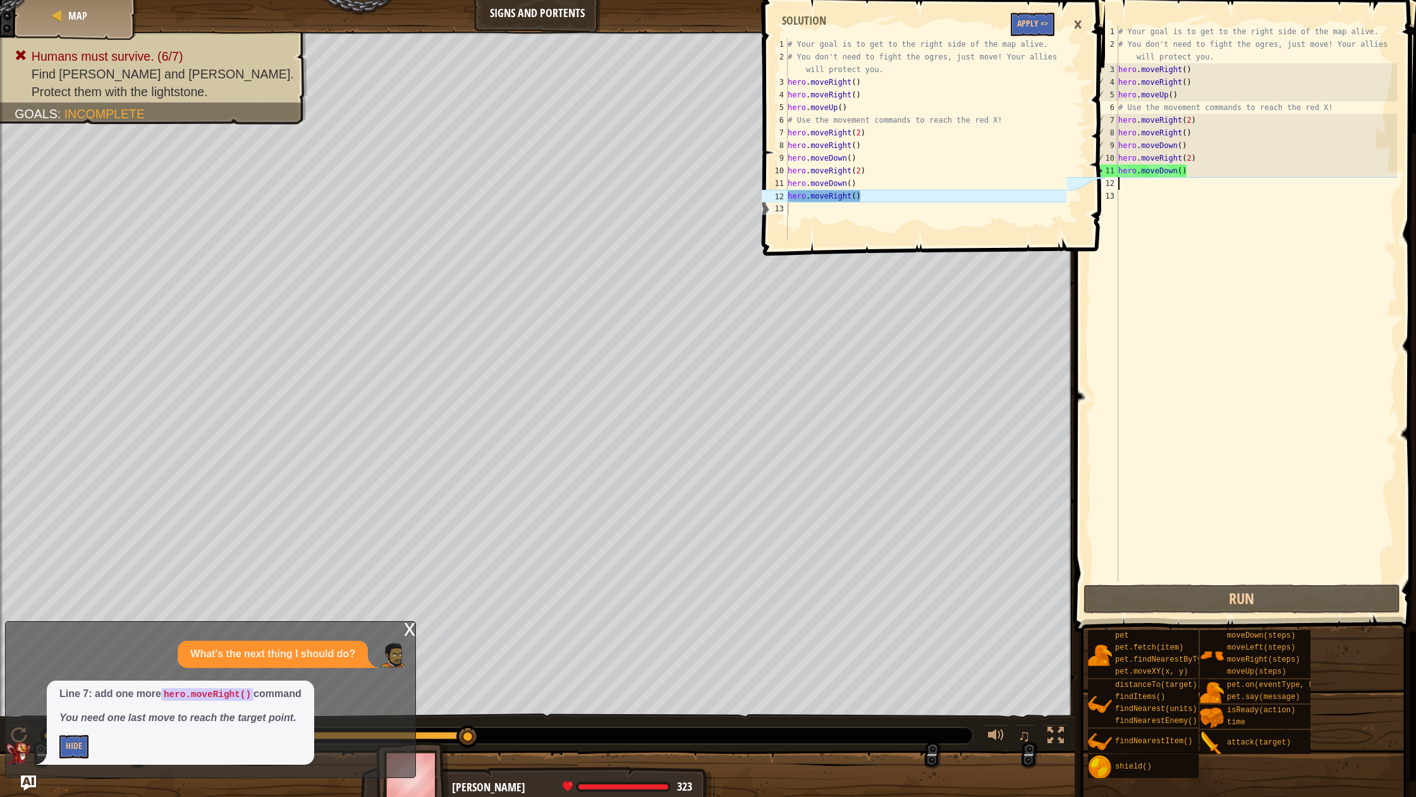
click at [1122, 183] on div "# Your goal is to get to the right side of the map alive. # You don't need to f…" at bounding box center [1256, 316] width 281 height 582
type textarea "h"
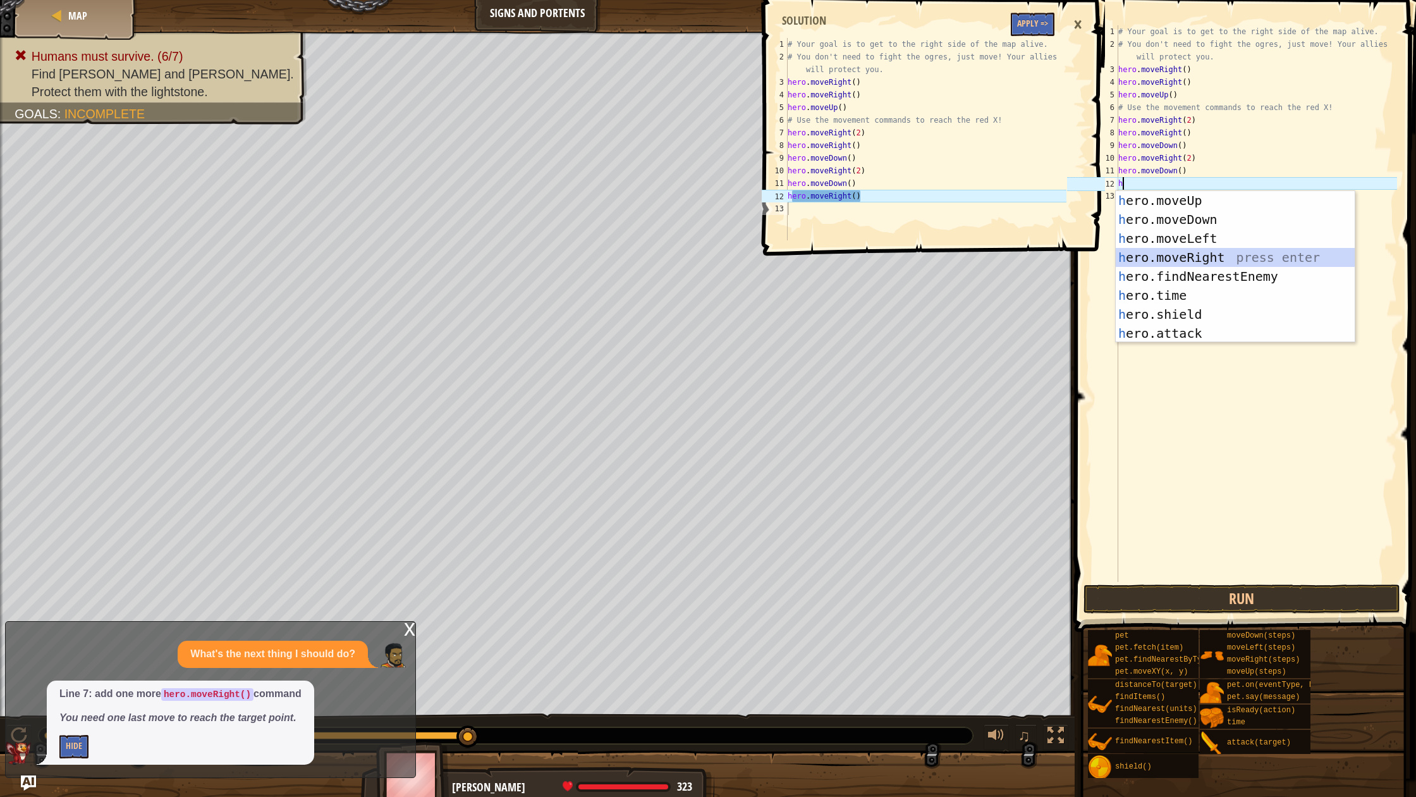
drag, startPoint x: 1208, startPoint y: 251, endPoint x: 1208, endPoint y: 239, distance: 12.0
click at [1208, 239] on div "h ero.moveUp press enter h ero.moveDown press enter h ero.moveLeft press enter …" at bounding box center [1235, 286] width 239 height 190
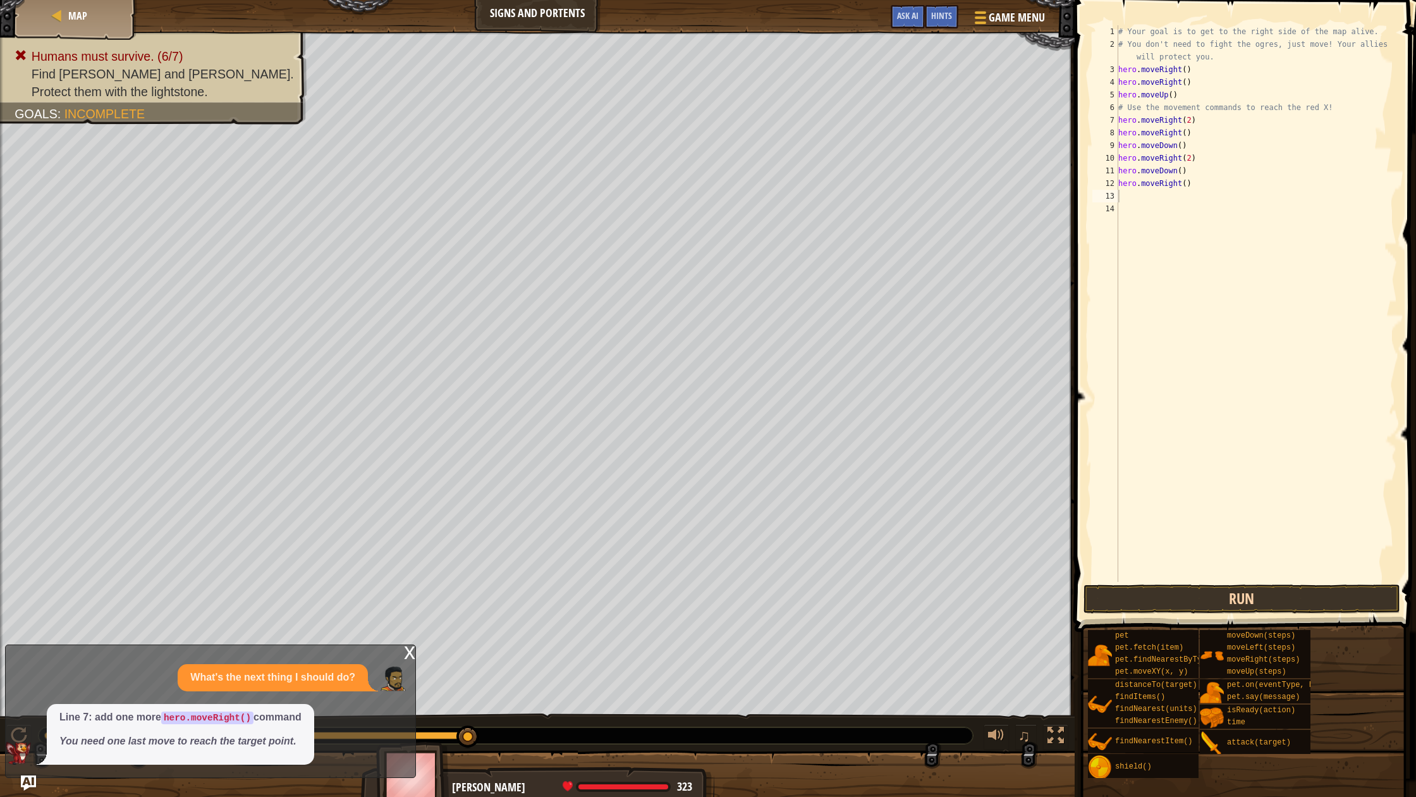
click at [1184, 608] on button "Run" at bounding box center [1242, 598] width 317 height 29
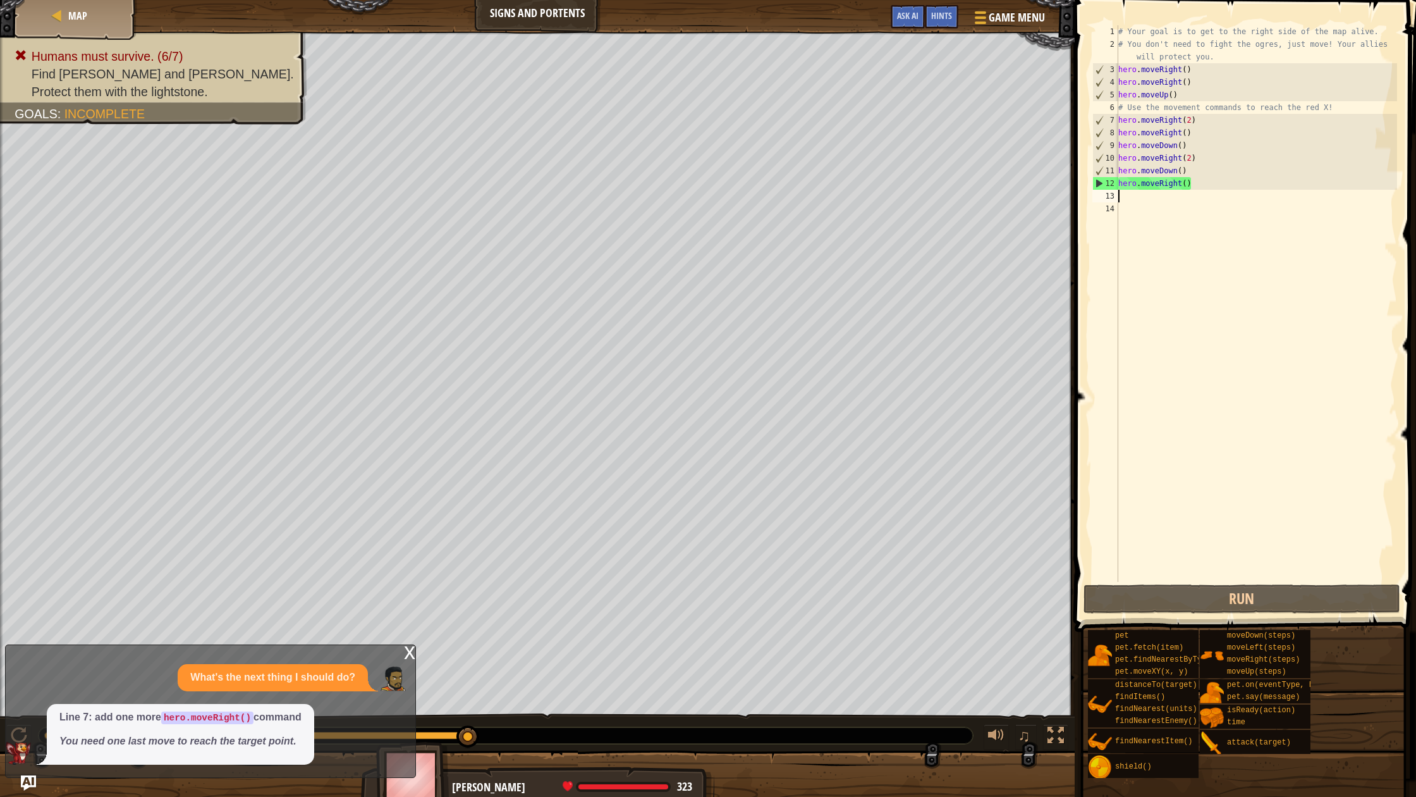
click at [1053, 167] on div "Map Signs and Portents Game Menu Done Hints Ask AI 1 2 3 4 5 6 7 8 9 10 11 12 1…" at bounding box center [708, 398] width 1416 height 797
click at [936, 20] on span "Hints" at bounding box center [941, 15] width 21 height 12
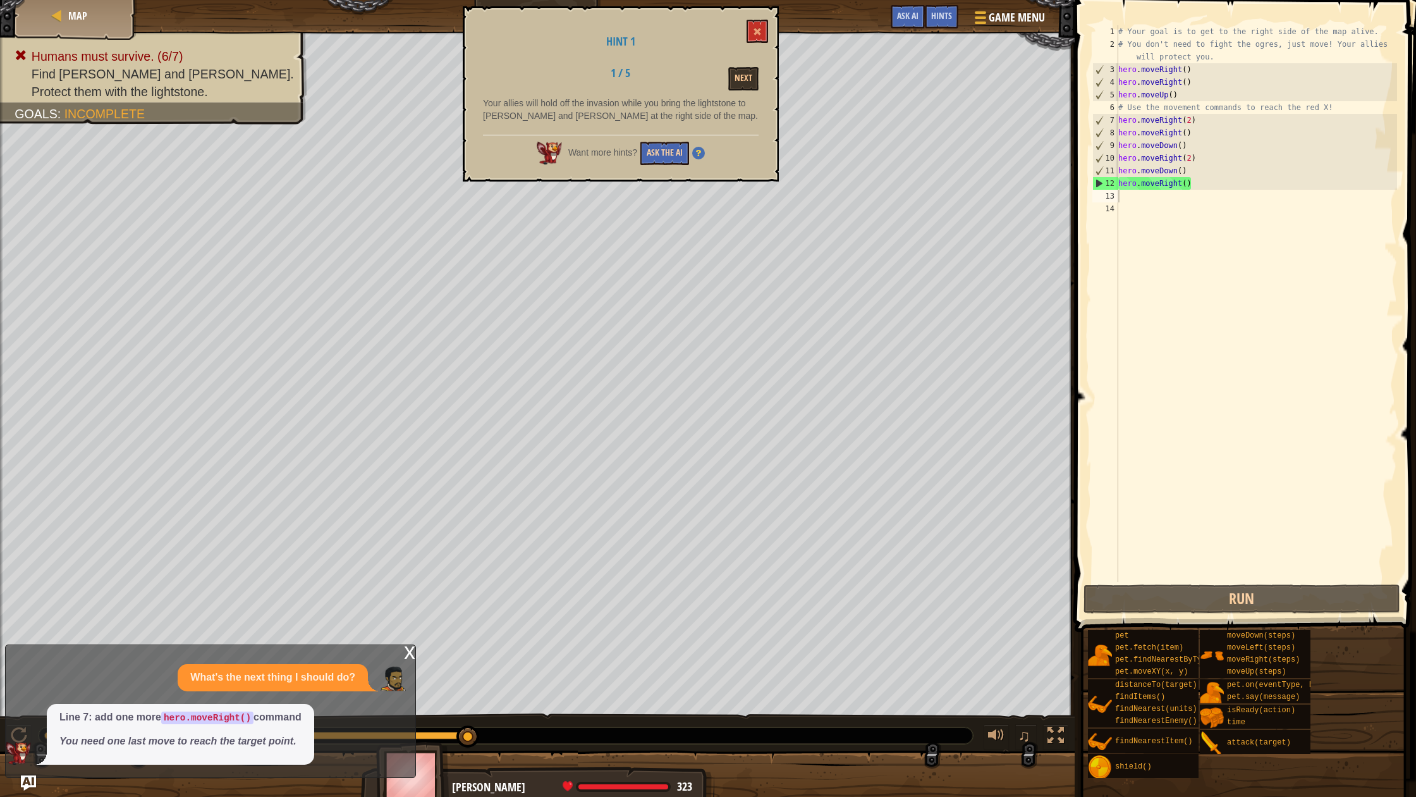
click at [678, 150] on button "Ask the AI" at bounding box center [664, 153] width 49 height 23
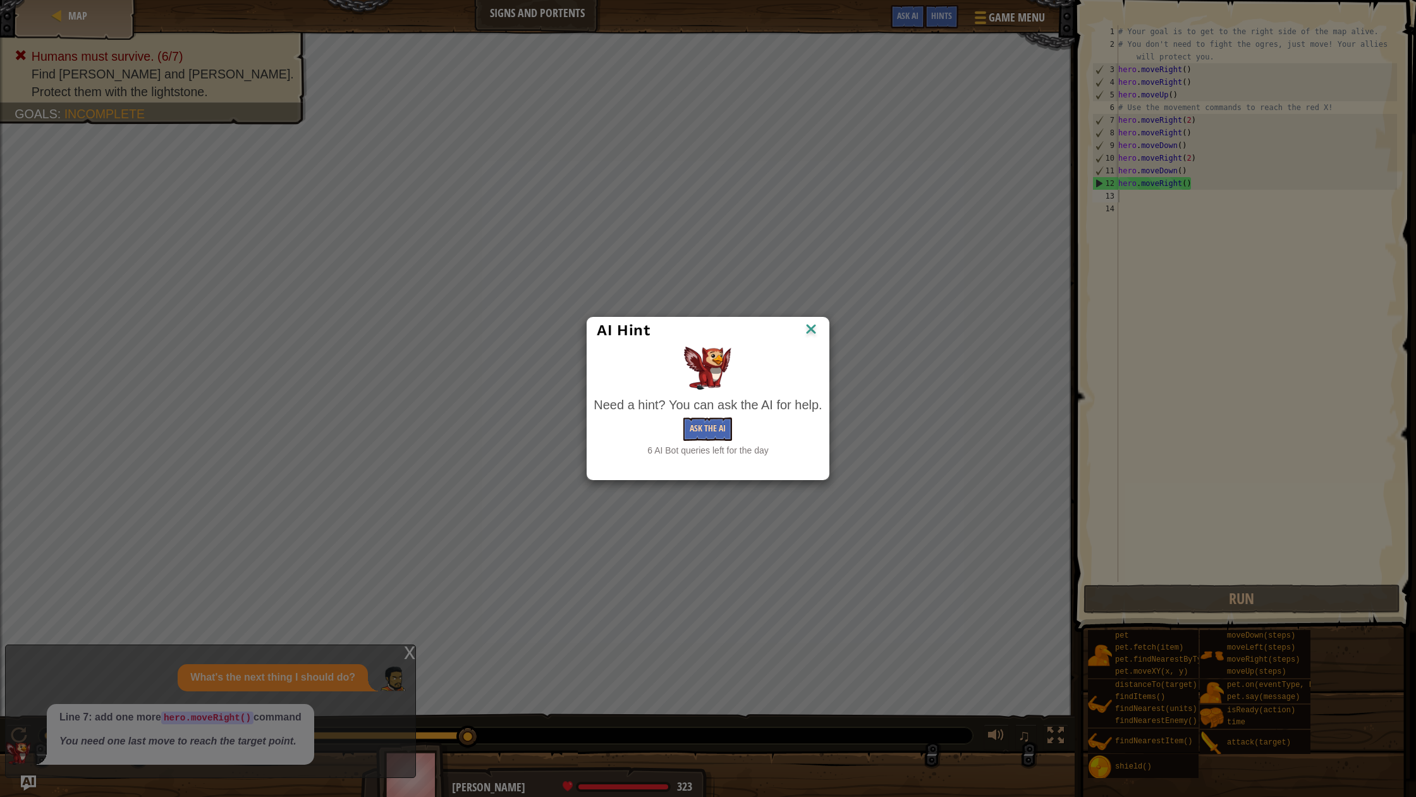
click at [712, 417] on button "Ask the AI" at bounding box center [707, 428] width 49 height 23
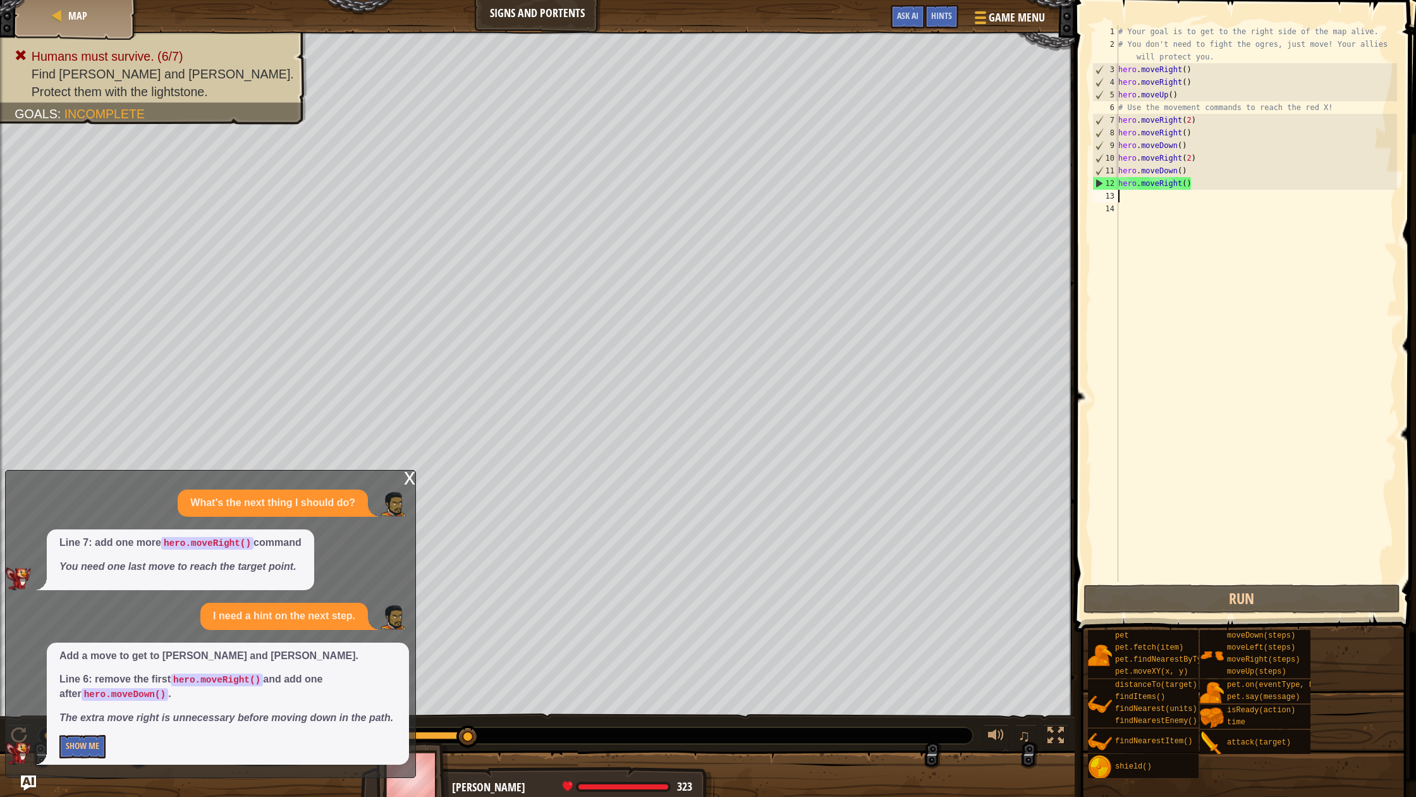
type textarea "h"
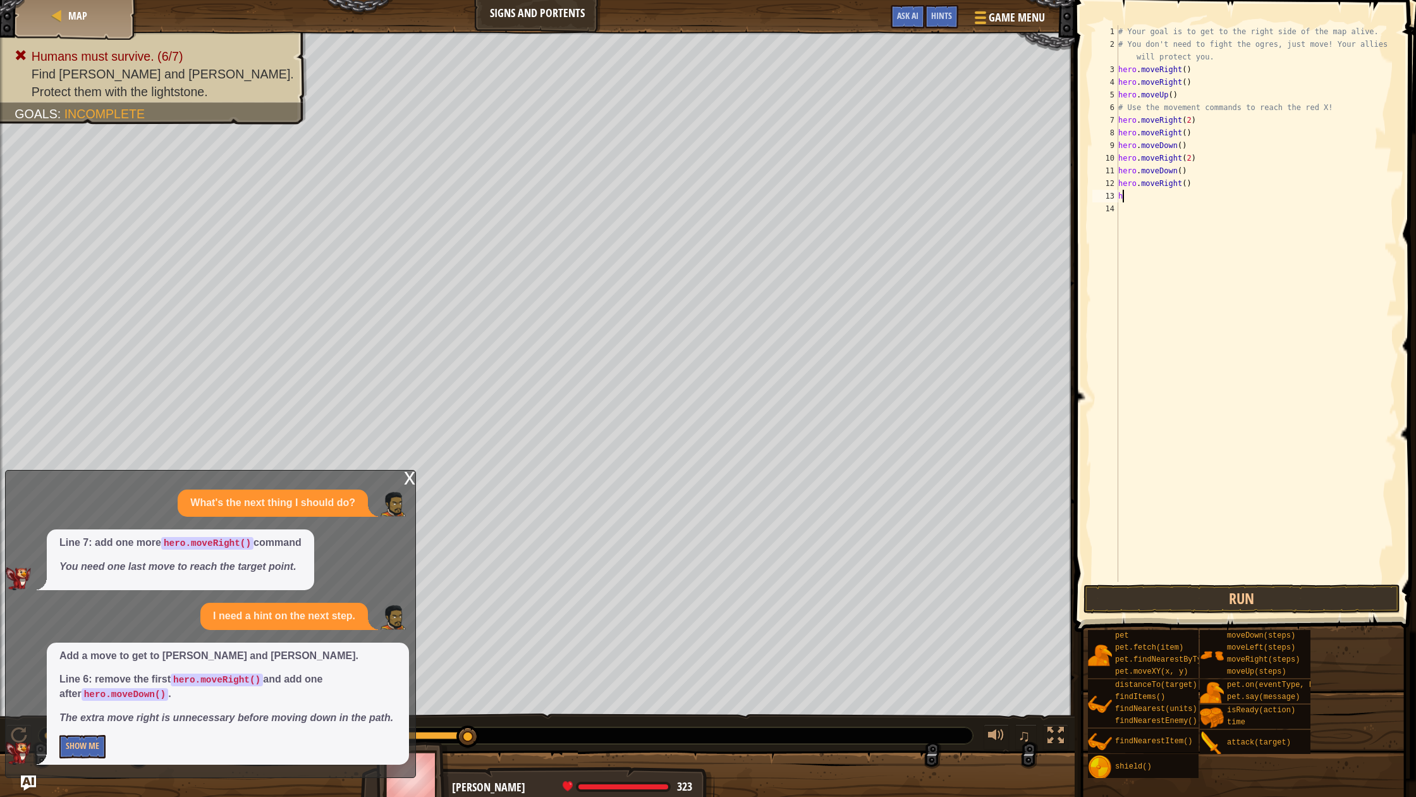
click at [1142, 197] on div "# Your goal is to get to the right side of the map alive. # You don't need to f…" at bounding box center [1256, 316] width 281 height 582
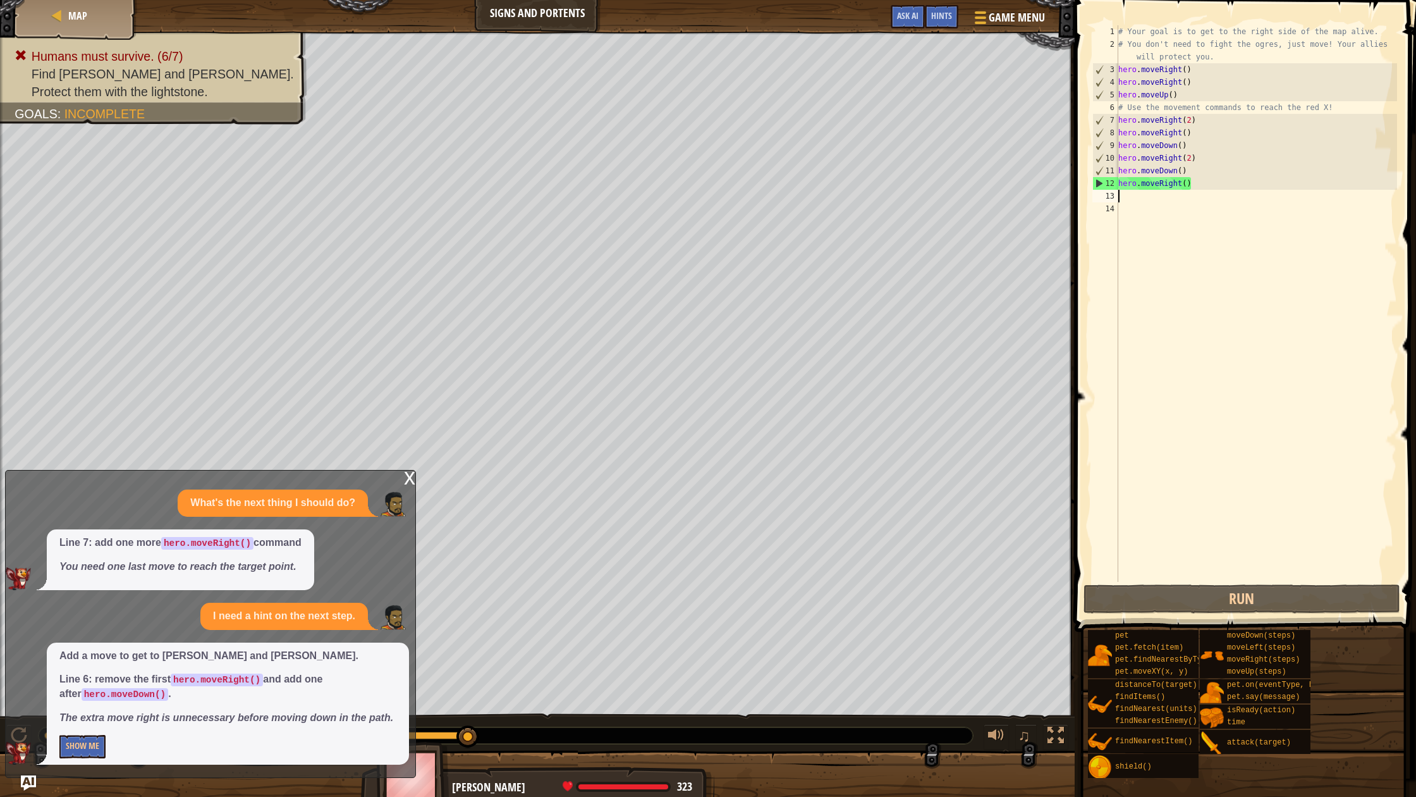
type textarea "h"
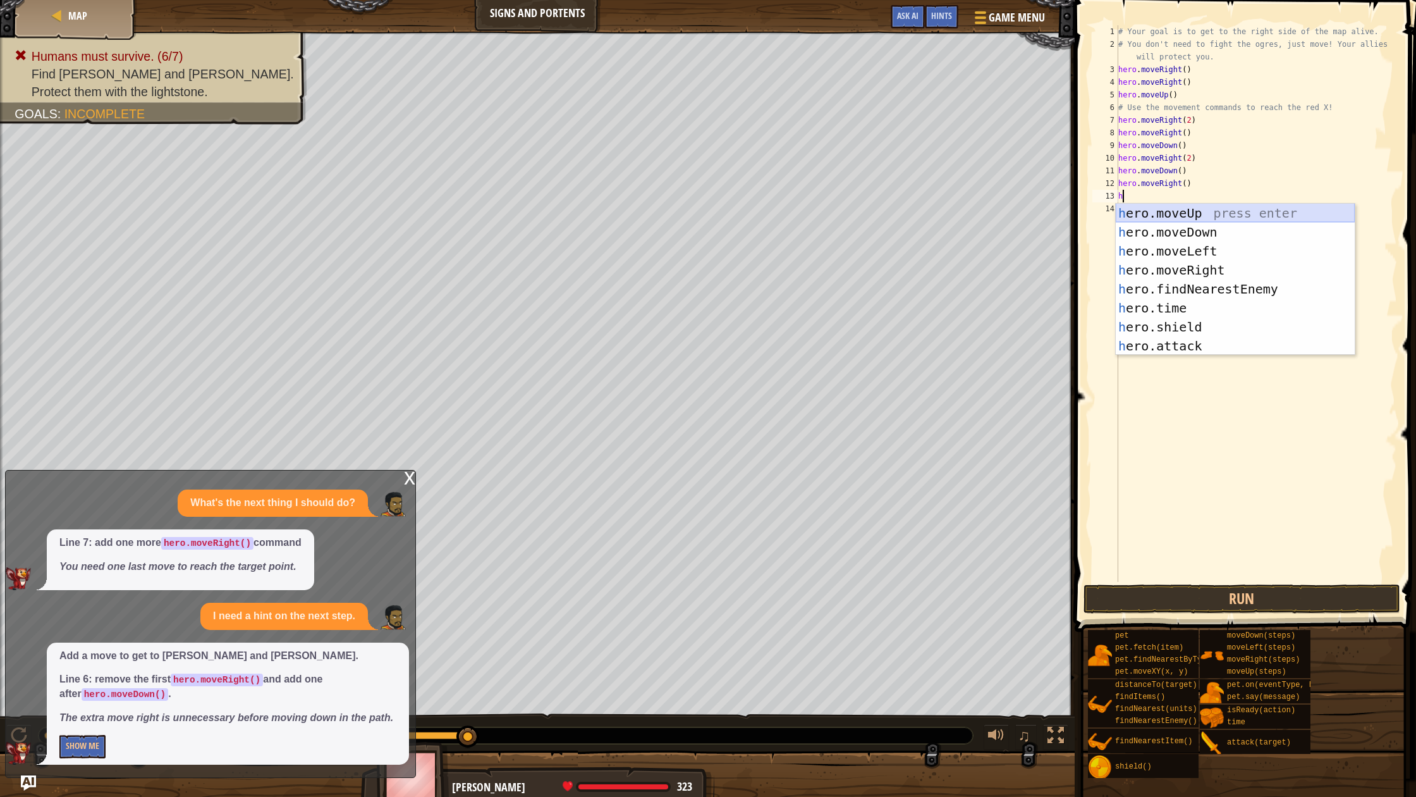
click at [1158, 210] on div "h ero.moveUp press enter h ero.moveDown press enter h ero.moveLeft press enter …" at bounding box center [1235, 299] width 239 height 190
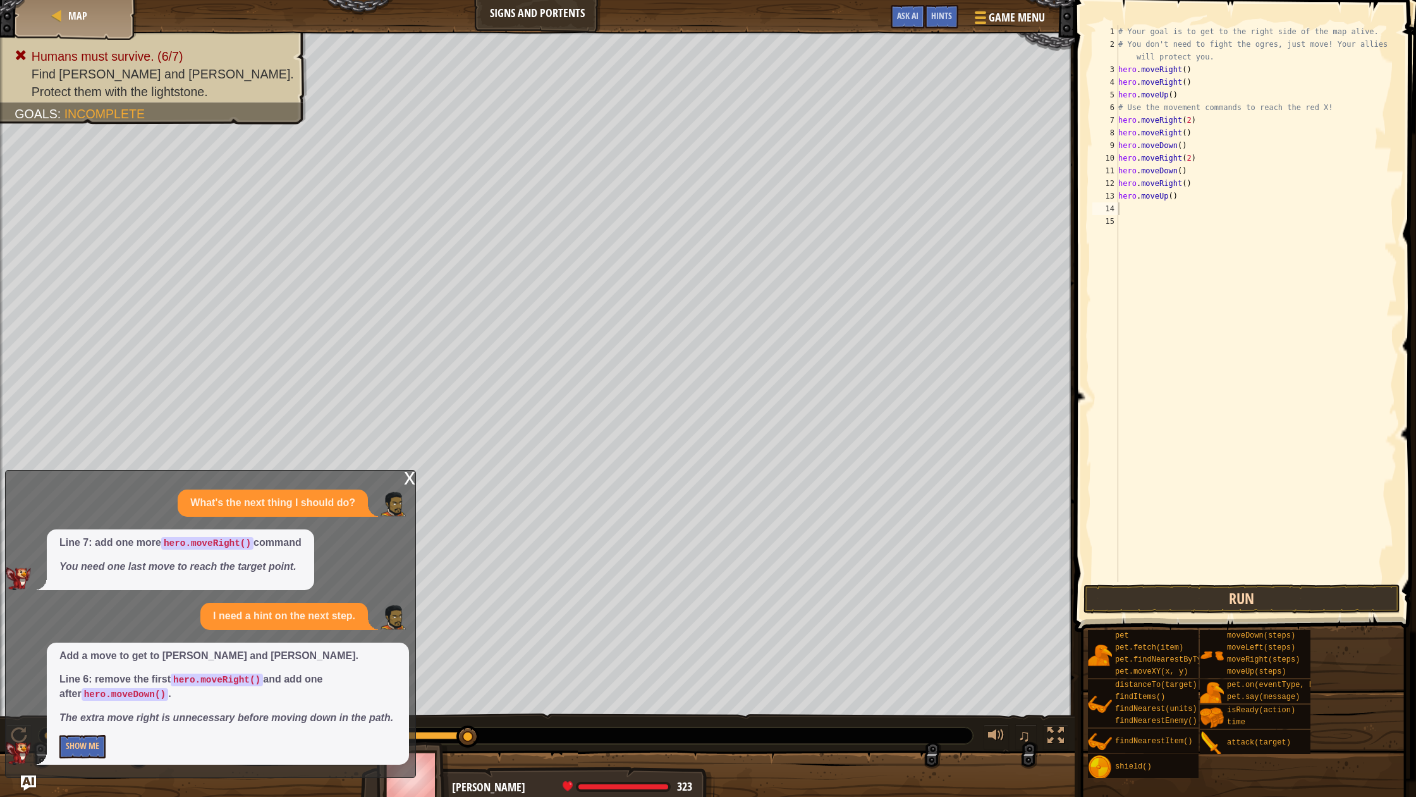
click at [1166, 604] on button "Run" at bounding box center [1242, 598] width 317 height 29
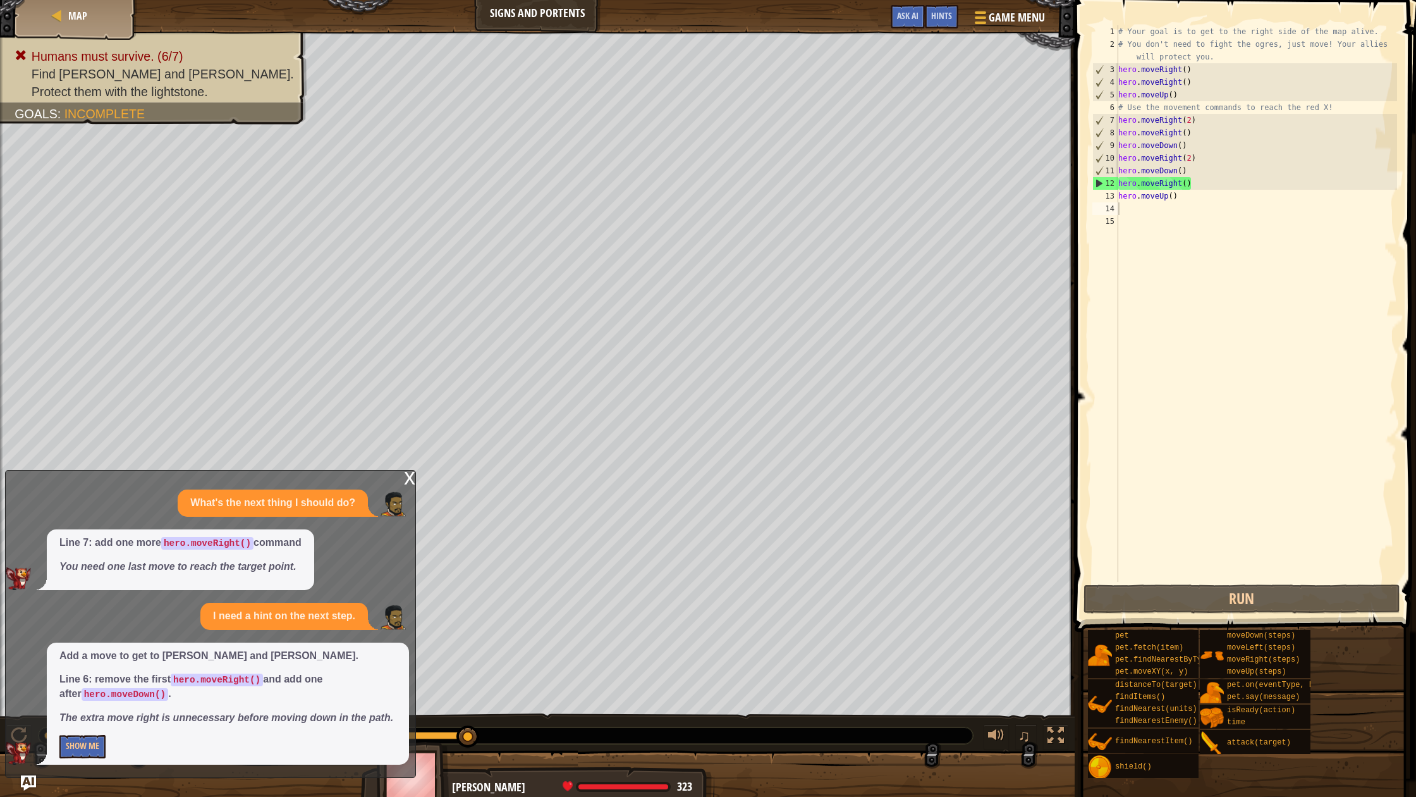
click at [74, 734] on div "Add a move to get to [PERSON_NAME] and [PERSON_NAME]. Line 6: remove the first …" at bounding box center [228, 703] width 362 height 122
click at [64, 744] on button "Show Me" at bounding box center [82, 746] width 46 height 23
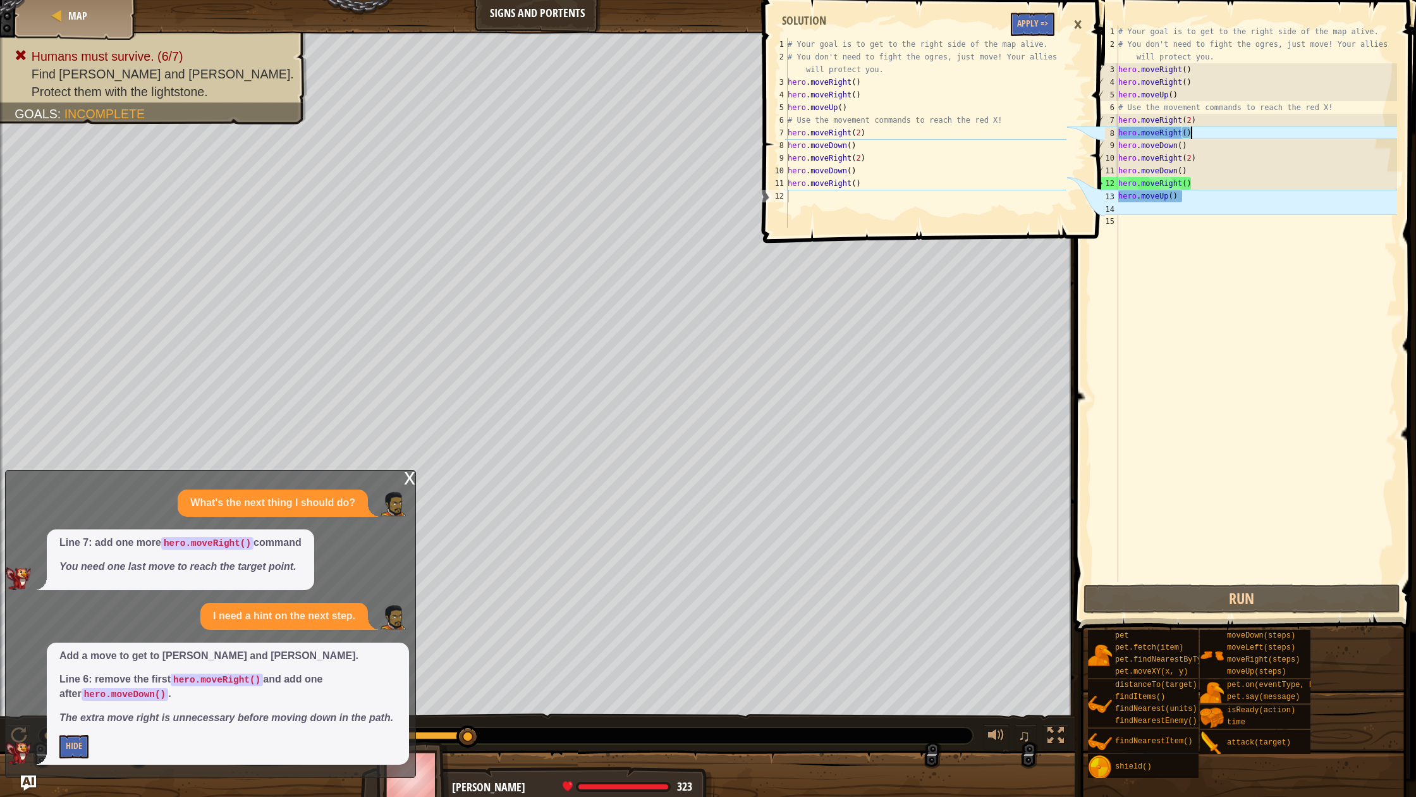
click at [1198, 137] on div "# Your goal is to get to the right side of the map alive. # You don't need to f…" at bounding box center [1256, 316] width 281 height 582
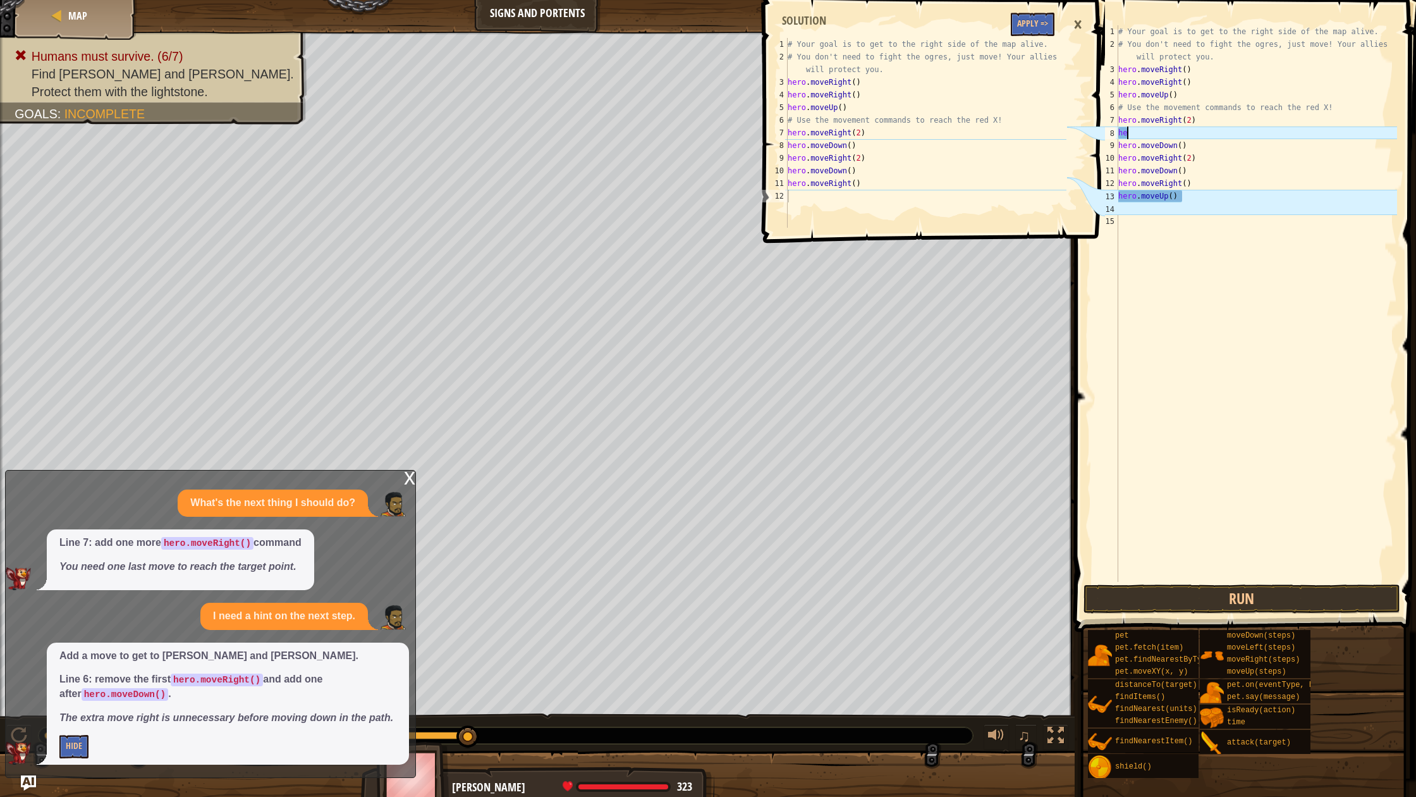
type textarea "h"
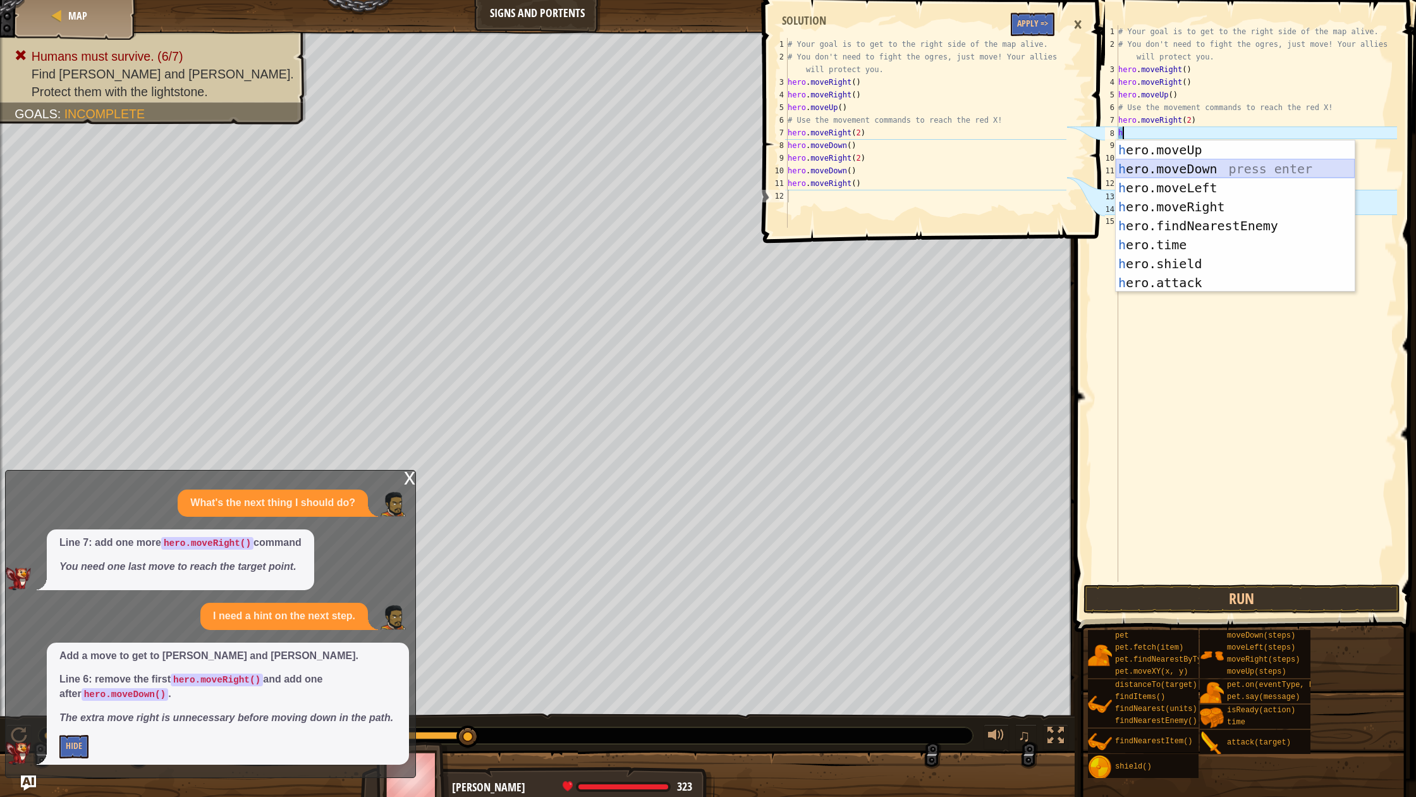
click at [1205, 167] on div "h ero.moveUp press enter h ero.moveDown press enter h ero.moveLeft press enter …" at bounding box center [1235, 235] width 239 height 190
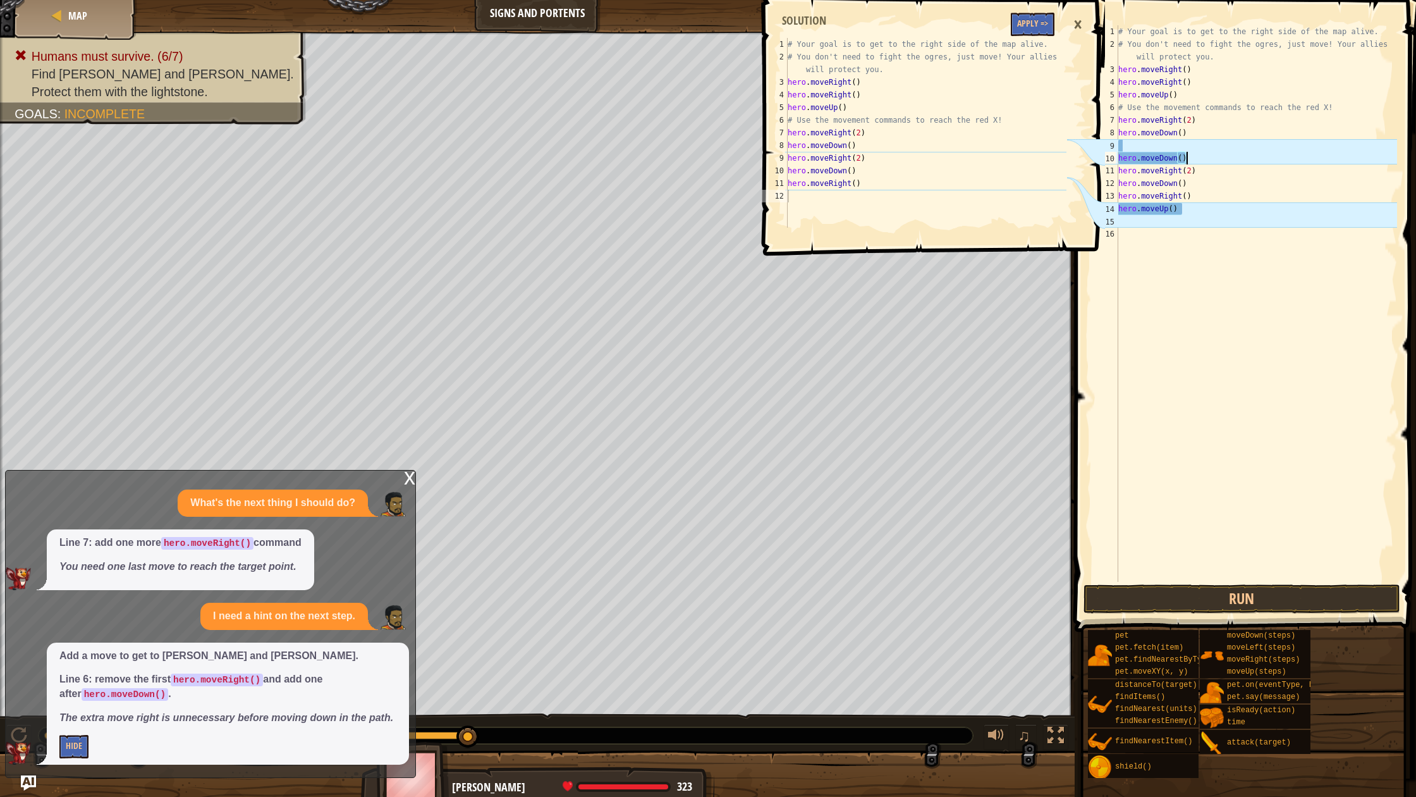
click at [1194, 163] on div "# Your goal is to get to the right side of the map alive. # You don't need to f…" at bounding box center [1256, 316] width 281 height 582
type textarea "h"
click at [1122, 143] on div "# Your goal is to get to the right side of the map alive. # You don't need to f…" at bounding box center [1256, 316] width 281 height 582
click at [1192, 196] on div "# Your goal is to get to the right side of the map alive. # You don't need to f…" at bounding box center [1256, 316] width 281 height 582
type textarea "hero.moveRight()"
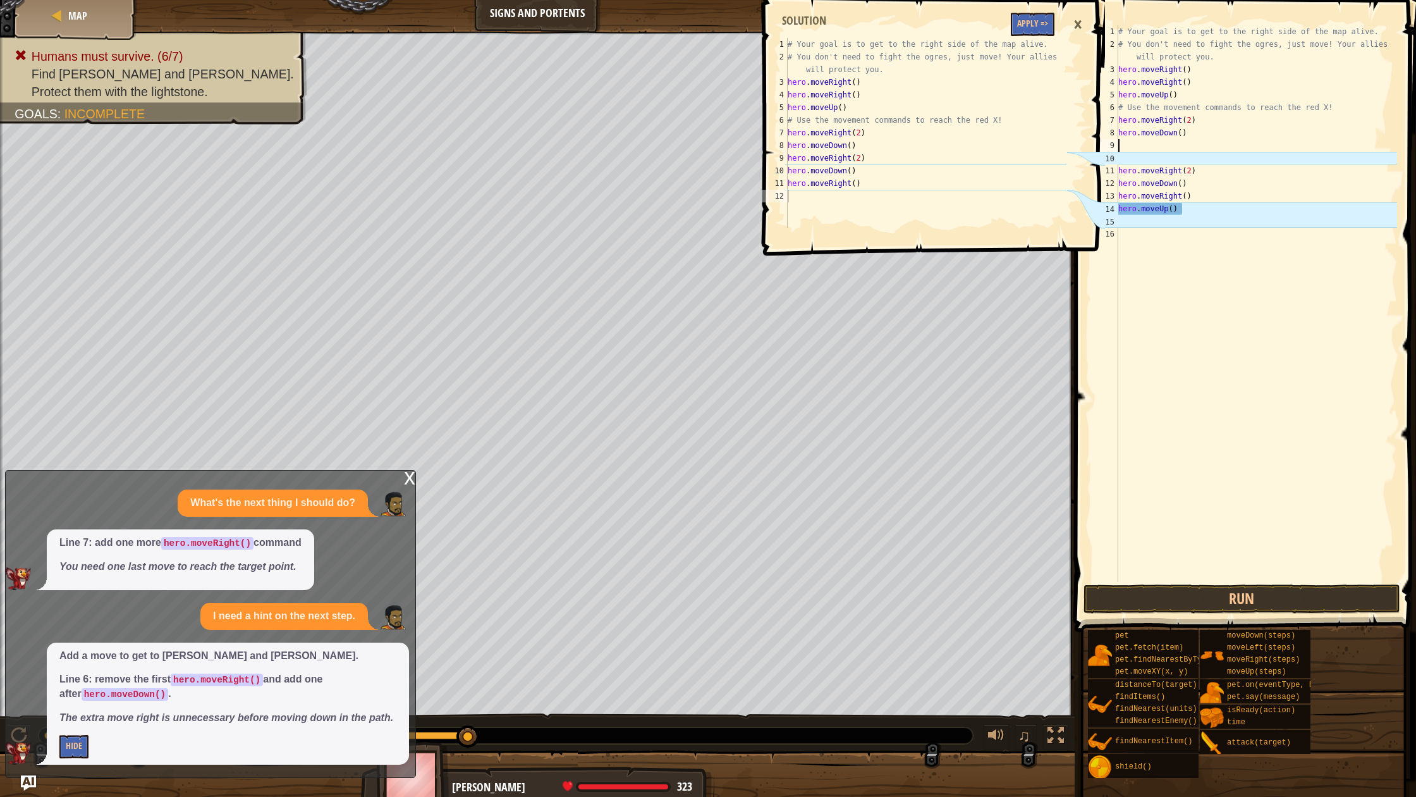
click at [1124, 145] on div "# Your goal is to get to the right side of the map alive. # You don't need to f…" at bounding box center [1256, 316] width 281 height 582
type textarea "h"
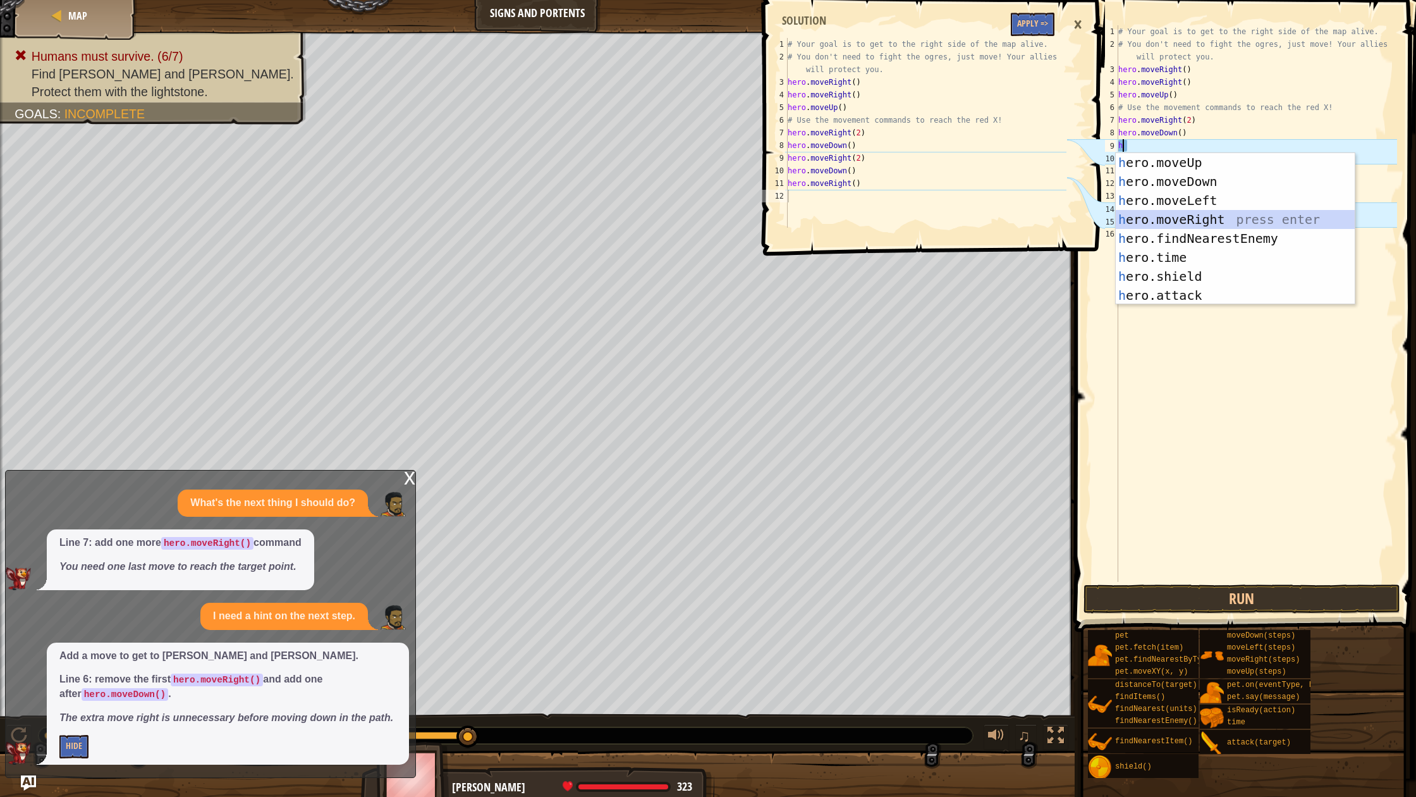
click at [1180, 221] on div "h ero.moveUp press enter h ero.moveDown press enter h ero.moveLeft press enter …" at bounding box center [1235, 248] width 239 height 190
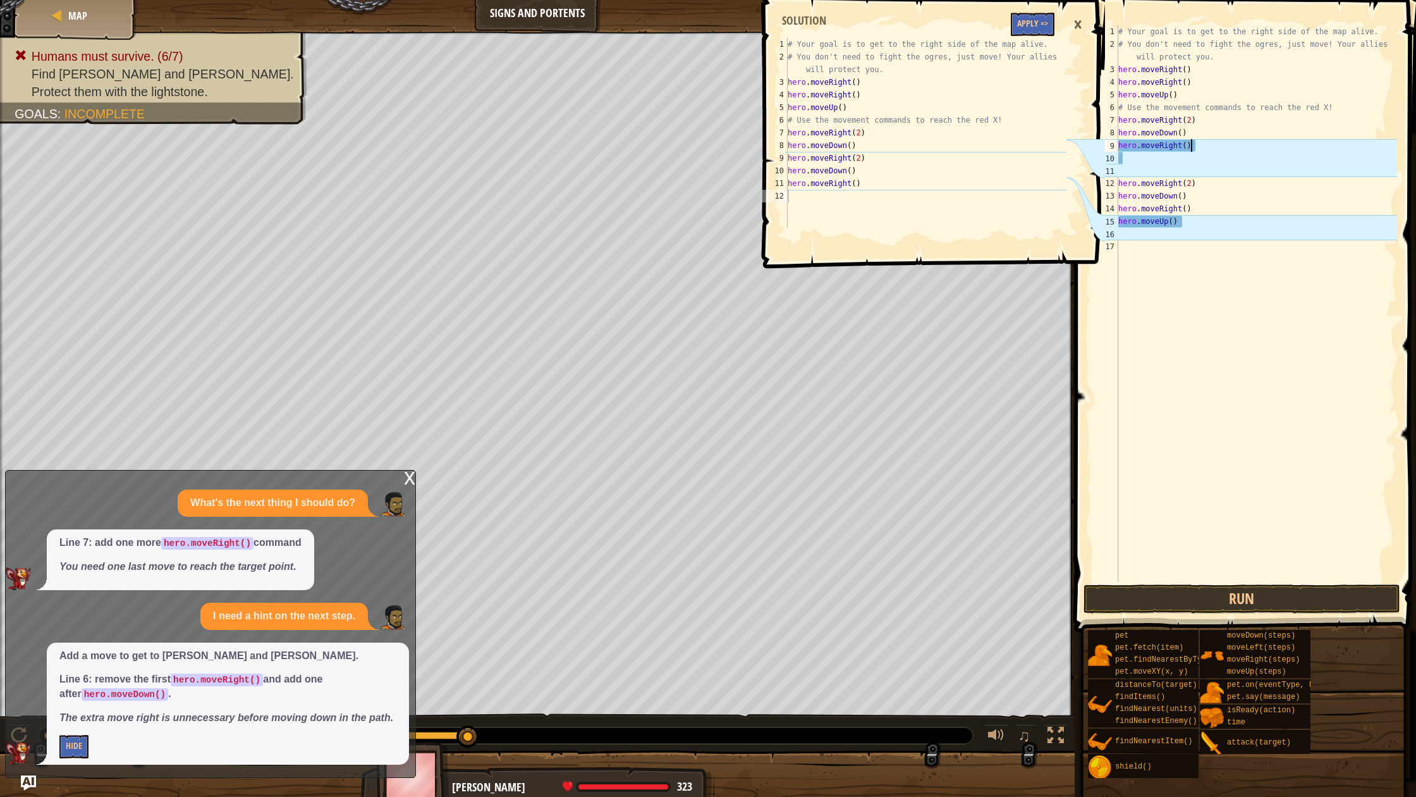
click at [1199, 146] on div "# Your goal is to get to the right side of the map alive. # You don't need to f…" at bounding box center [1256, 316] width 281 height 582
click at [1222, 600] on button "Run" at bounding box center [1242, 598] width 317 height 29
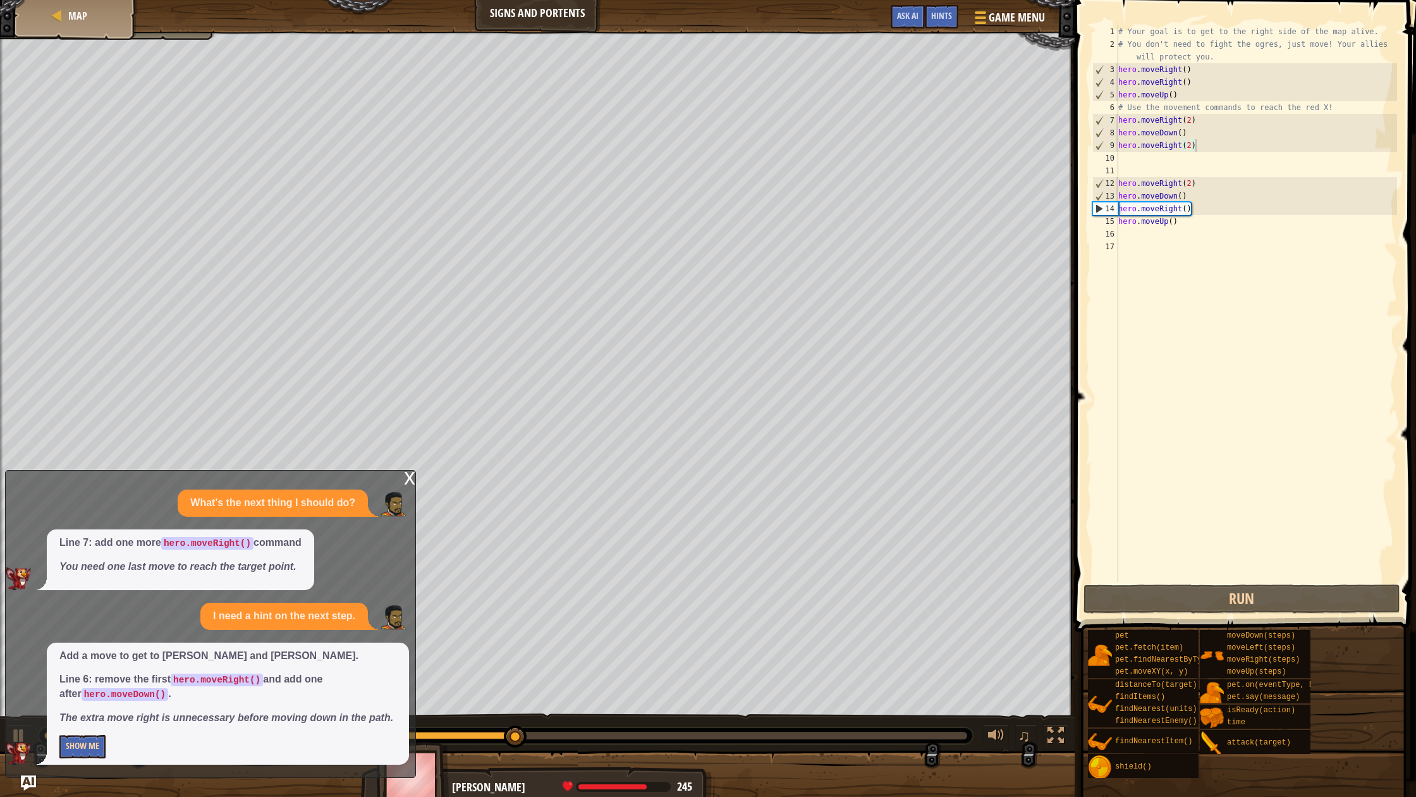
click at [95, 738] on button "Show Me" at bounding box center [82, 746] width 46 height 23
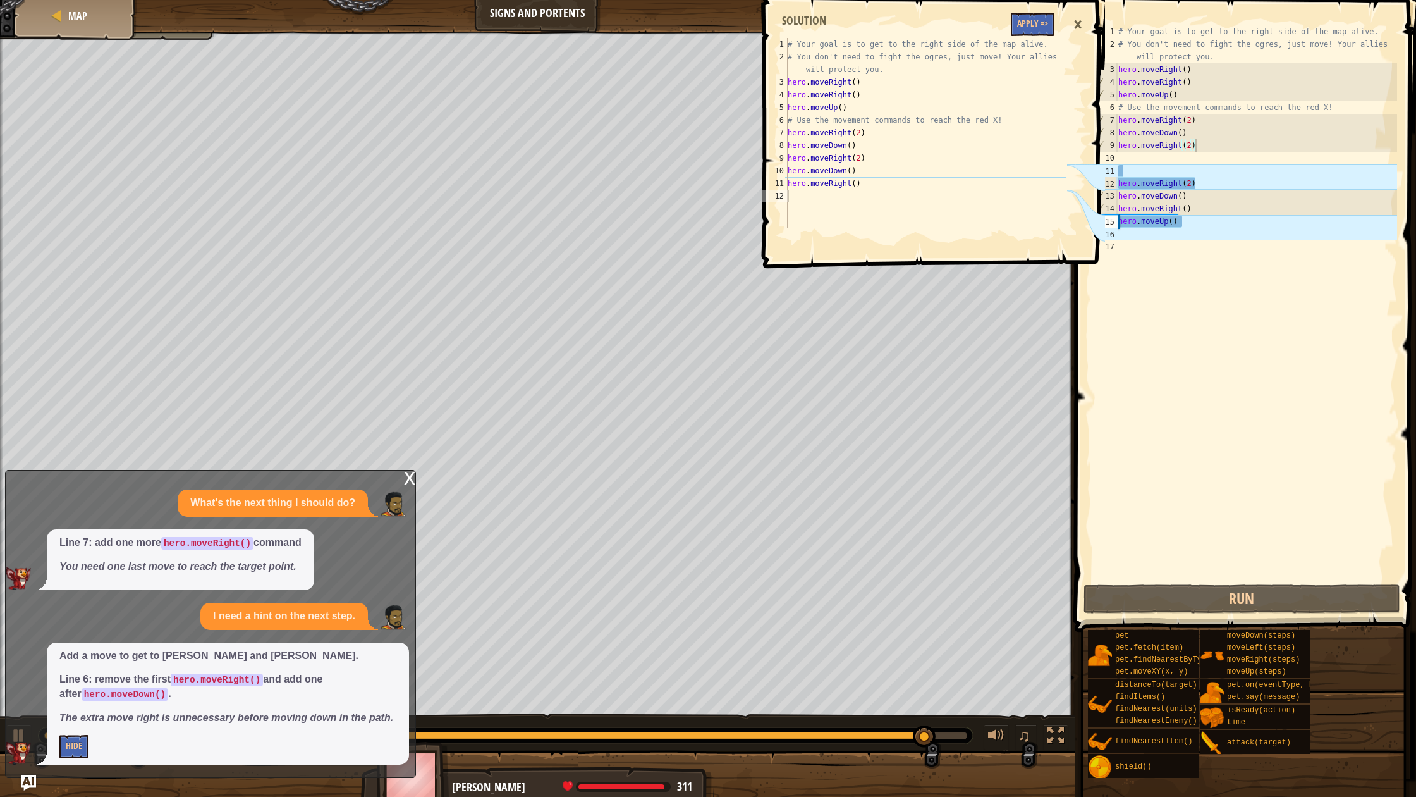
type textarea "hero.moveUp()"
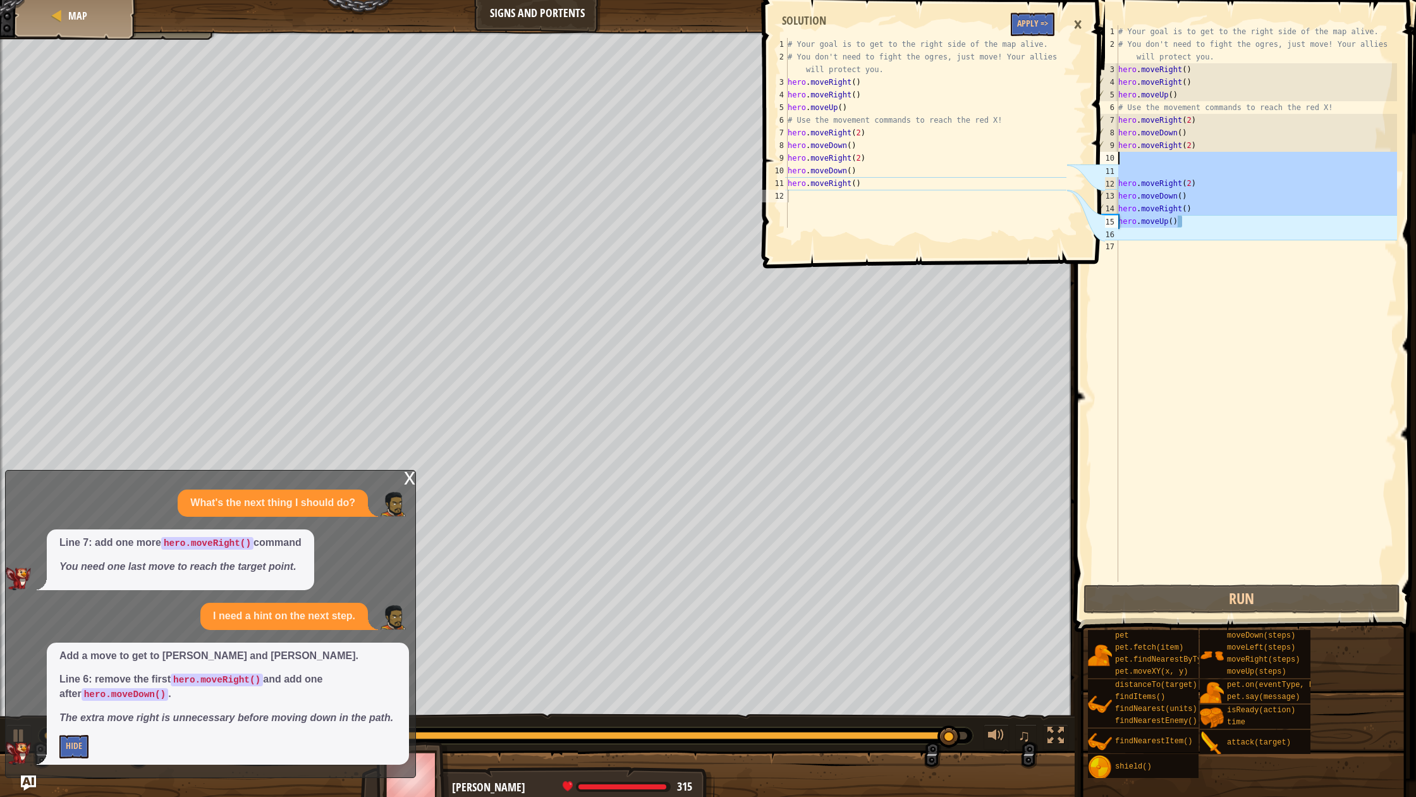
drag, startPoint x: 1192, startPoint y: 223, endPoint x: 1119, endPoint y: 161, distance: 95.6
click at [1119, 161] on div "# Your goal is to get to the right side of the map alive. # You don't need to f…" at bounding box center [1256, 316] width 281 height 582
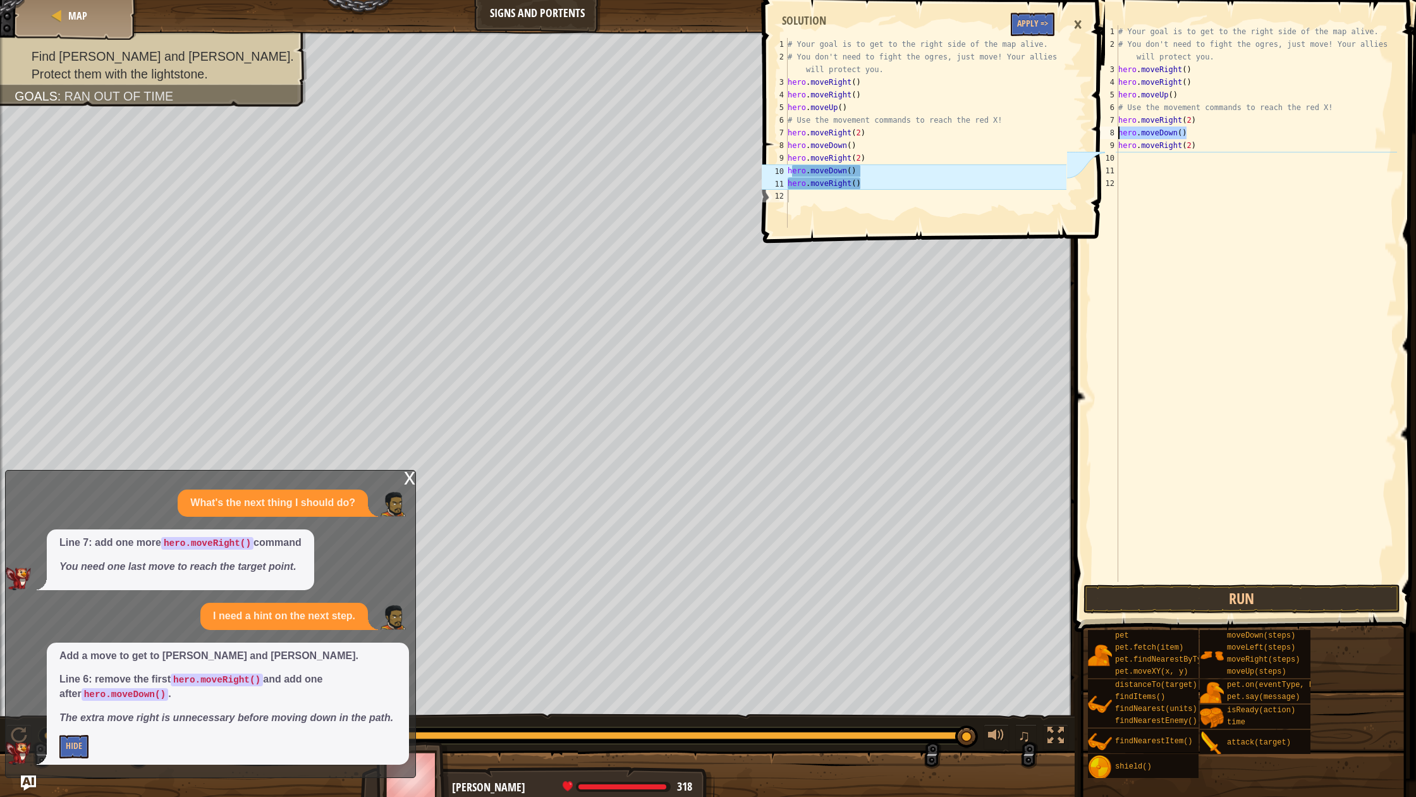
drag, startPoint x: 1191, startPoint y: 136, endPoint x: 1095, endPoint y: 132, distance: 96.2
click at [1095, 132] on div "Map Signs and Portents Game Menu Done Hints Ask AI 1 2 3 4 5 6 7 8 9 10 11 12 #…" at bounding box center [708, 398] width 1416 height 797
type textarea "hero.moveDown()"
click at [1133, 159] on div "# Your goal is to get to the right side of the map alive. # You don't need to f…" at bounding box center [1256, 316] width 281 height 582
paste textarea "hero.moveDown()"
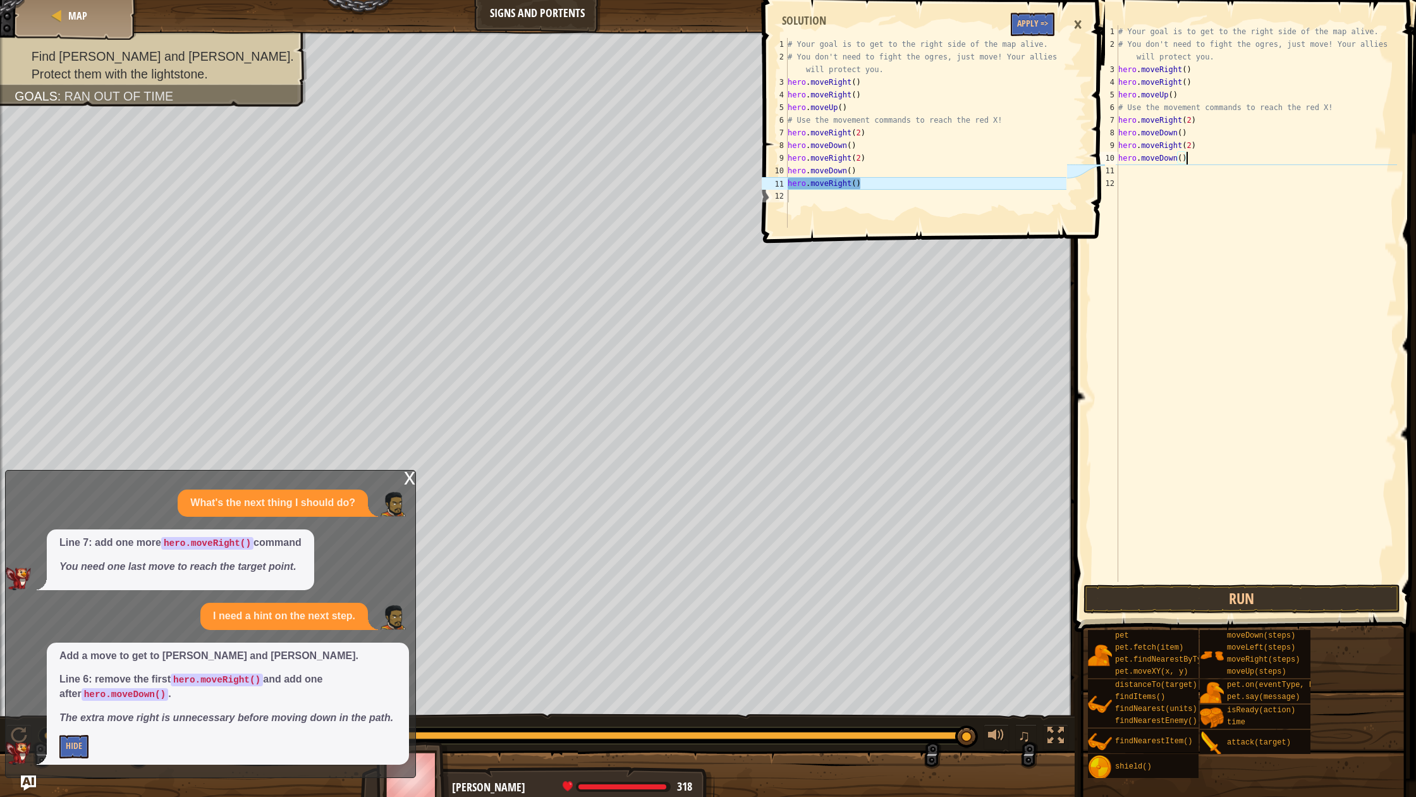
click at [1182, 161] on div "# Your goal is to get to the right side of the map alive. # You don't need to f…" at bounding box center [1256, 316] width 281 height 582
type textarea "hero.moveDown(2)"
click at [1277, 603] on button "Run" at bounding box center [1242, 598] width 317 height 29
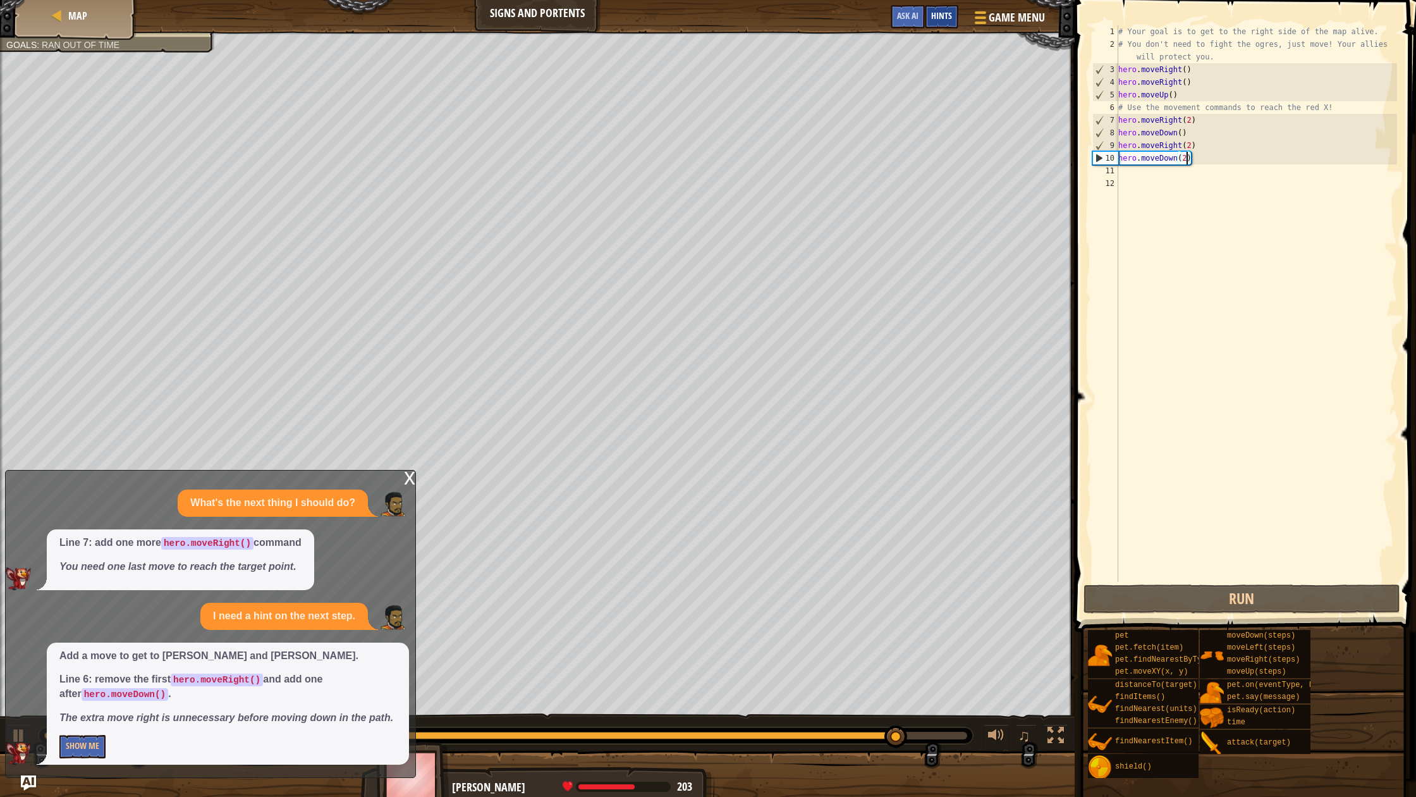
click at [952, 23] on div "Hints" at bounding box center [942, 16] width 34 height 23
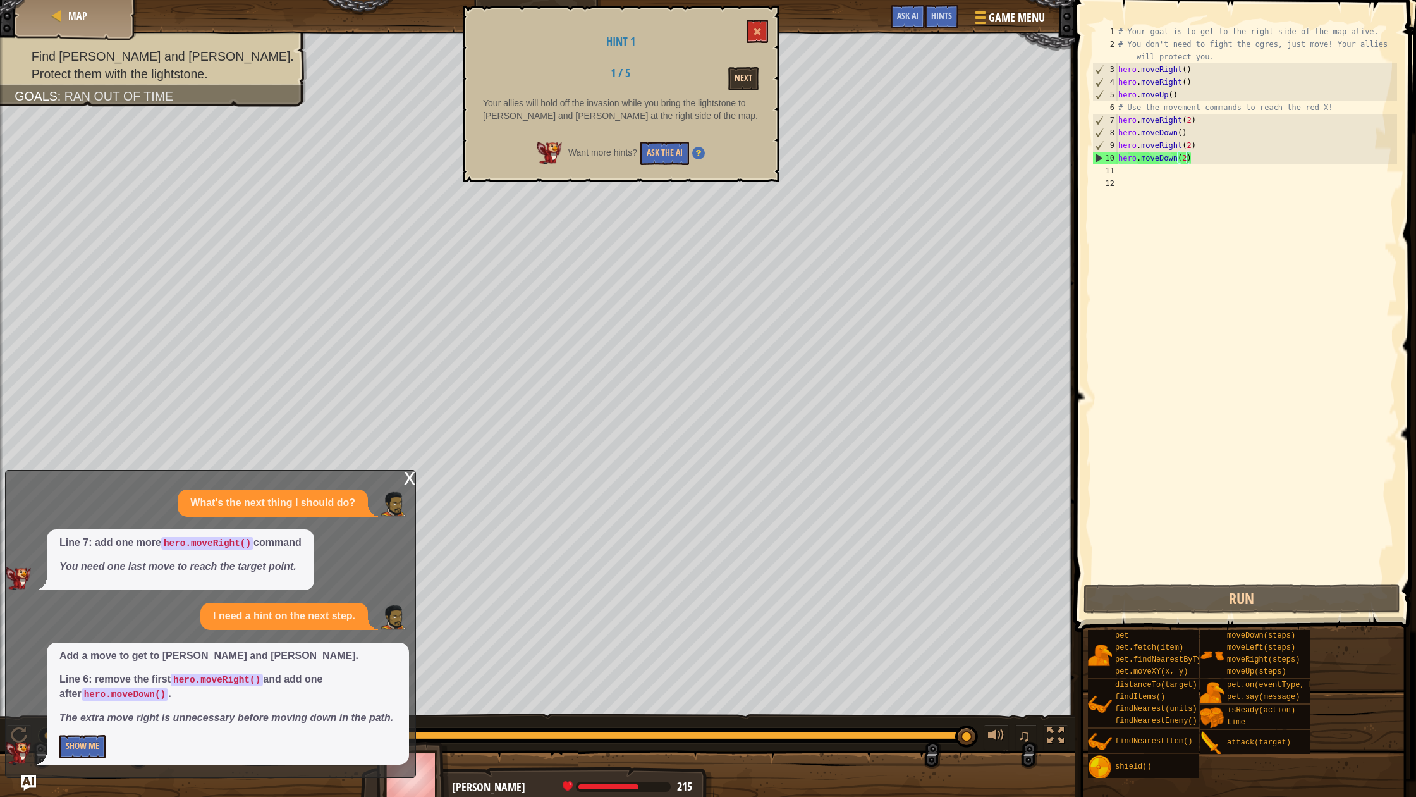
click at [745, 81] on button "Next" at bounding box center [743, 78] width 30 height 23
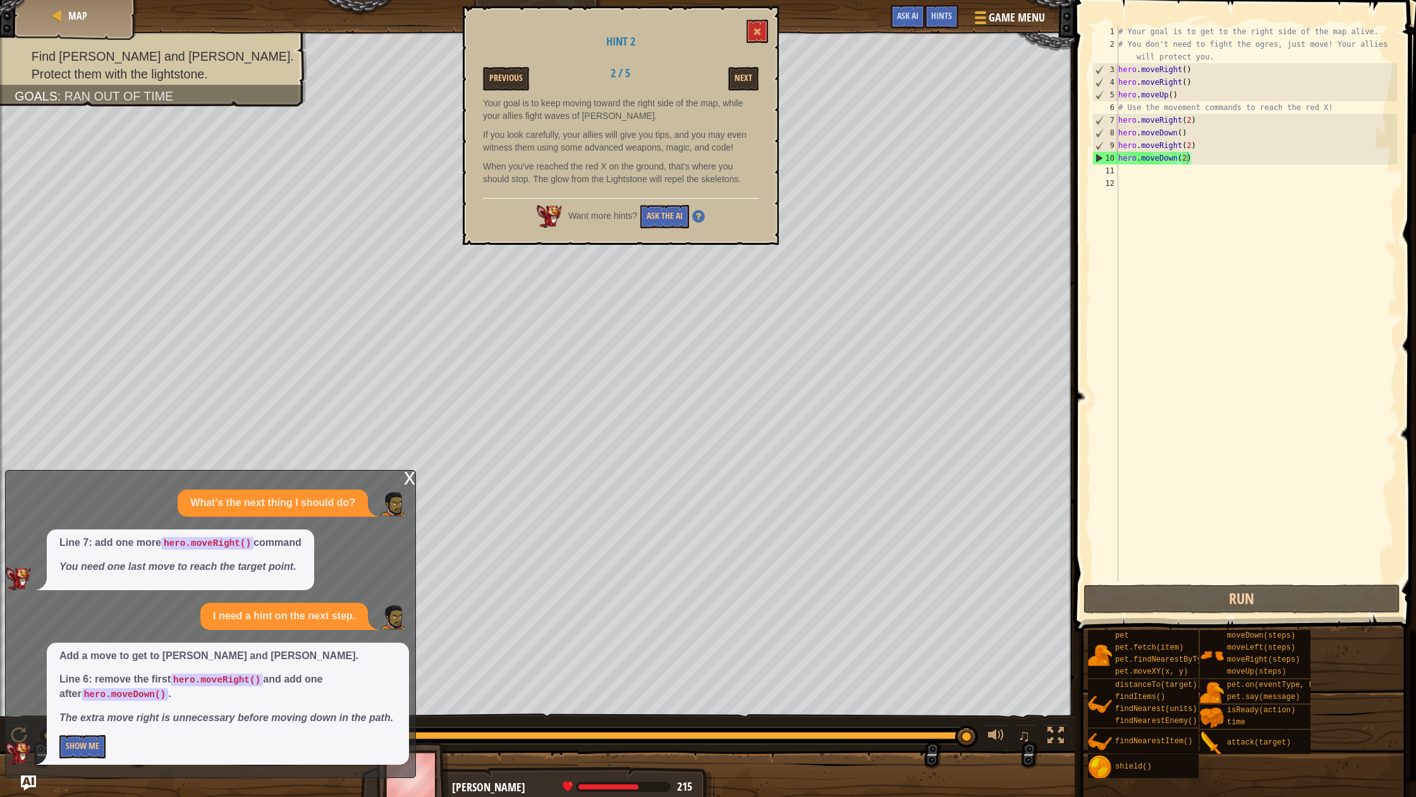
click at [745, 81] on button "Next" at bounding box center [743, 78] width 30 height 23
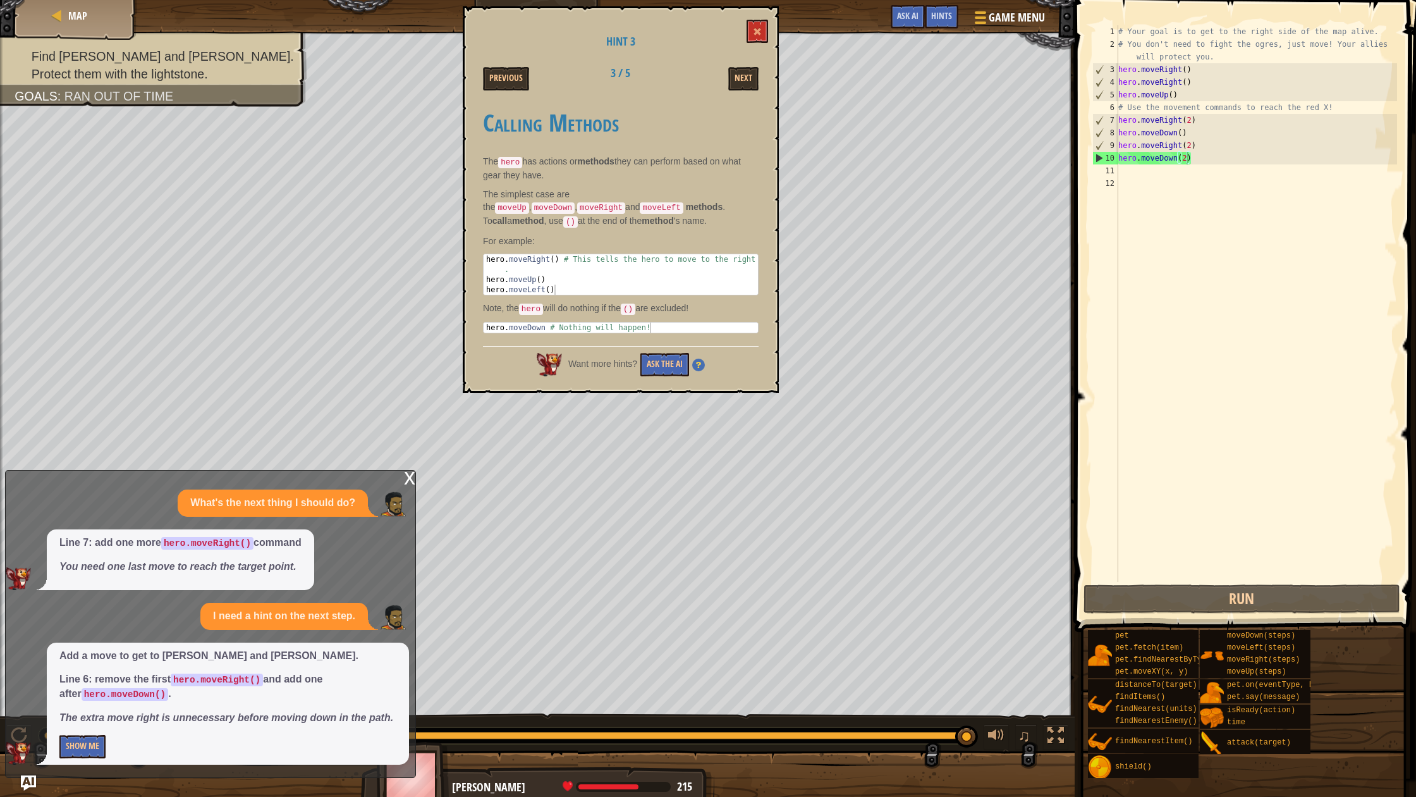
click at [745, 81] on button "Next" at bounding box center [743, 78] width 30 height 23
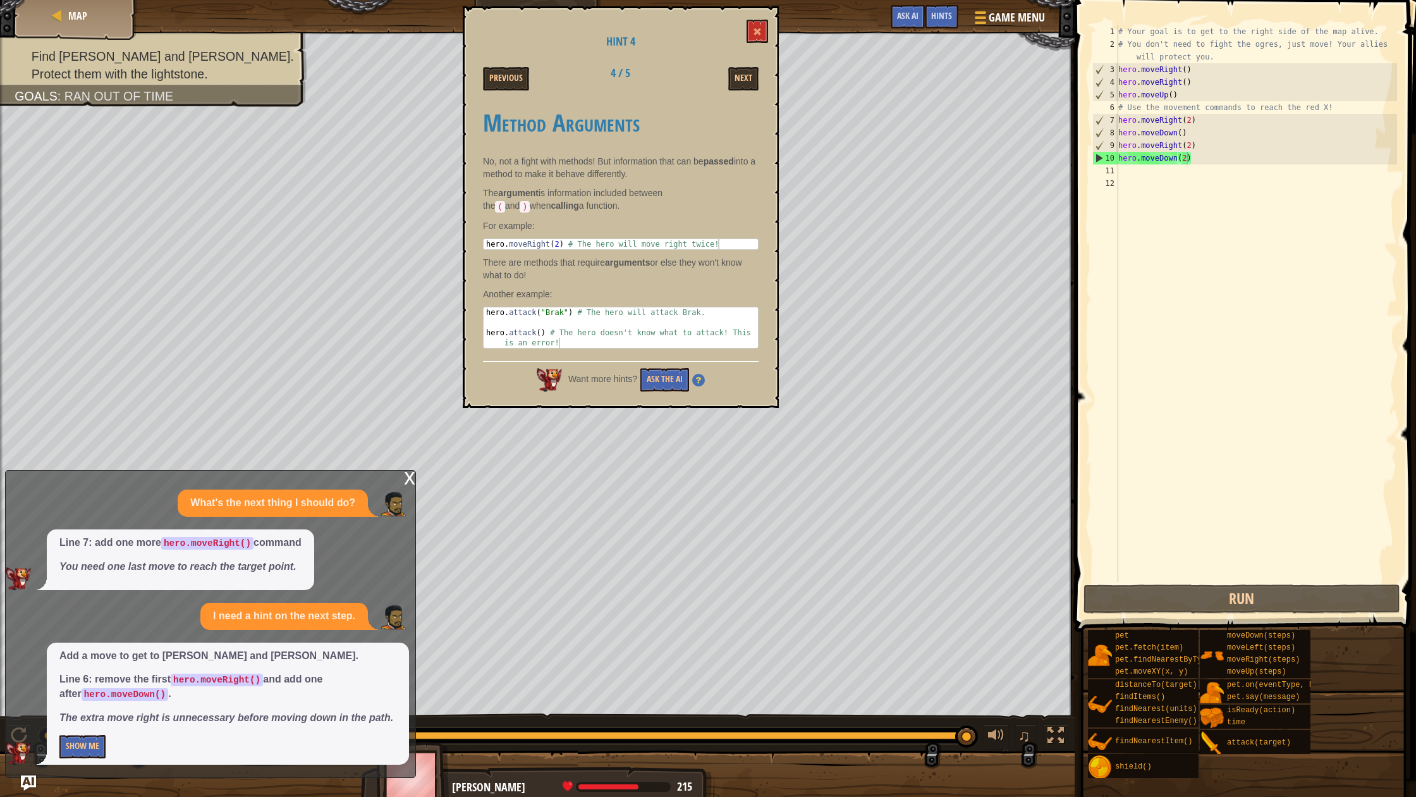
click at [745, 81] on button "Next" at bounding box center [743, 78] width 30 height 23
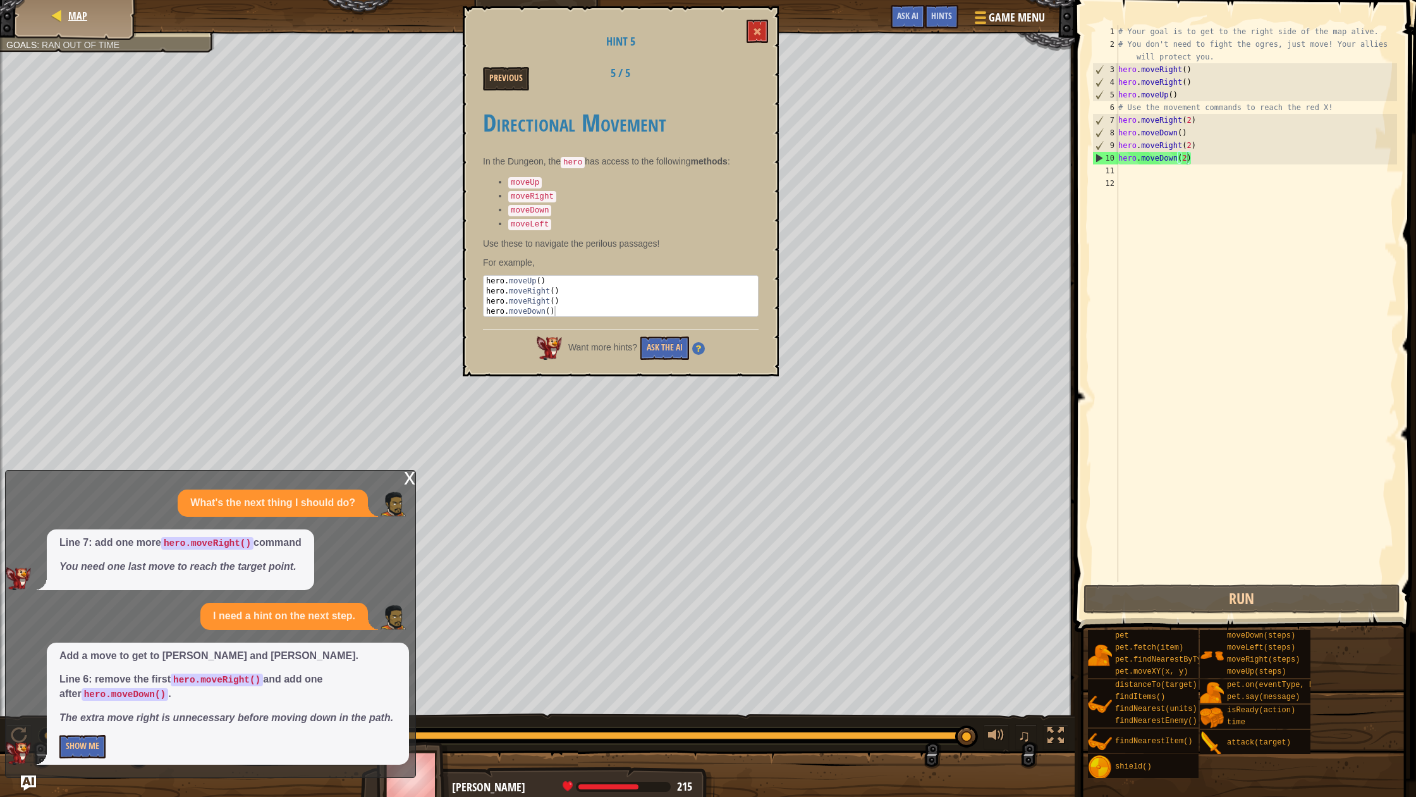
click at [79, 14] on span "Map" at bounding box center [77, 16] width 19 height 14
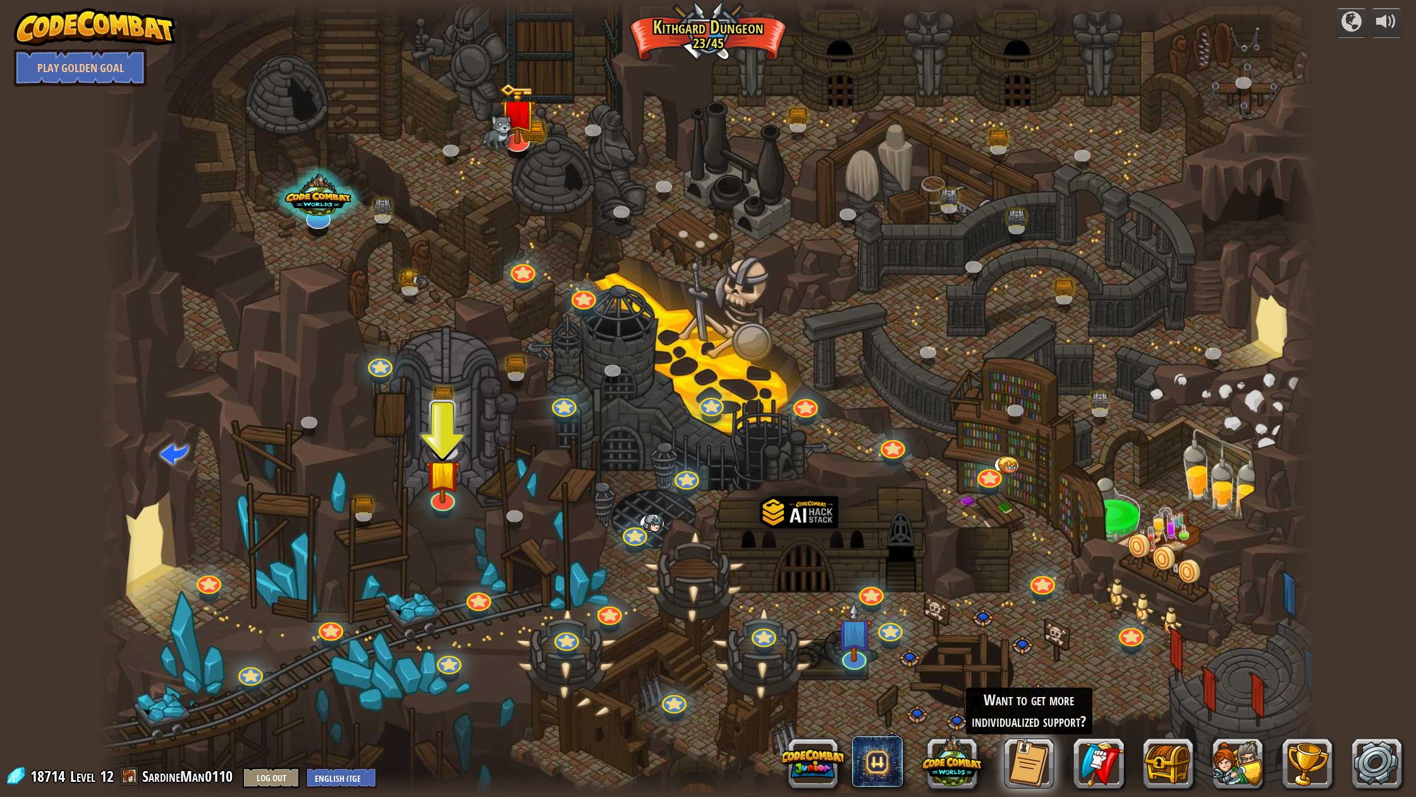
click at [77, 28] on img at bounding box center [95, 27] width 162 height 38
